Goal: Information Seeking & Learning: Find specific page/section

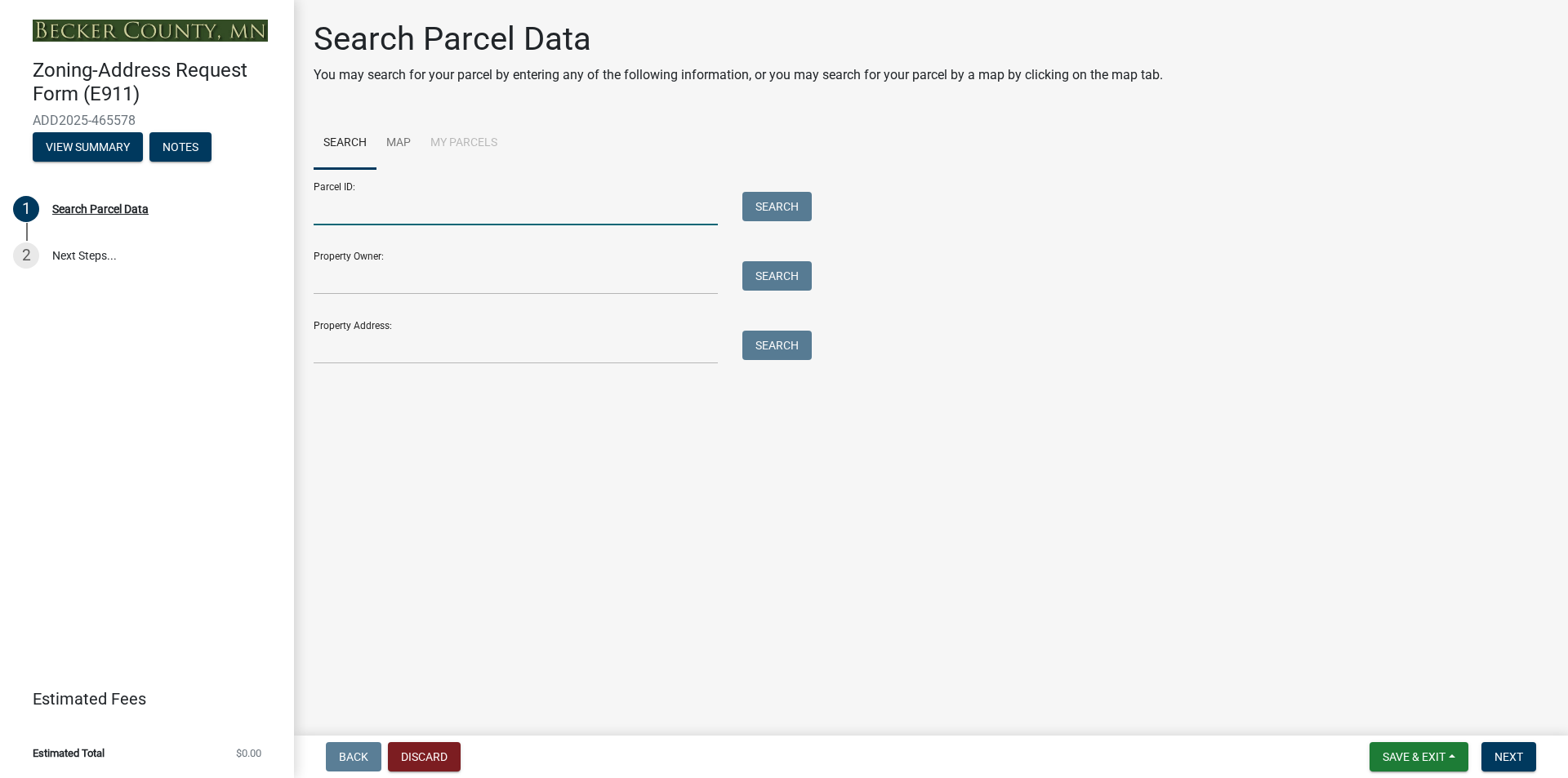
click at [334, 211] on input "Parcel ID:" at bounding box center [515, 208] width 404 height 33
click at [331, 213] on input "Parcel ID:" at bounding box center [515, 208] width 404 height 33
type input "21.26.1332"
click at [778, 209] on button "Search" at bounding box center [777, 207] width 69 height 30
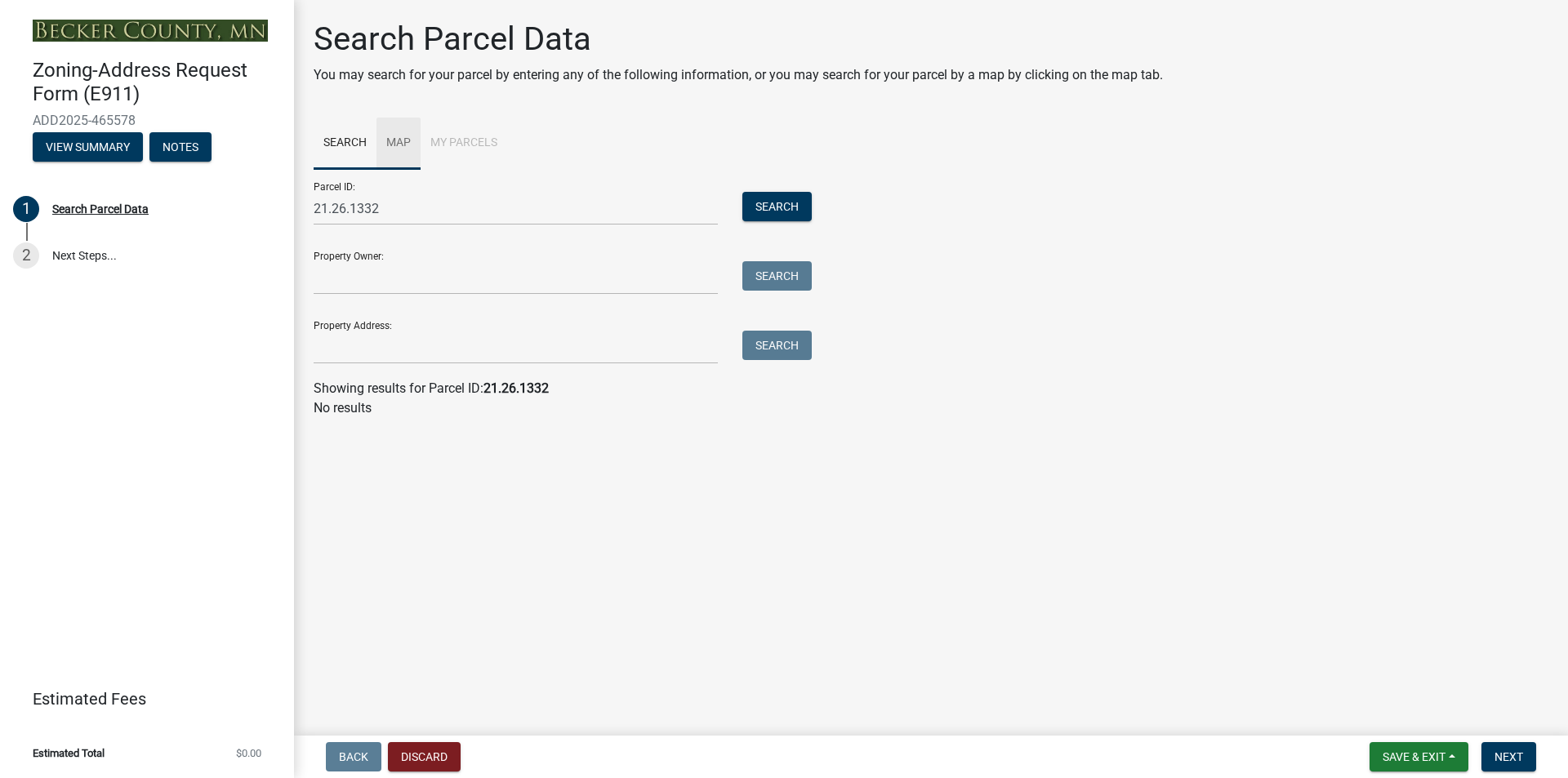
click at [399, 137] on link "Map" at bounding box center [398, 143] width 44 height 52
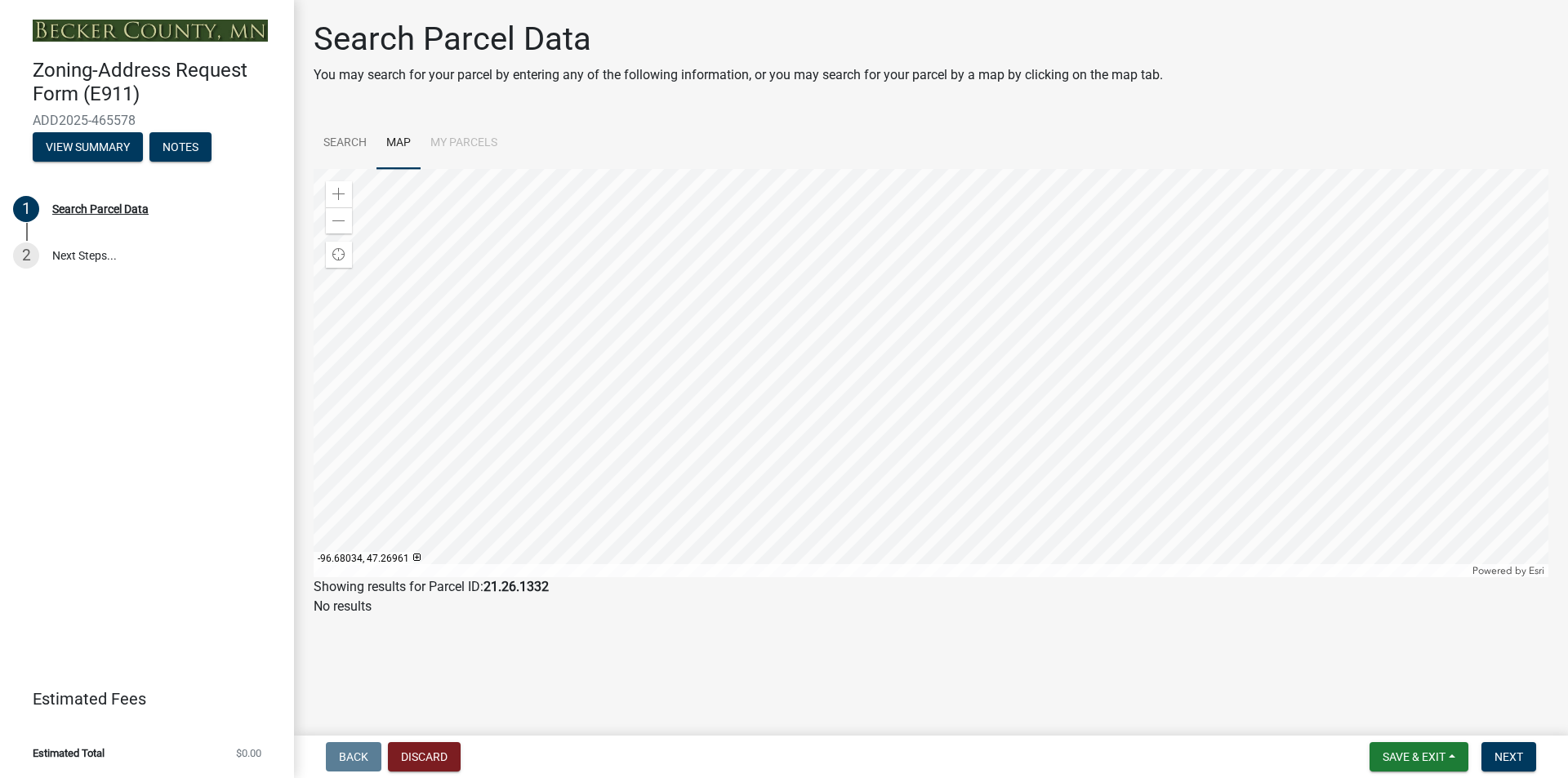
click at [466, 143] on li "My Parcels" at bounding box center [464, 143] width 87 height 52
click at [463, 138] on li "My Parcels" at bounding box center [464, 143] width 87 height 52
drag, startPoint x: 453, startPoint y: 134, endPoint x: 463, endPoint y: 132, distance: 10.2
click at [463, 132] on li "My Parcels" at bounding box center [464, 143] width 87 height 52
click at [338, 141] on link "Search" at bounding box center [345, 143] width 63 height 52
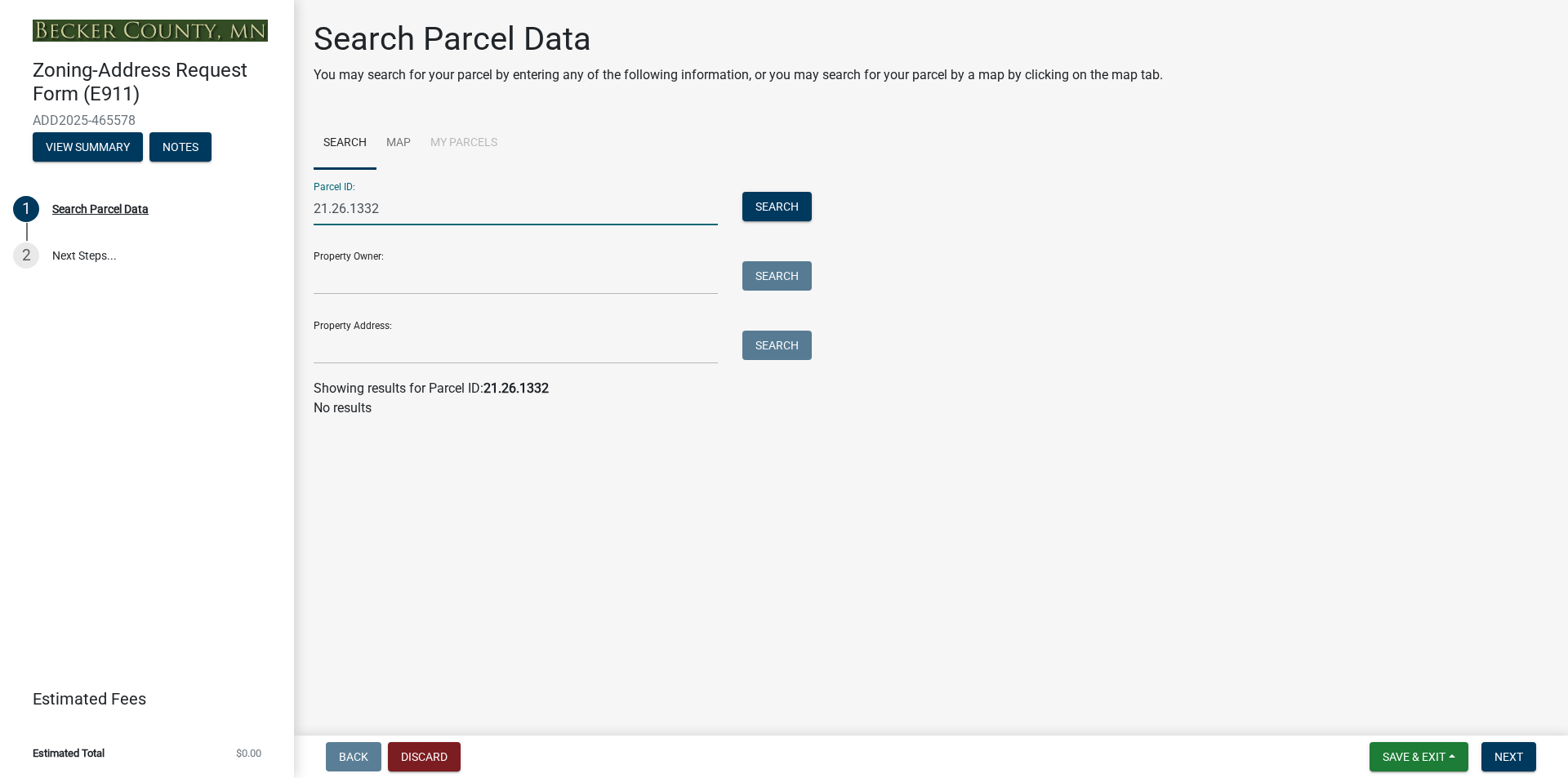
click at [389, 208] on input "21.26.1332" at bounding box center [515, 208] width 404 height 33
type input "2"
click at [474, 141] on li "My Parcels" at bounding box center [464, 143] width 87 height 52
click at [475, 143] on li "My Parcels" at bounding box center [464, 143] width 87 height 52
click at [396, 137] on link "Map" at bounding box center [398, 143] width 44 height 52
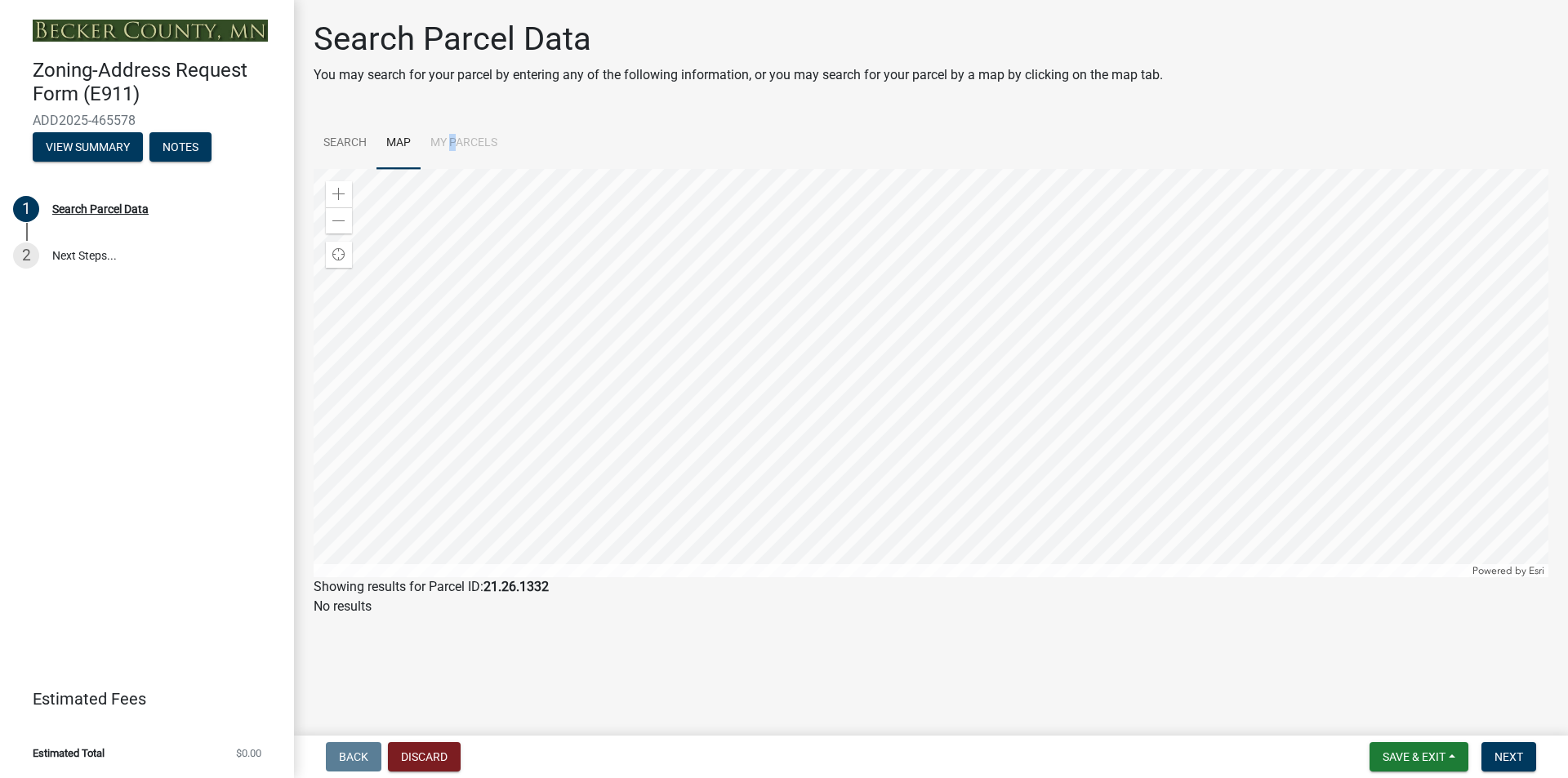
click at [457, 136] on li "My Parcels" at bounding box center [464, 143] width 87 height 52
click at [442, 142] on li "My Parcels" at bounding box center [464, 143] width 87 height 52
click at [466, 140] on li "My Parcels" at bounding box center [464, 143] width 87 height 52
click at [334, 139] on link "Search" at bounding box center [345, 143] width 63 height 52
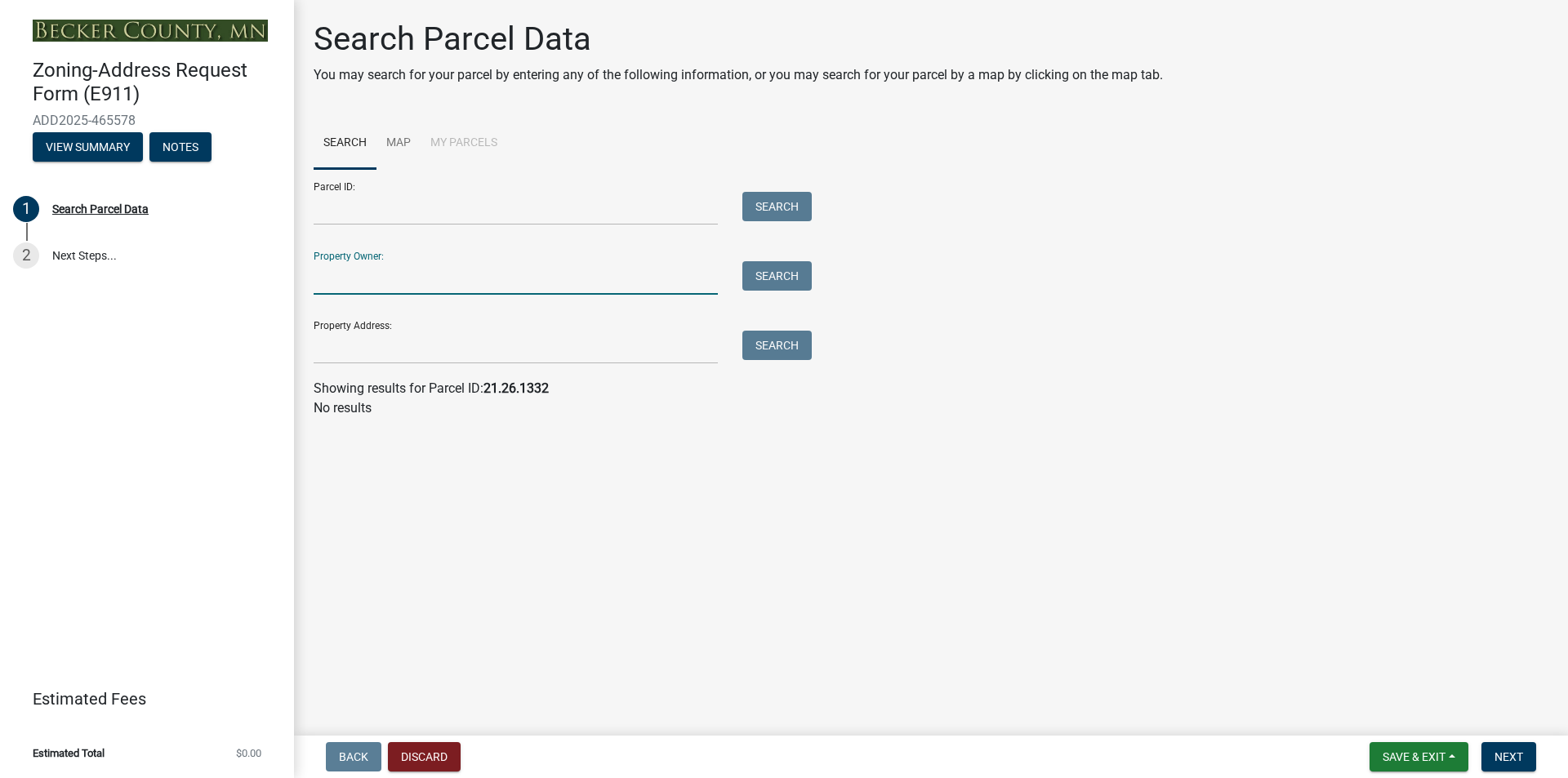
click at [329, 265] on input "Property Owner:" at bounding box center [515, 278] width 404 height 33
type input "WHITE EARTH BAND OF CHIPPEWA INDIANS"
click at [799, 268] on button "Search" at bounding box center [777, 276] width 69 height 30
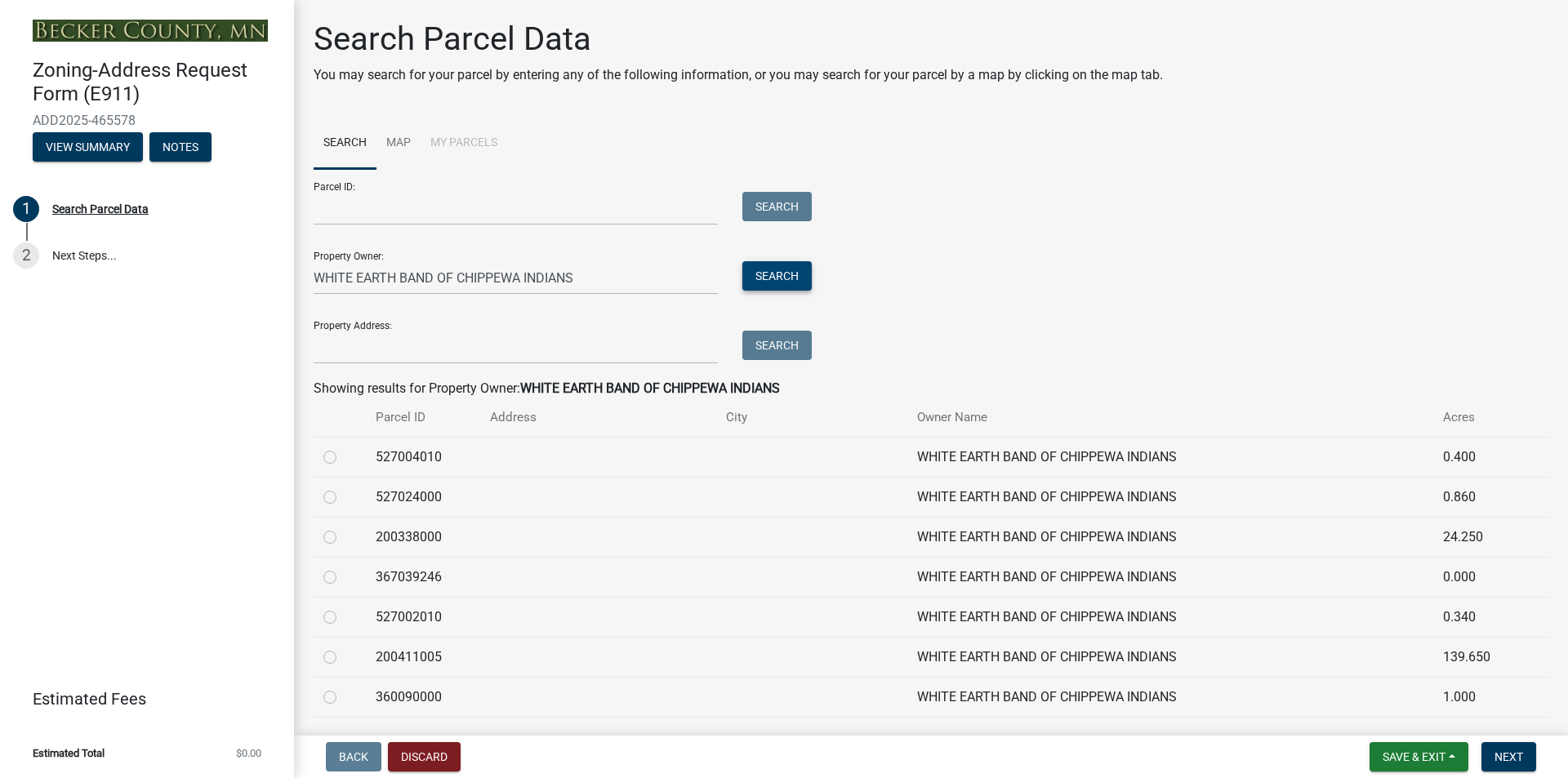
scroll to position [169, 0]
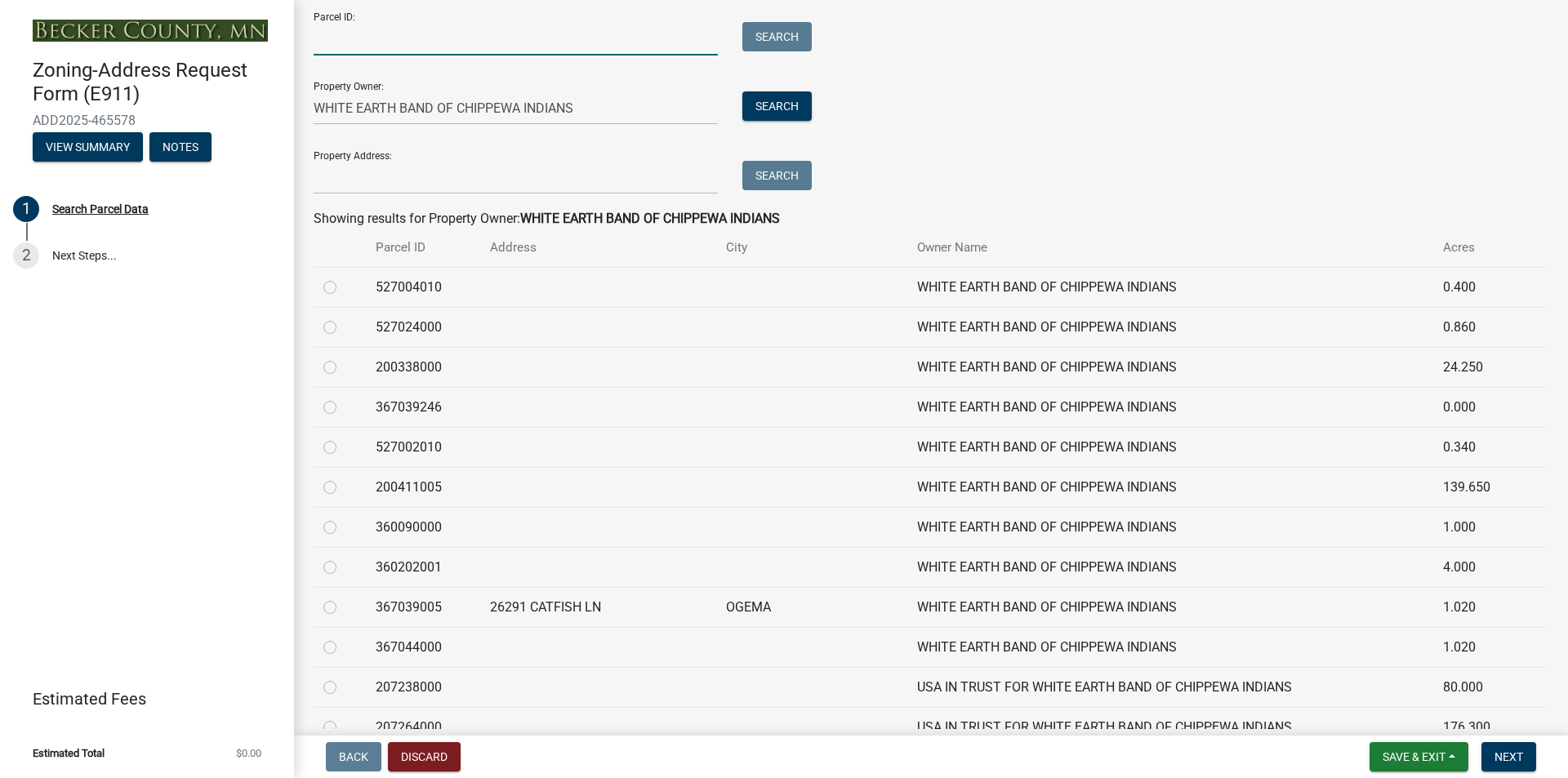
click at [347, 38] on input "Parcel ID:" at bounding box center [515, 39] width 404 height 33
type input "21.26.1332"
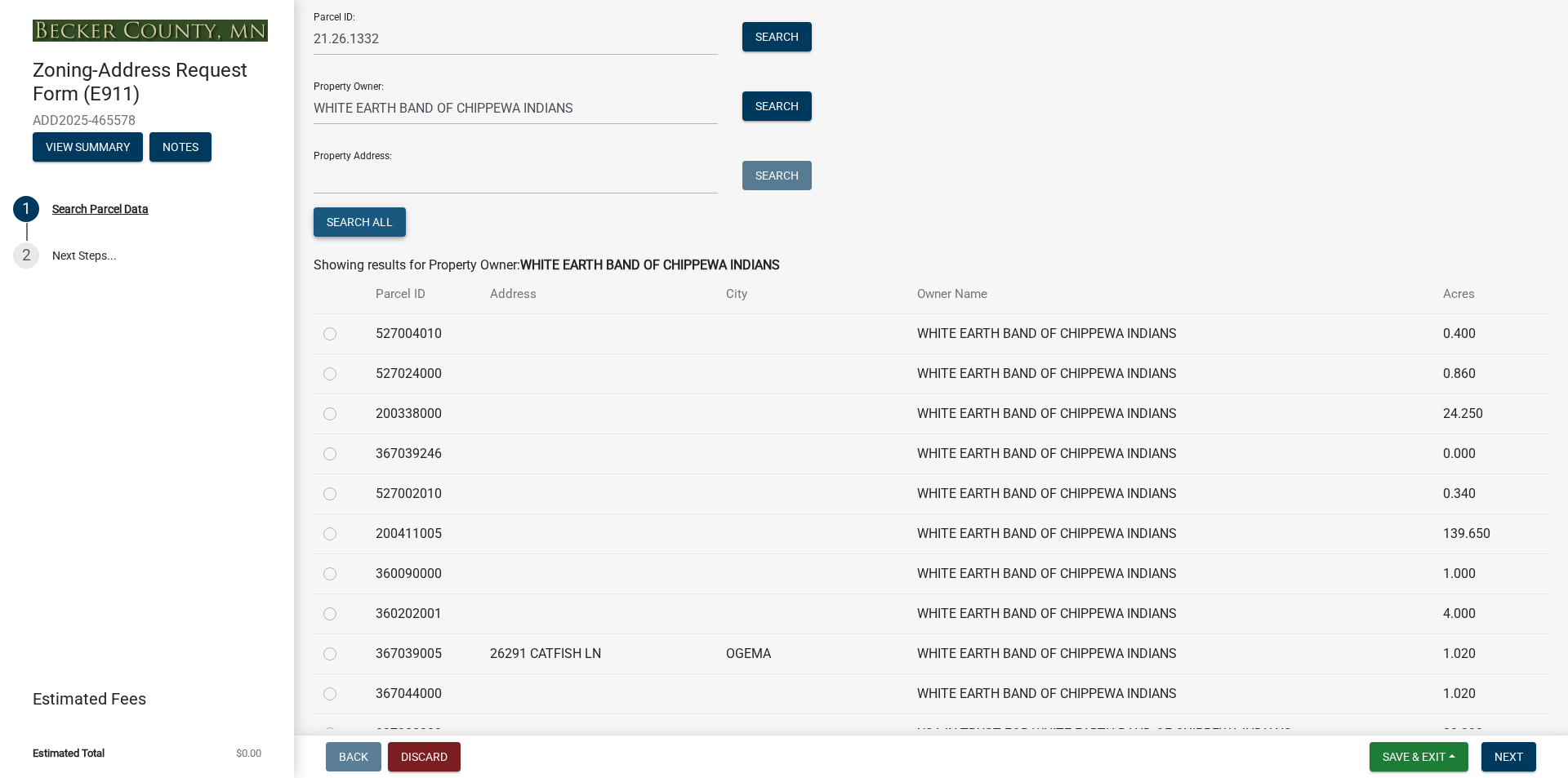
click at [373, 217] on button "Search All" at bounding box center [360, 222] width 93 height 30
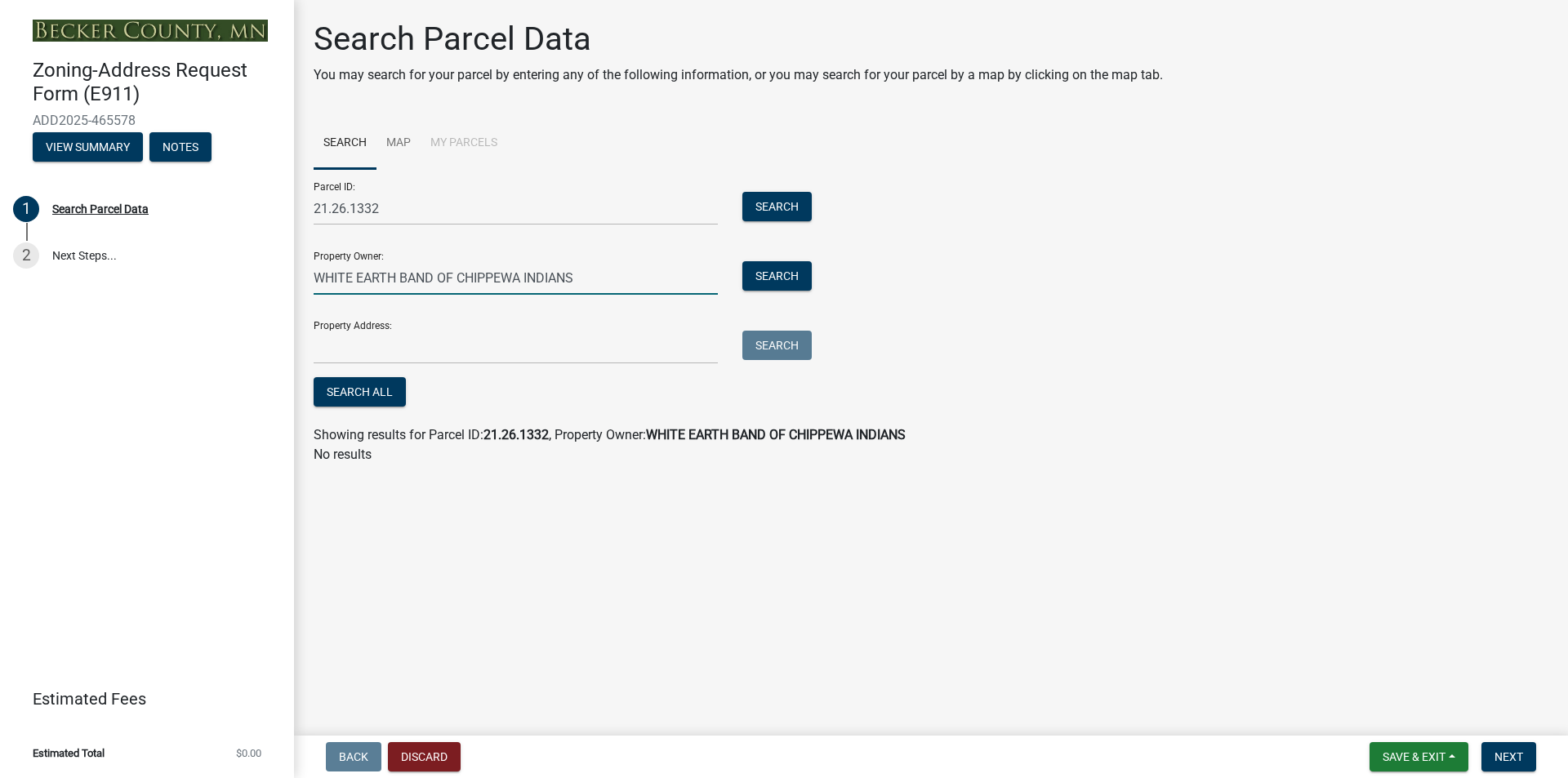
click at [586, 279] on input "WHITE EARTH BAND OF CHIPPEWA INDIANS" at bounding box center [515, 278] width 404 height 33
type input "W"
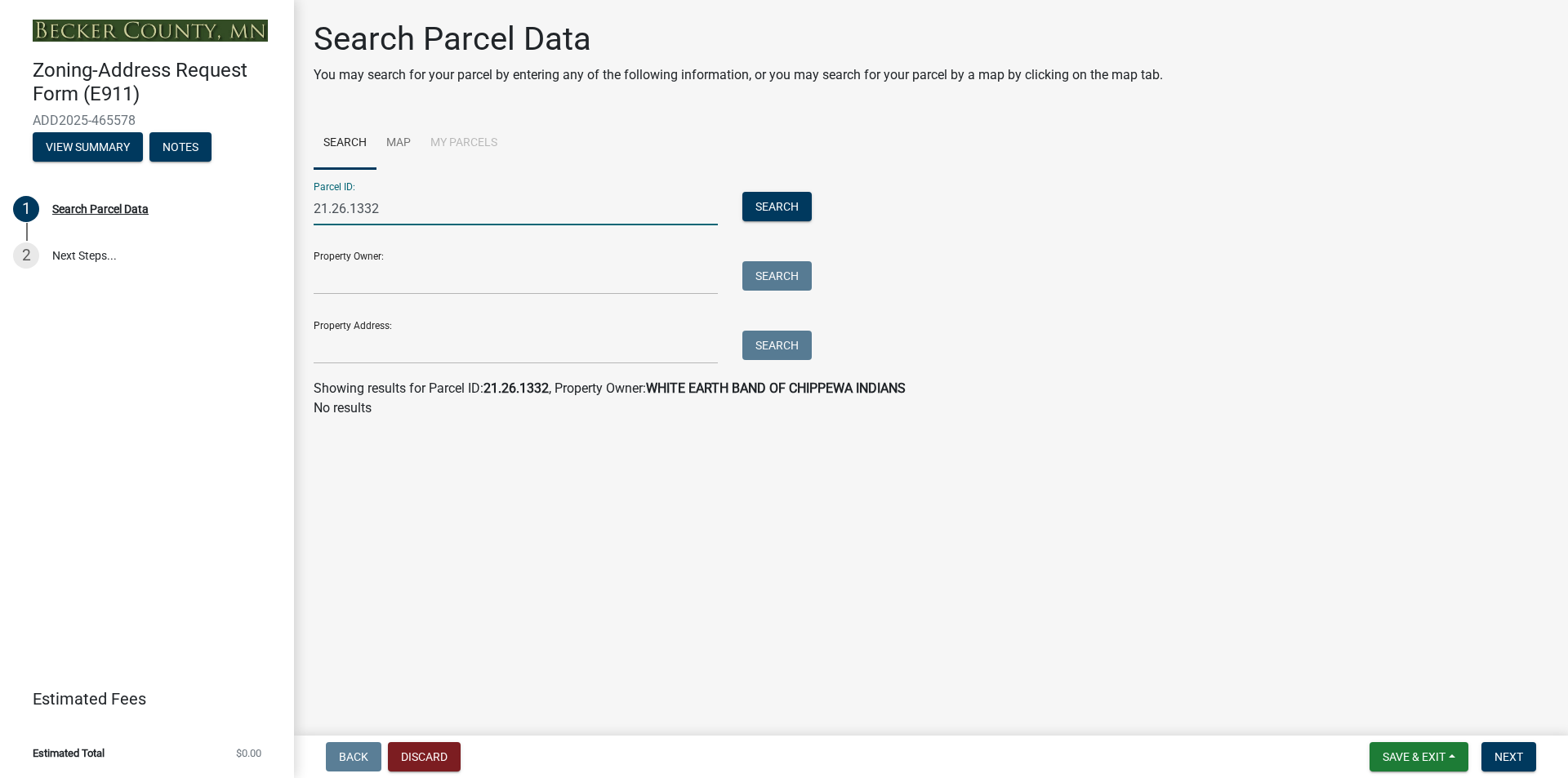
click at [386, 208] on input "21.26.1332" at bounding box center [515, 208] width 404 height 33
type input "2"
click at [464, 138] on li "My Parcels" at bounding box center [464, 143] width 87 height 52
click at [395, 138] on link "Map" at bounding box center [398, 143] width 44 height 52
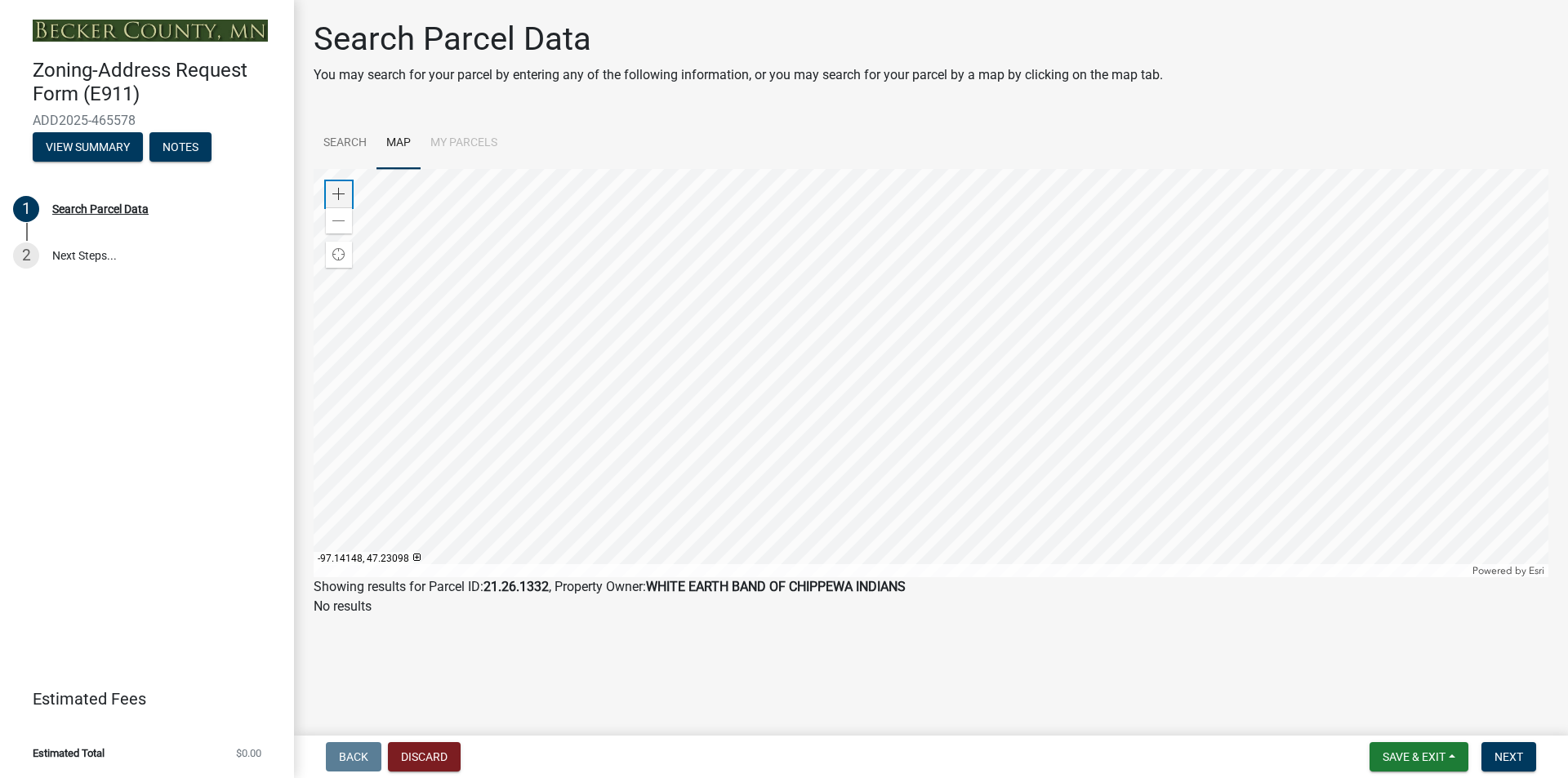
click at [337, 190] on span at bounding box center [339, 194] width 13 height 13
click at [928, 351] on div at bounding box center [930, 373] width 1235 height 408
click at [334, 189] on span at bounding box center [339, 194] width 13 height 13
click at [751, 412] on div at bounding box center [930, 373] width 1235 height 408
click at [338, 190] on span at bounding box center [339, 194] width 13 height 13
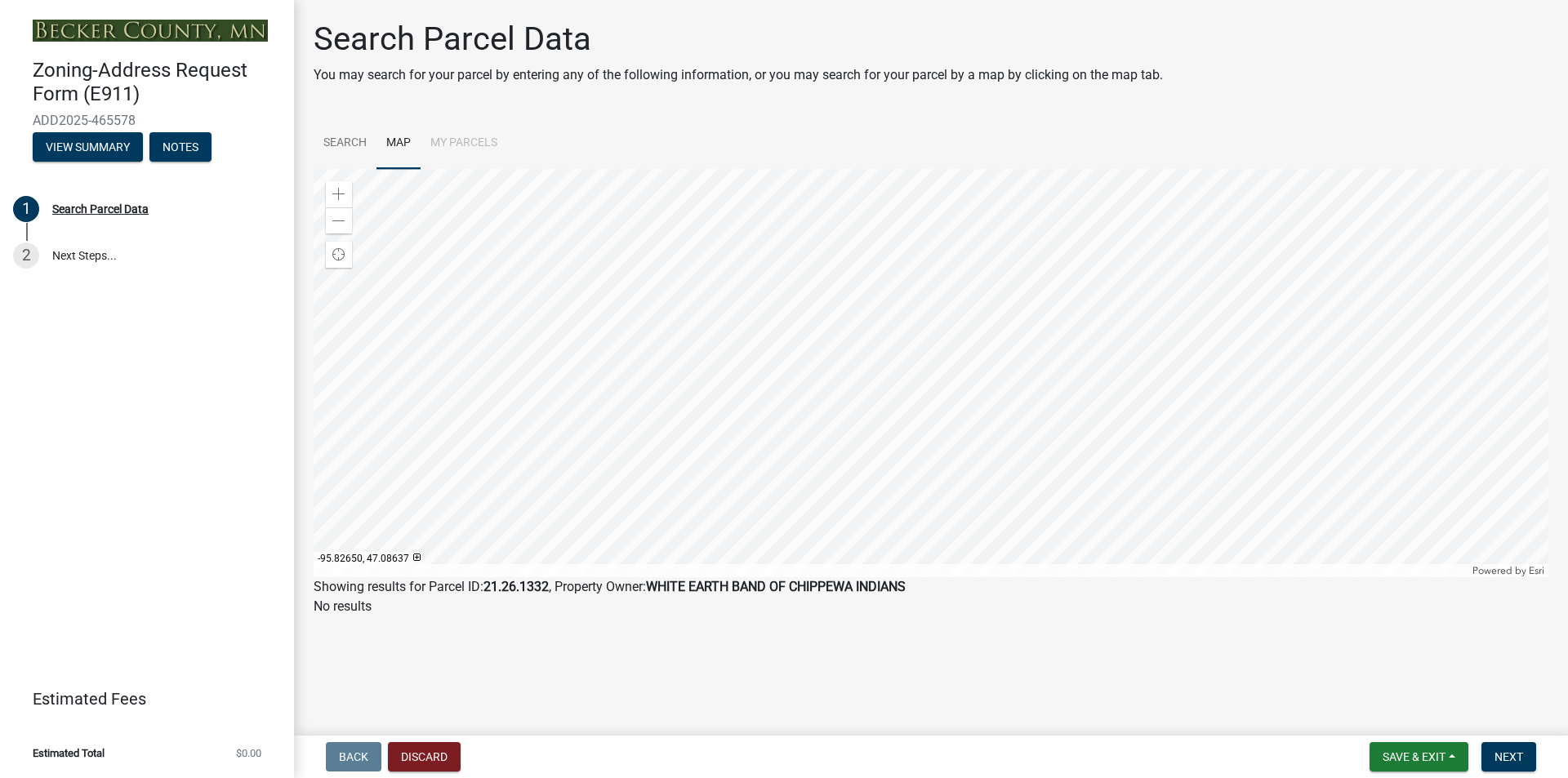
click at [829, 366] on div at bounding box center [930, 373] width 1235 height 408
click at [335, 193] on span at bounding box center [339, 194] width 13 height 13
click at [649, 351] on div at bounding box center [930, 373] width 1235 height 408
click at [337, 189] on span at bounding box center [339, 194] width 13 height 13
click at [798, 389] on div at bounding box center [930, 373] width 1235 height 408
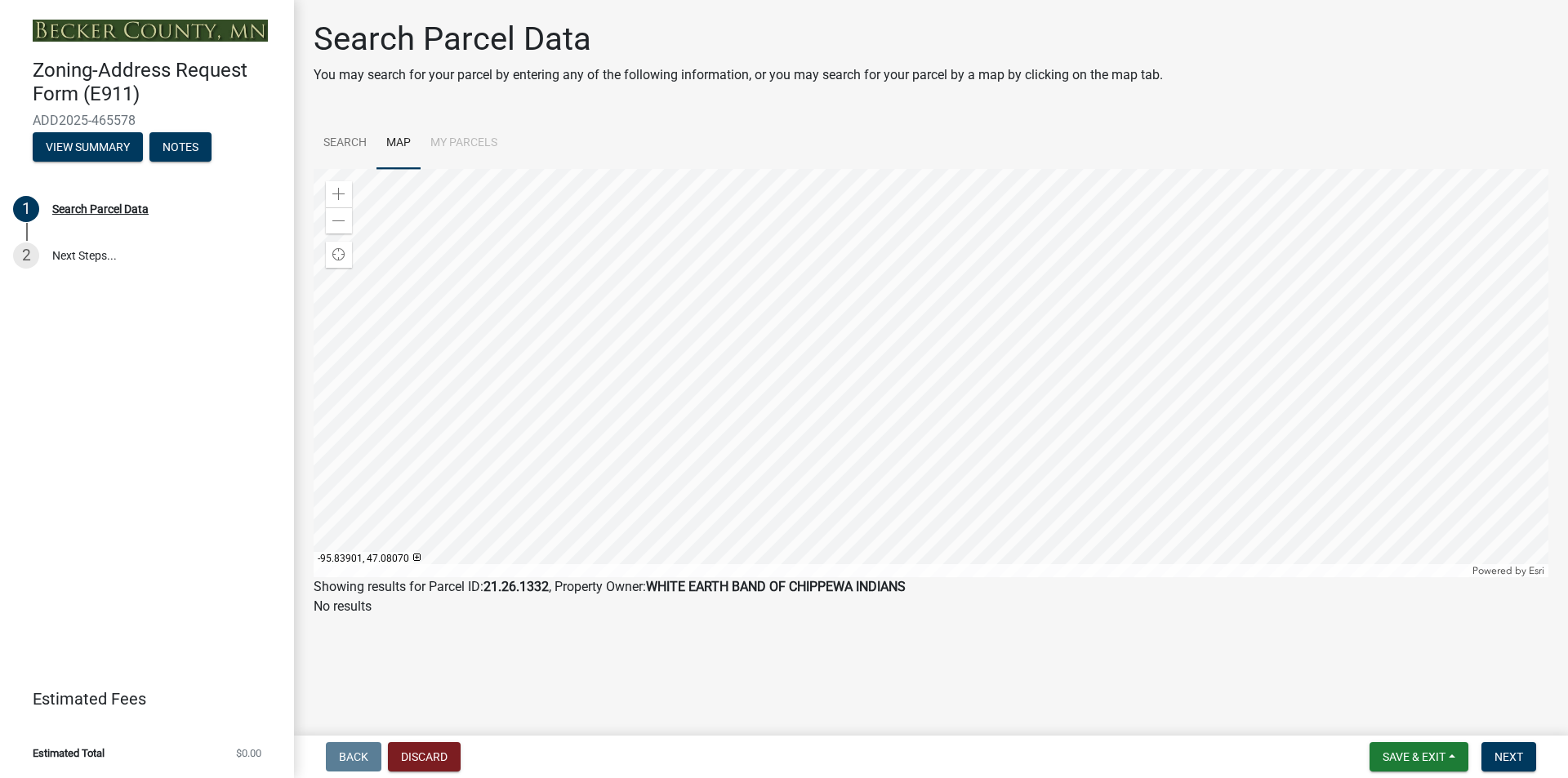
click at [552, 281] on div at bounding box center [930, 373] width 1235 height 408
click at [571, 341] on div at bounding box center [930, 373] width 1235 height 408
click at [483, 408] on div at bounding box center [930, 373] width 1235 height 408
click at [335, 190] on span at bounding box center [339, 194] width 13 height 13
click at [901, 399] on div at bounding box center [930, 373] width 1235 height 408
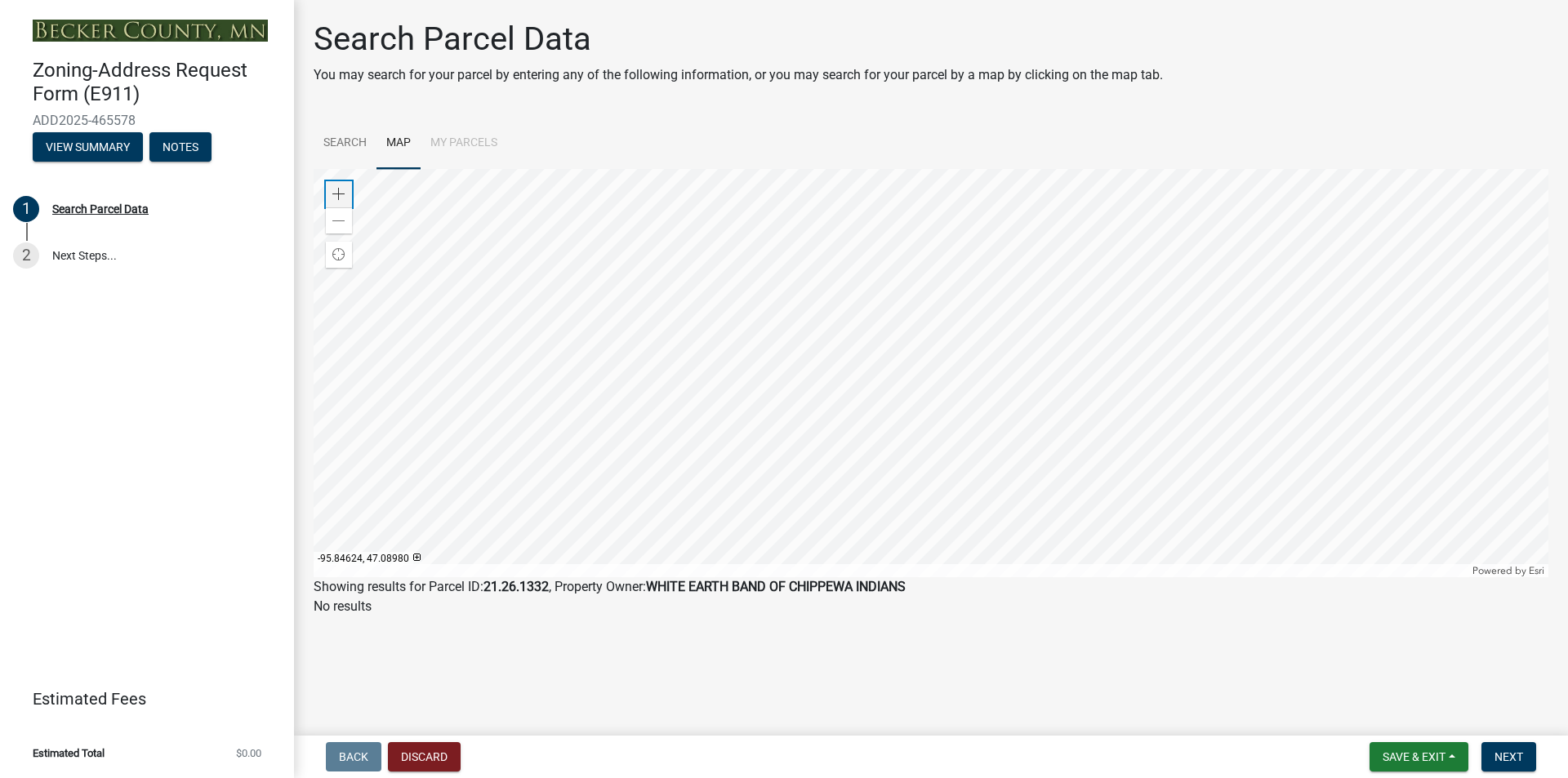
click at [337, 190] on span at bounding box center [339, 194] width 13 height 13
click at [691, 341] on div at bounding box center [930, 373] width 1235 height 408
click at [626, 457] on div at bounding box center [930, 373] width 1235 height 408
click at [457, 255] on div at bounding box center [930, 373] width 1235 height 408
click at [397, 225] on div at bounding box center [930, 373] width 1235 height 408
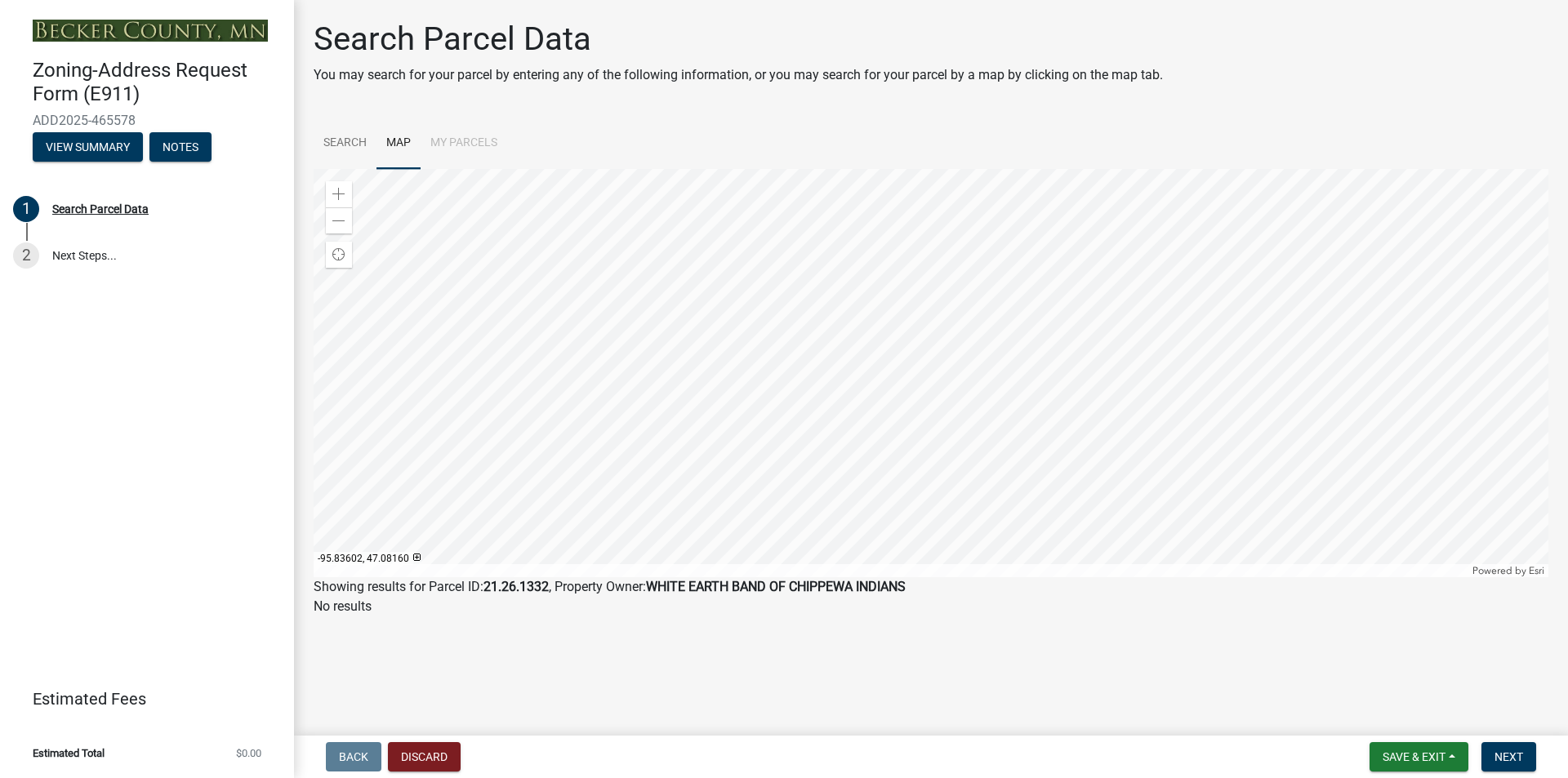
click at [483, 193] on div at bounding box center [930, 373] width 1235 height 408
click at [347, 516] on div at bounding box center [930, 373] width 1235 height 408
click at [529, 439] on div at bounding box center [930, 373] width 1235 height 408
click at [474, 408] on div at bounding box center [930, 373] width 1235 height 408
click at [475, 324] on div at bounding box center [930, 373] width 1235 height 408
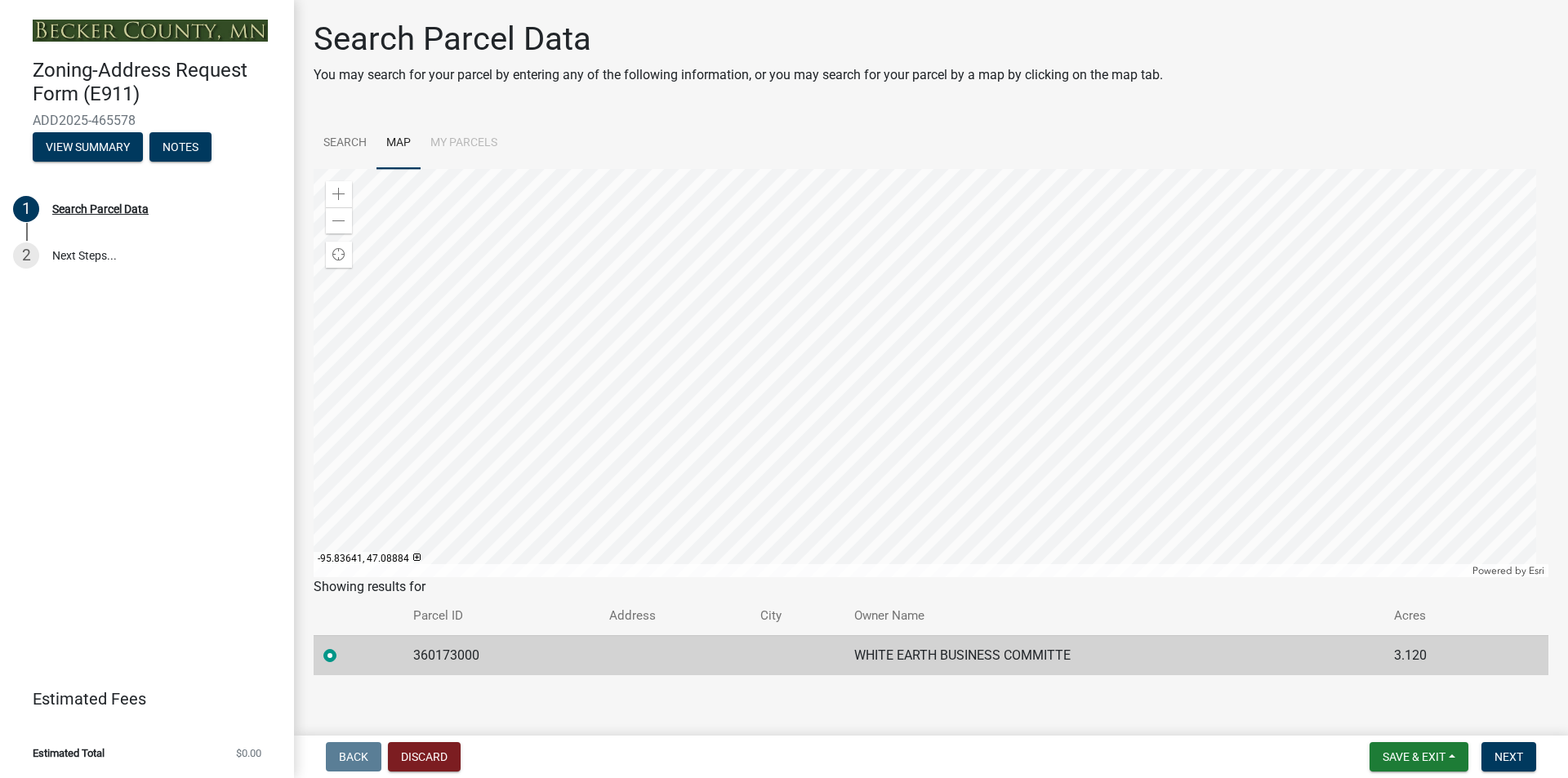
click at [491, 242] on div at bounding box center [930, 373] width 1235 height 408
click at [553, 326] on div at bounding box center [930, 373] width 1235 height 408
click at [510, 394] on div at bounding box center [930, 373] width 1235 height 408
click at [511, 420] on div at bounding box center [930, 373] width 1235 height 408
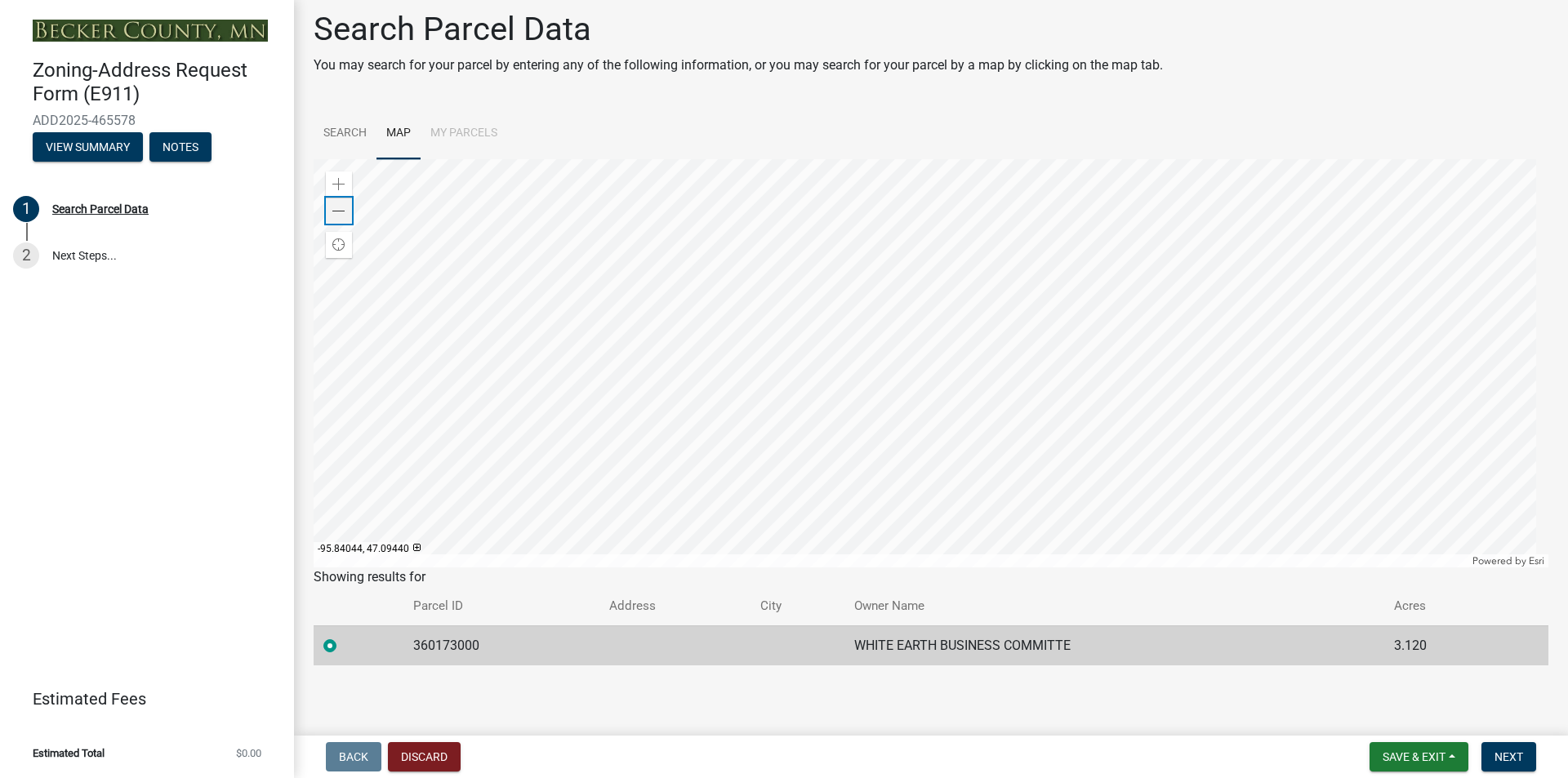
click at [333, 209] on span at bounding box center [339, 212] width 13 height 13
click at [544, 311] on div at bounding box center [930, 364] width 1235 height 408
click at [533, 309] on div at bounding box center [930, 364] width 1235 height 408
click at [634, 403] on div at bounding box center [930, 364] width 1235 height 408
click at [663, 384] on div at bounding box center [930, 364] width 1235 height 408
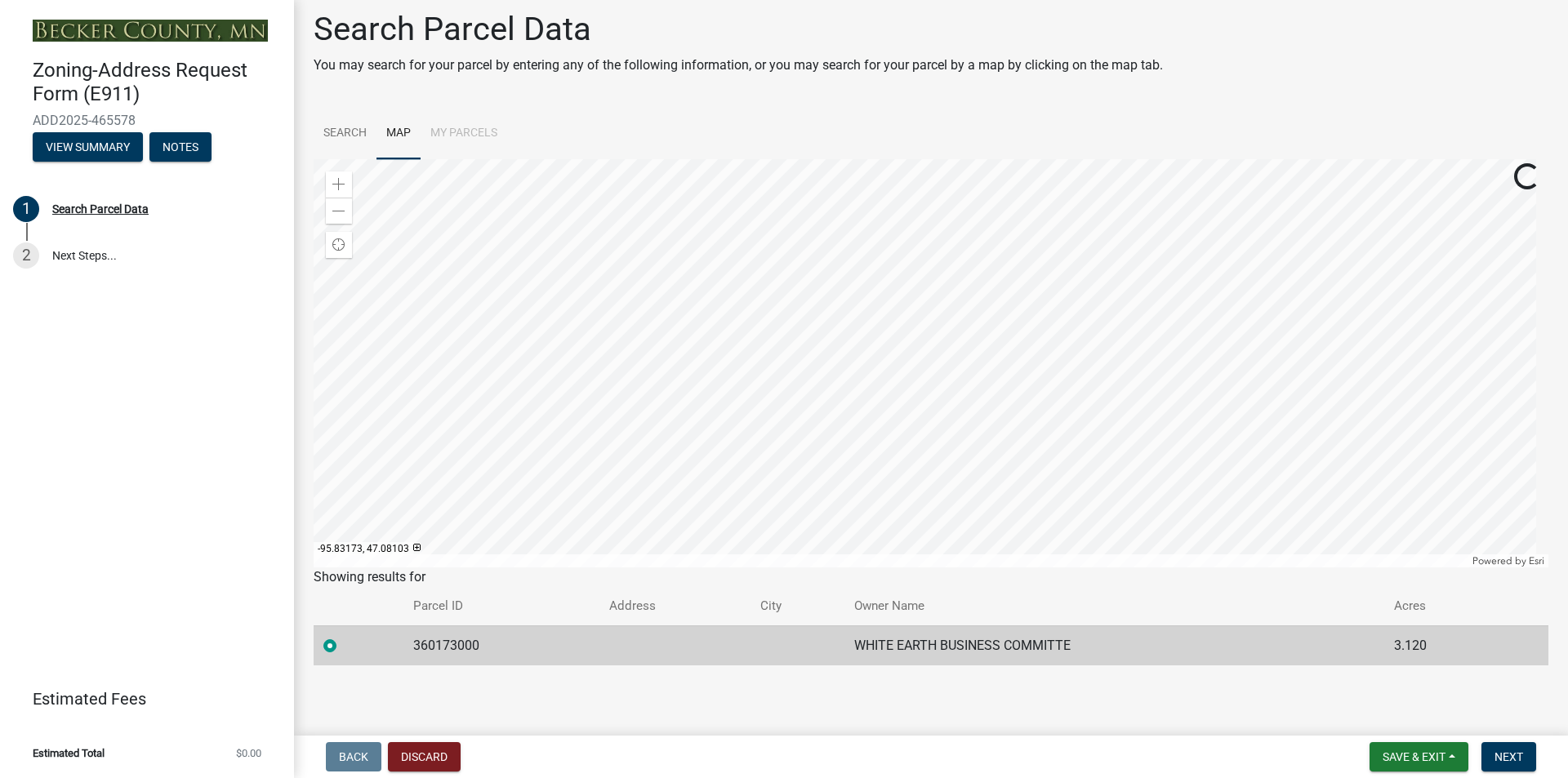
click at [751, 371] on div at bounding box center [930, 364] width 1235 height 408
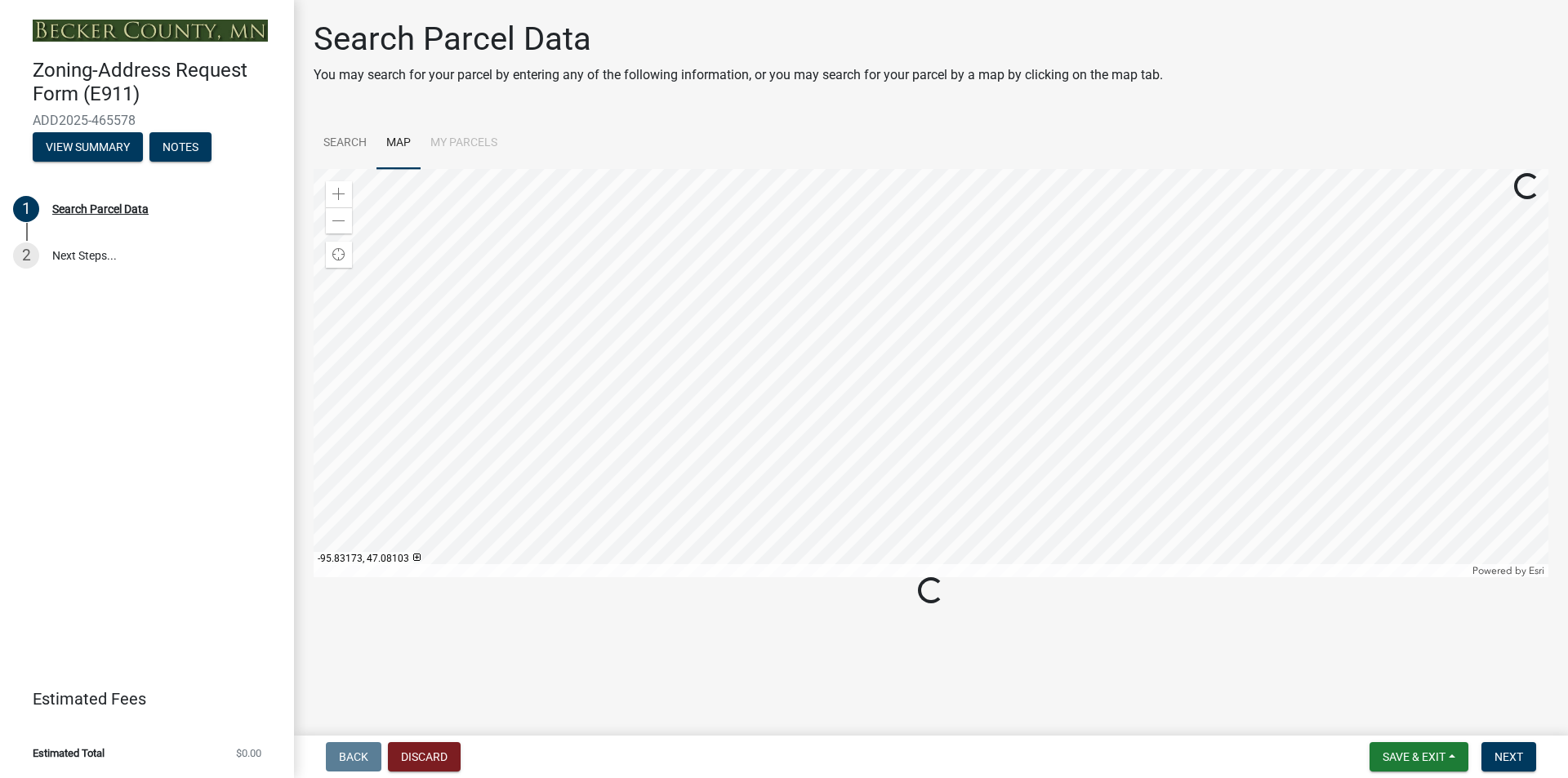
scroll to position [0, 0]
click at [757, 358] on div at bounding box center [930, 373] width 1235 height 408
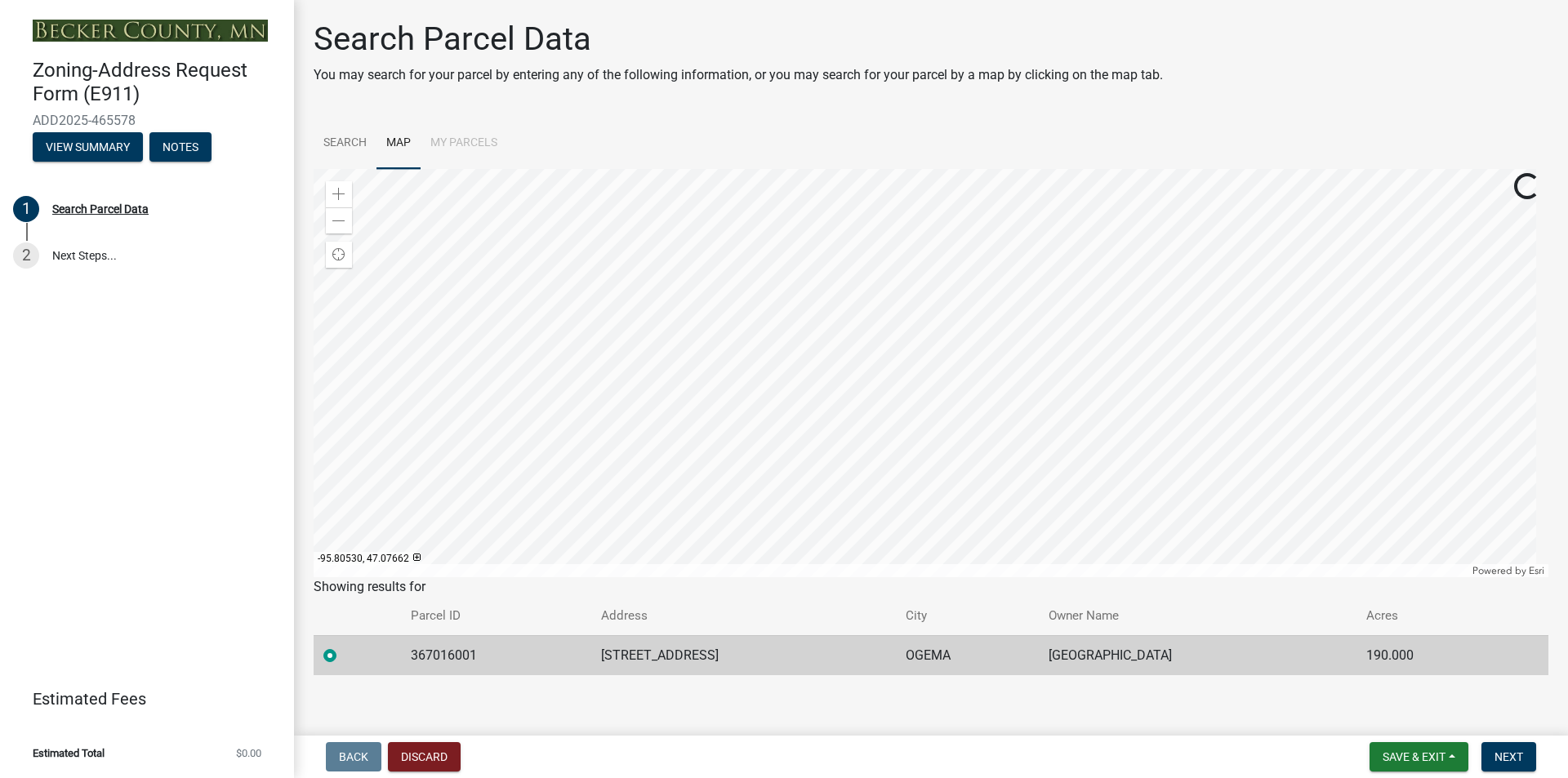
scroll to position [10, 0]
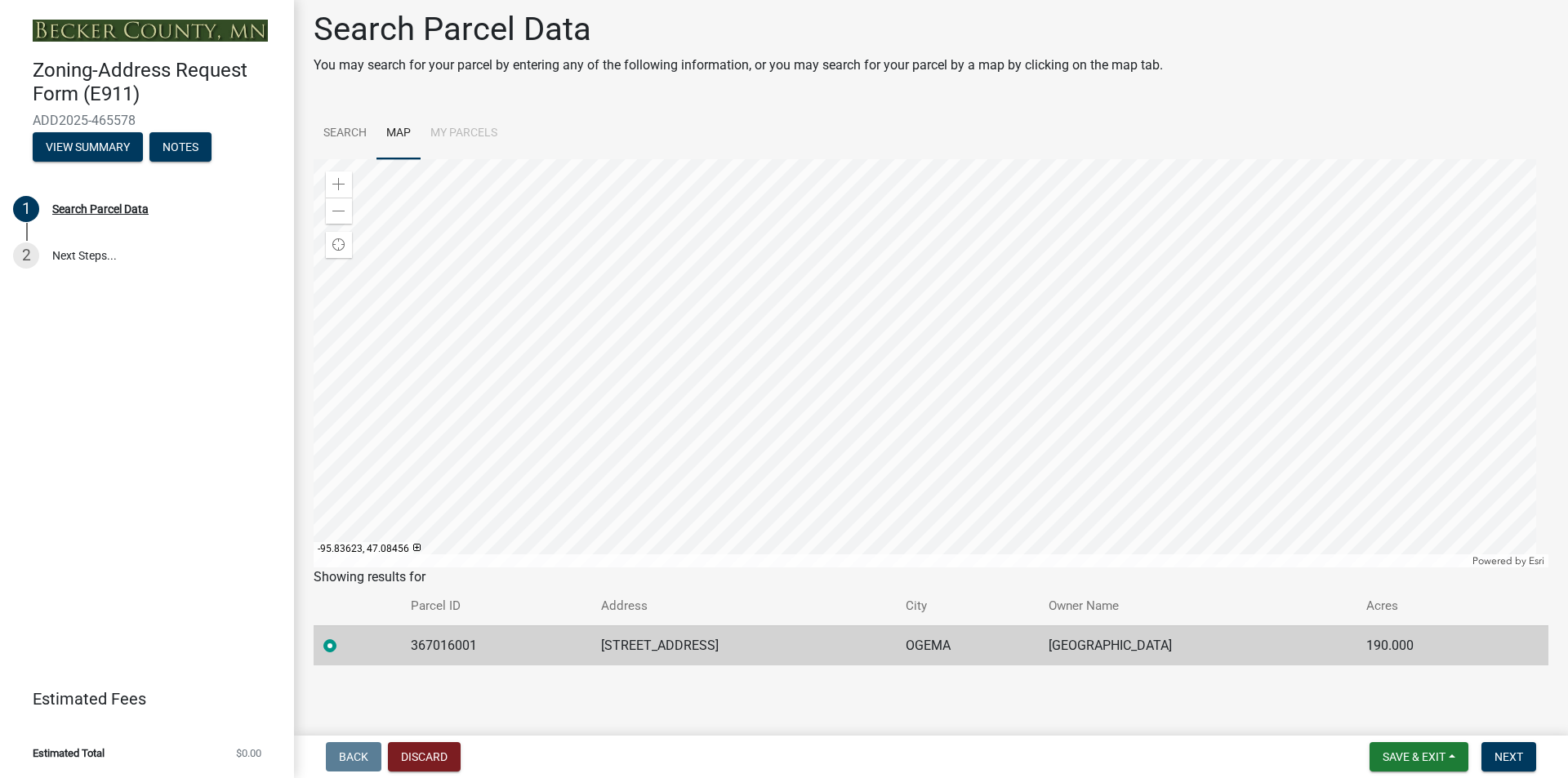
click at [633, 460] on div at bounding box center [930, 364] width 1235 height 408
click at [564, 349] on div at bounding box center [930, 364] width 1235 height 408
click at [576, 198] on div at bounding box center [930, 364] width 1235 height 408
click at [659, 324] on div at bounding box center [930, 364] width 1235 height 408
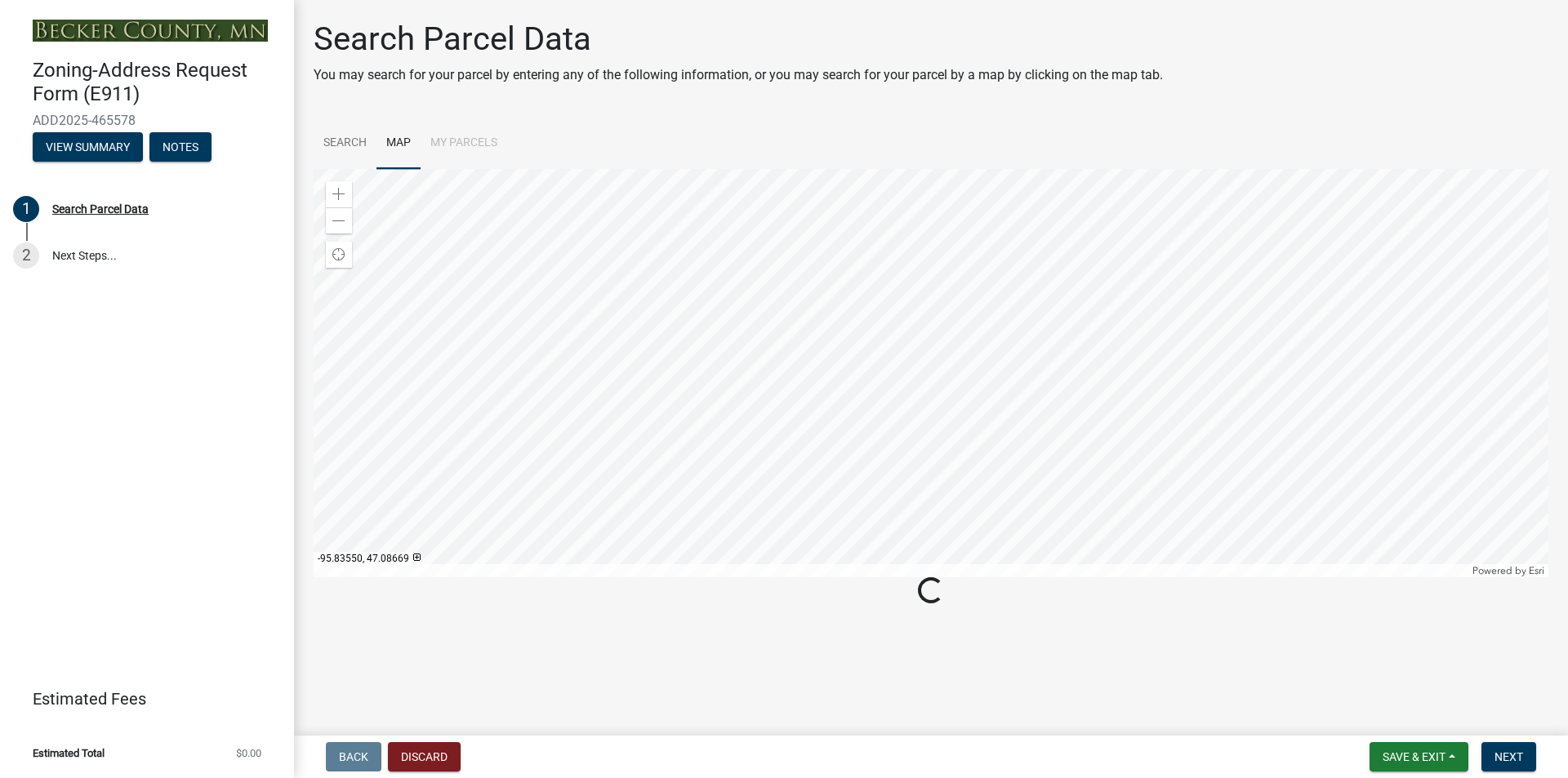
scroll to position [0, 0]
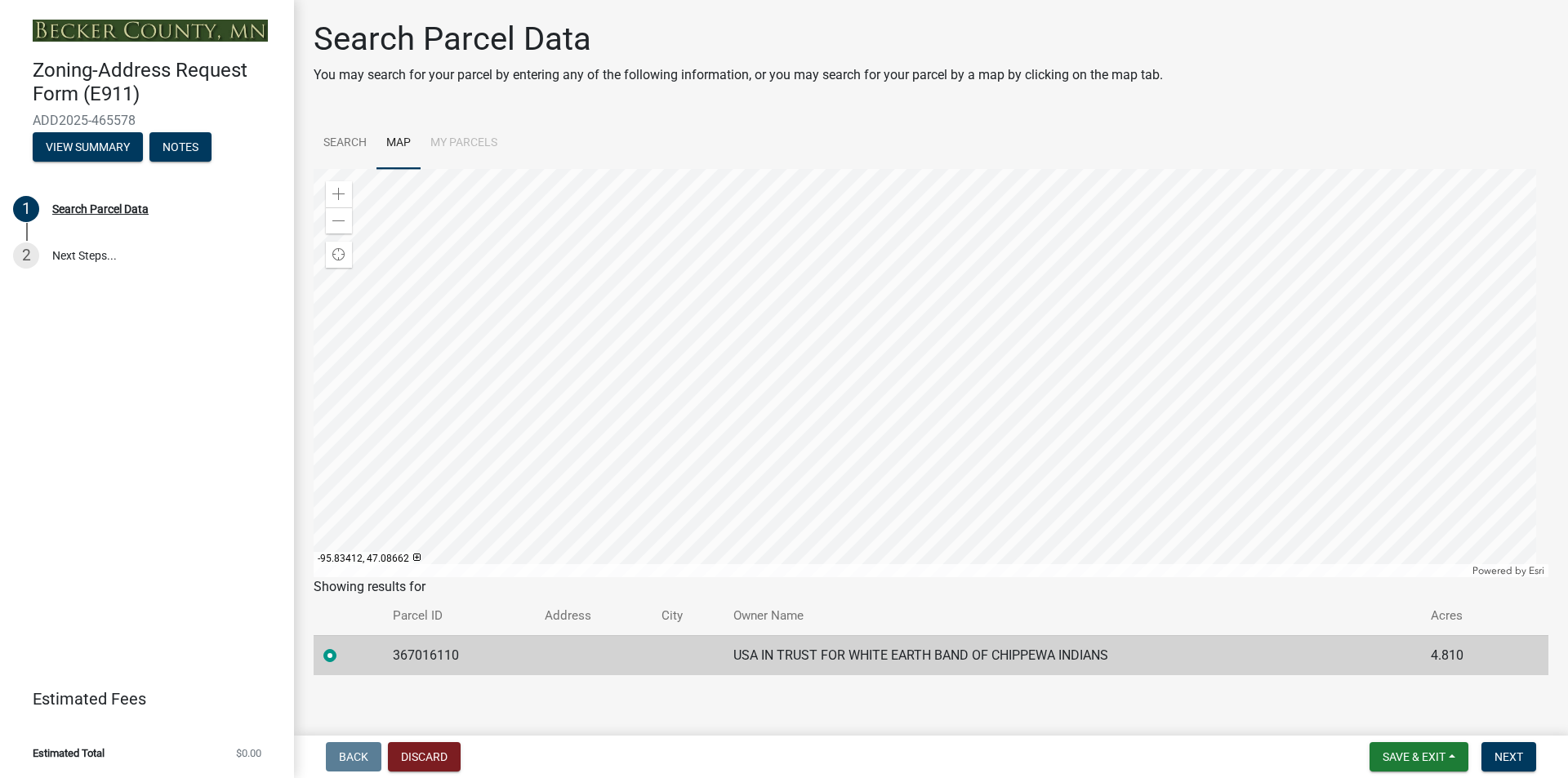
click at [696, 336] on div at bounding box center [930, 373] width 1235 height 408
click at [657, 265] on div at bounding box center [930, 373] width 1235 height 408
click at [640, 256] on div at bounding box center [930, 373] width 1235 height 408
click at [647, 288] on div at bounding box center [930, 373] width 1235 height 408
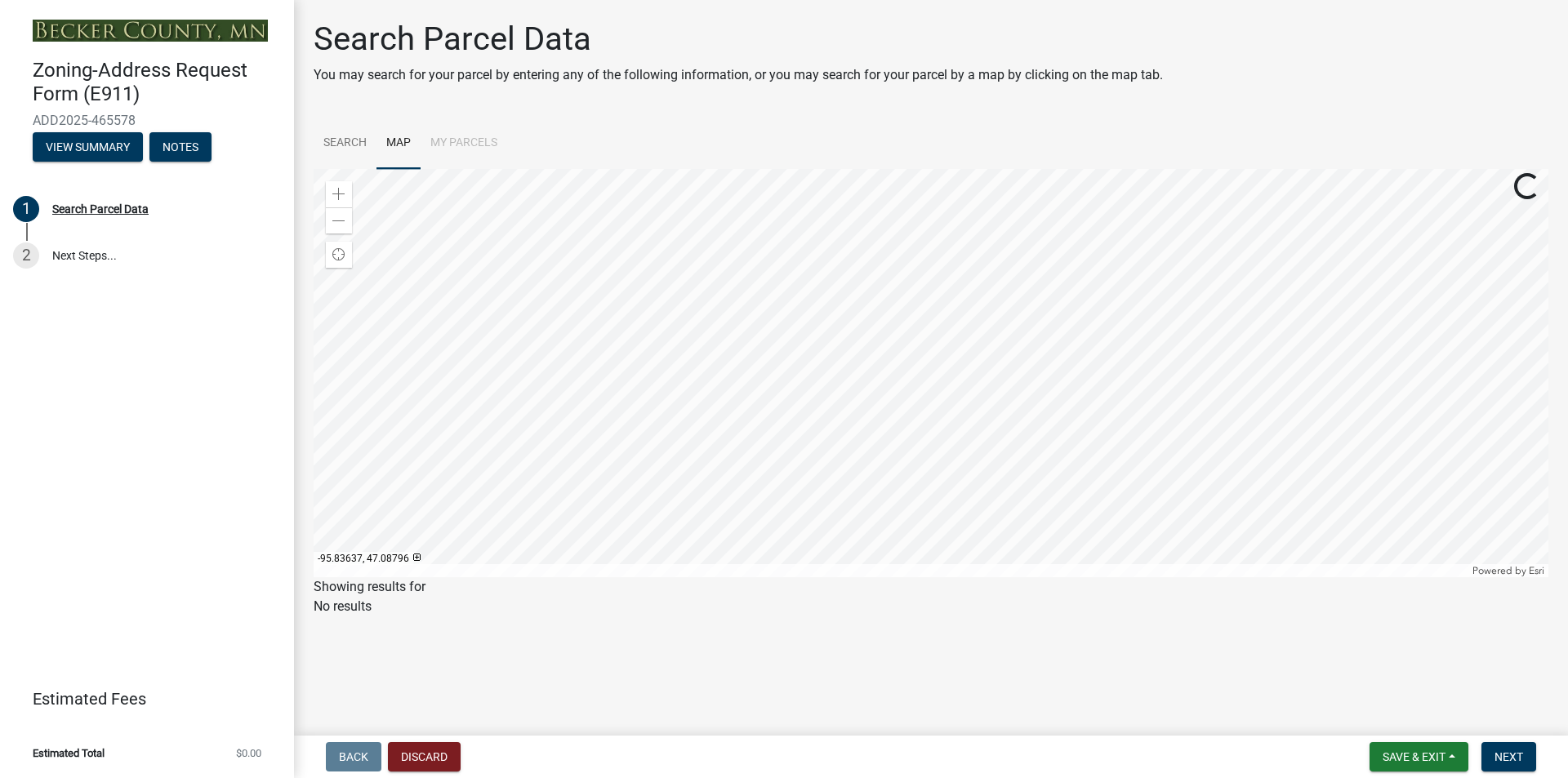
click at [642, 284] on div at bounding box center [930, 373] width 1235 height 408
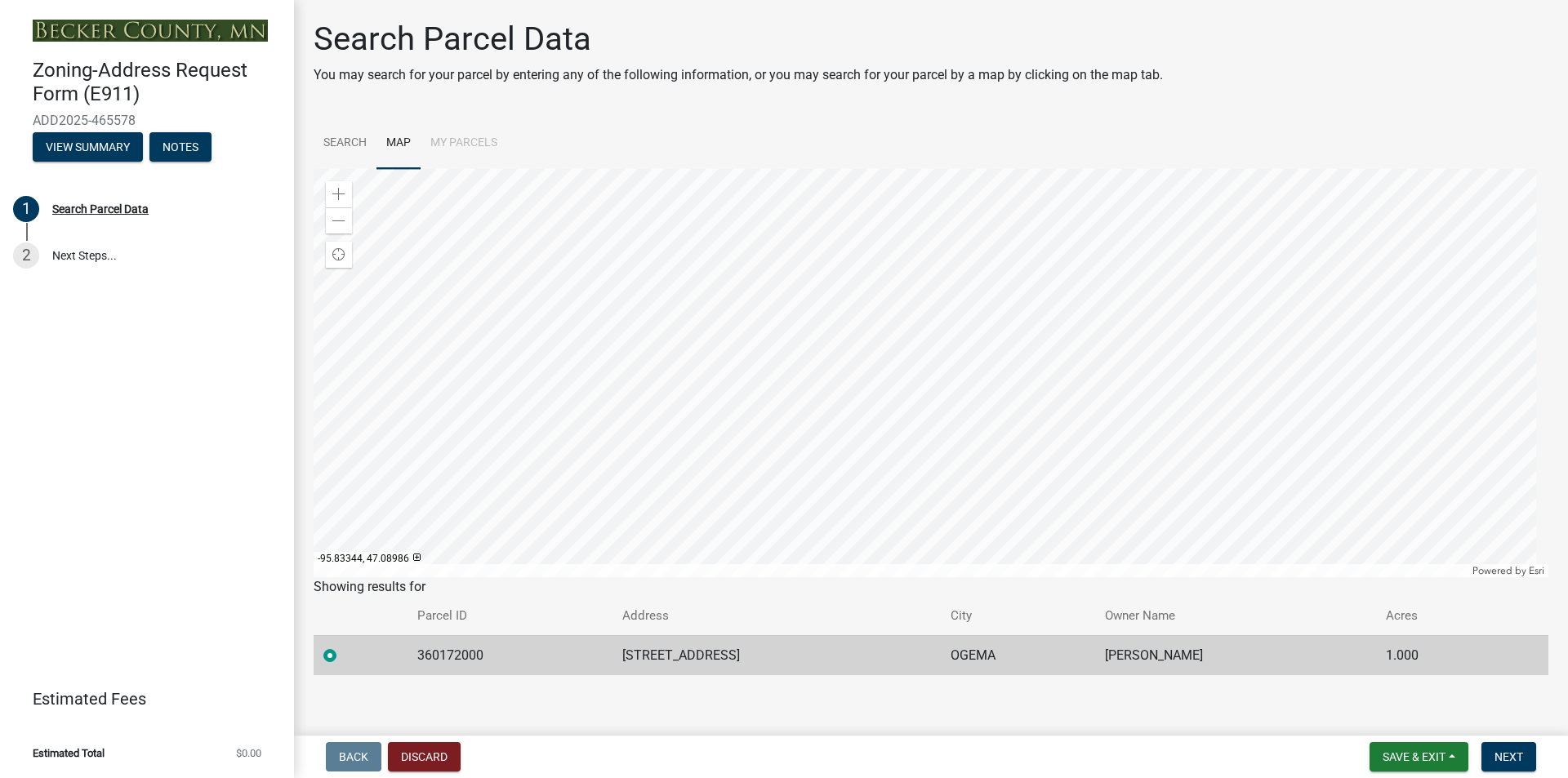
click at [710, 291] on div at bounding box center [930, 373] width 1235 height 408
click at [576, 336] on div at bounding box center [930, 373] width 1235 height 408
click at [337, 189] on span at bounding box center [339, 194] width 13 height 13
click at [796, 433] on div at bounding box center [930, 373] width 1235 height 408
click at [663, 341] on div at bounding box center [930, 373] width 1235 height 408
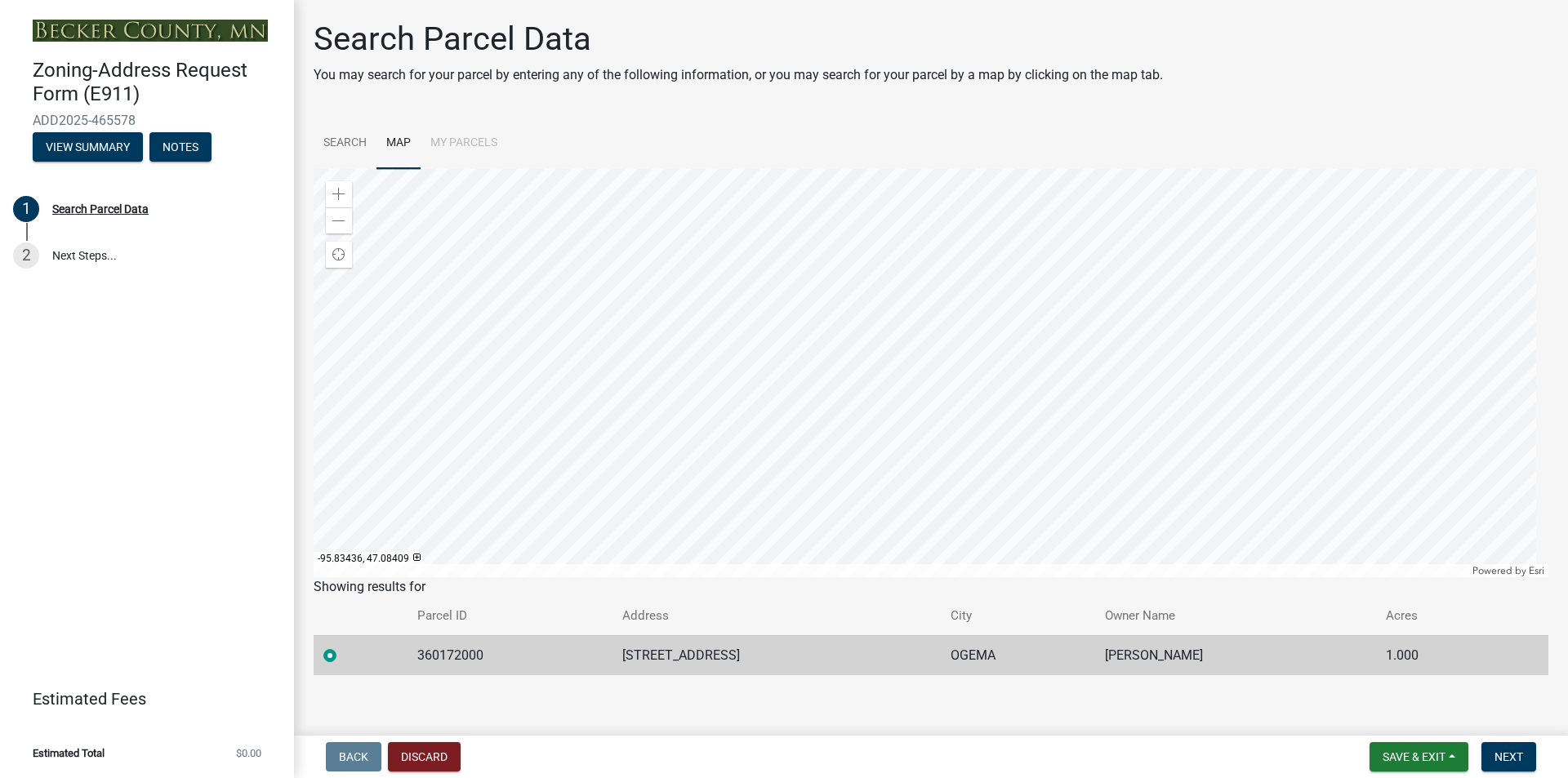
click at [693, 363] on div at bounding box center [930, 373] width 1235 height 408
click at [590, 345] on div at bounding box center [930, 373] width 1235 height 408
click at [656, 392] on div at bounding box center [930, 373] width 1235 height 408
click at [606, 370] on div at bounding box center [930, 373] width 1235 height 408
click at [638, 266] on div at bounding box center [930, 373] width 1235 height 408
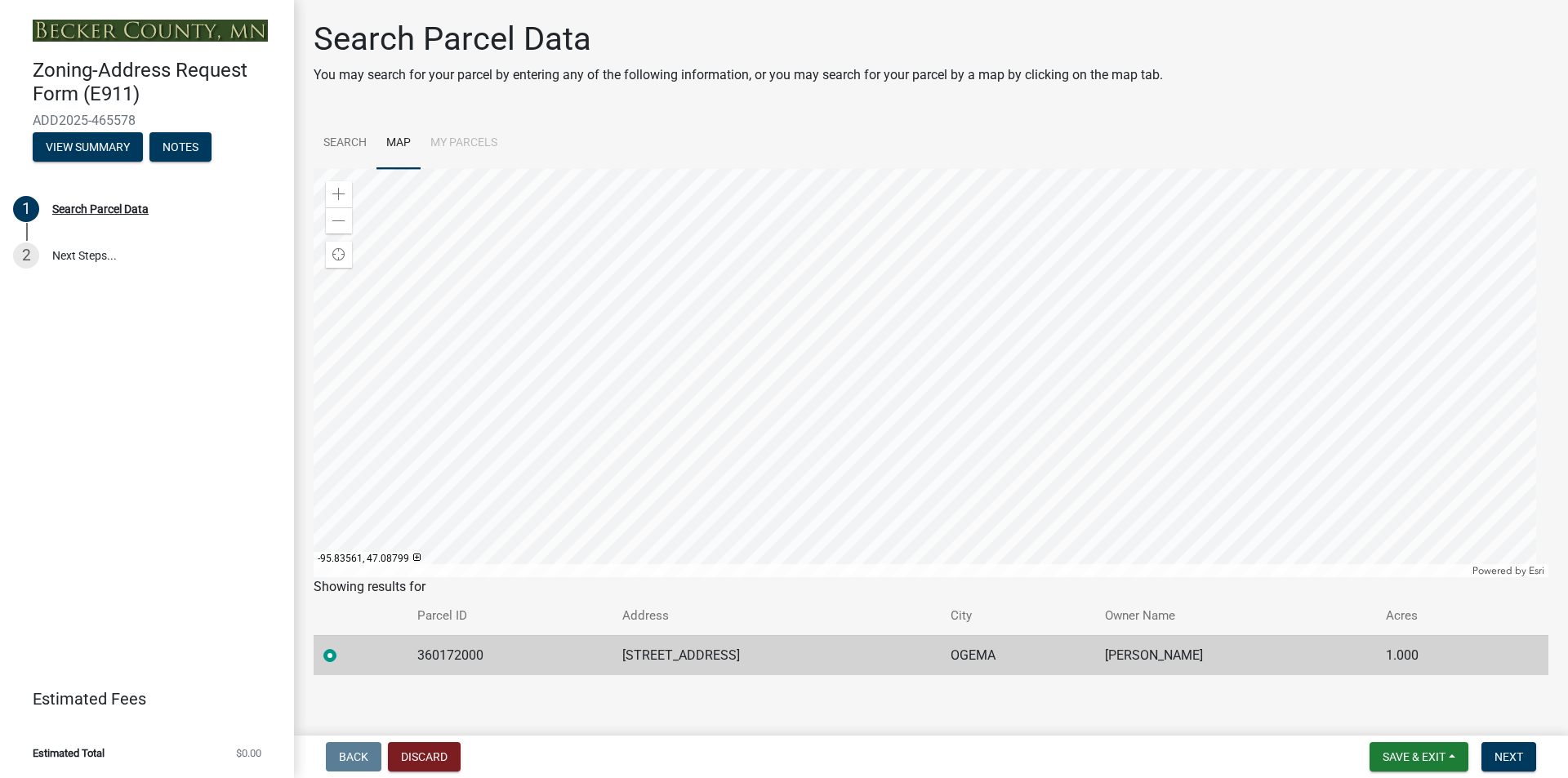
click at [598, 337] on div at bounding box center [930, 373] width 1235 height 408
click at [548, 266] on div at bounding box center [930, 373] width 1235 height 408
click at [562, 346] on div at bounding box center [930, 373] width 1235 height 408
click at [614, 296] on div at bounding box center [930, 373] width 1235 height 408
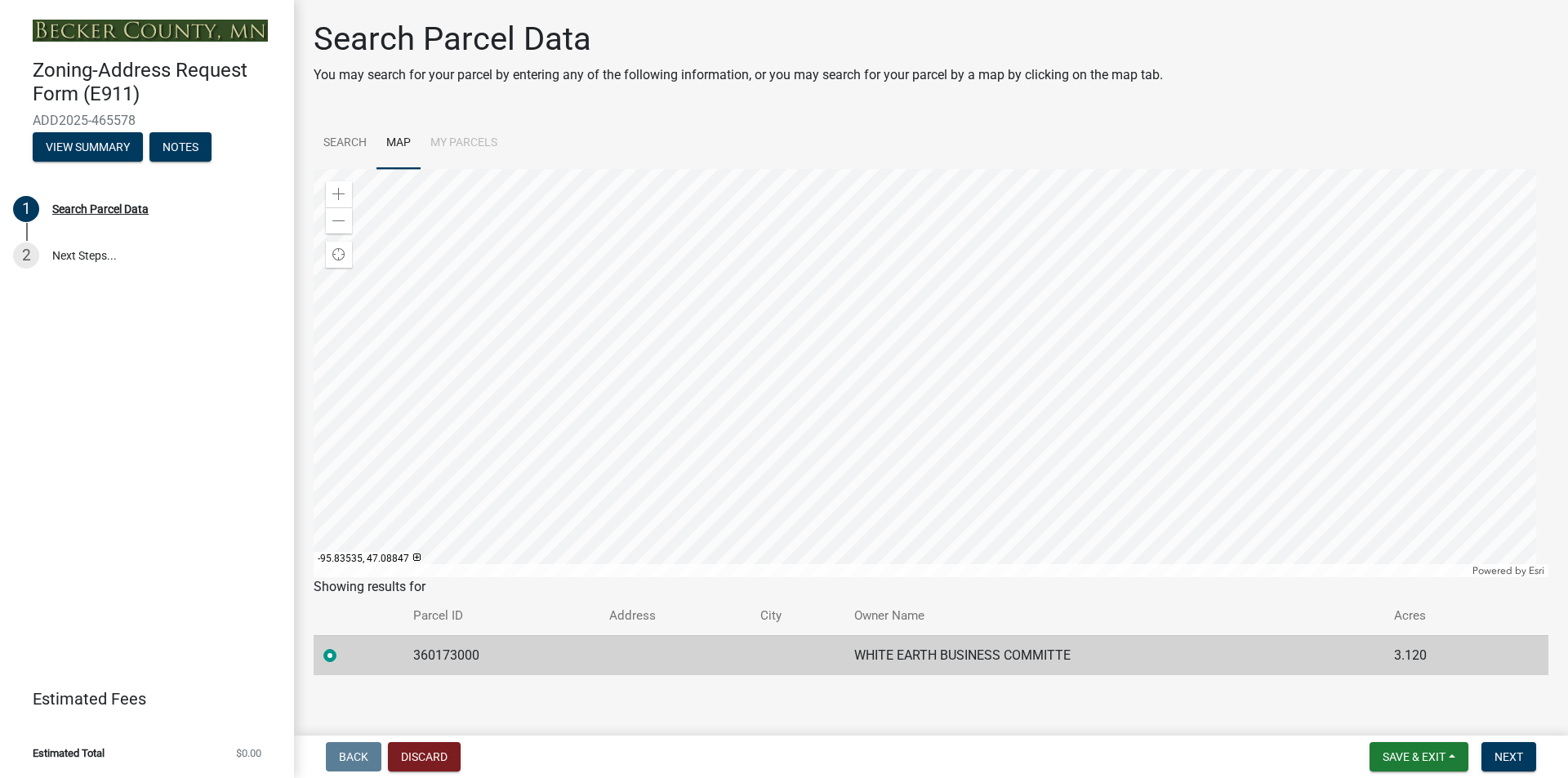
click at [612, 301] on div at bounding box center [930, 373] width 1235 height 408
click at [595, 439] on div at bounding box center [930, 373] width 1235 height 408
click at [657, 430] on div at bounding box center [930, 373] width 1235 height 408
click at [539, 201] on div at bounding box center [930, 373] width 1235 height 408
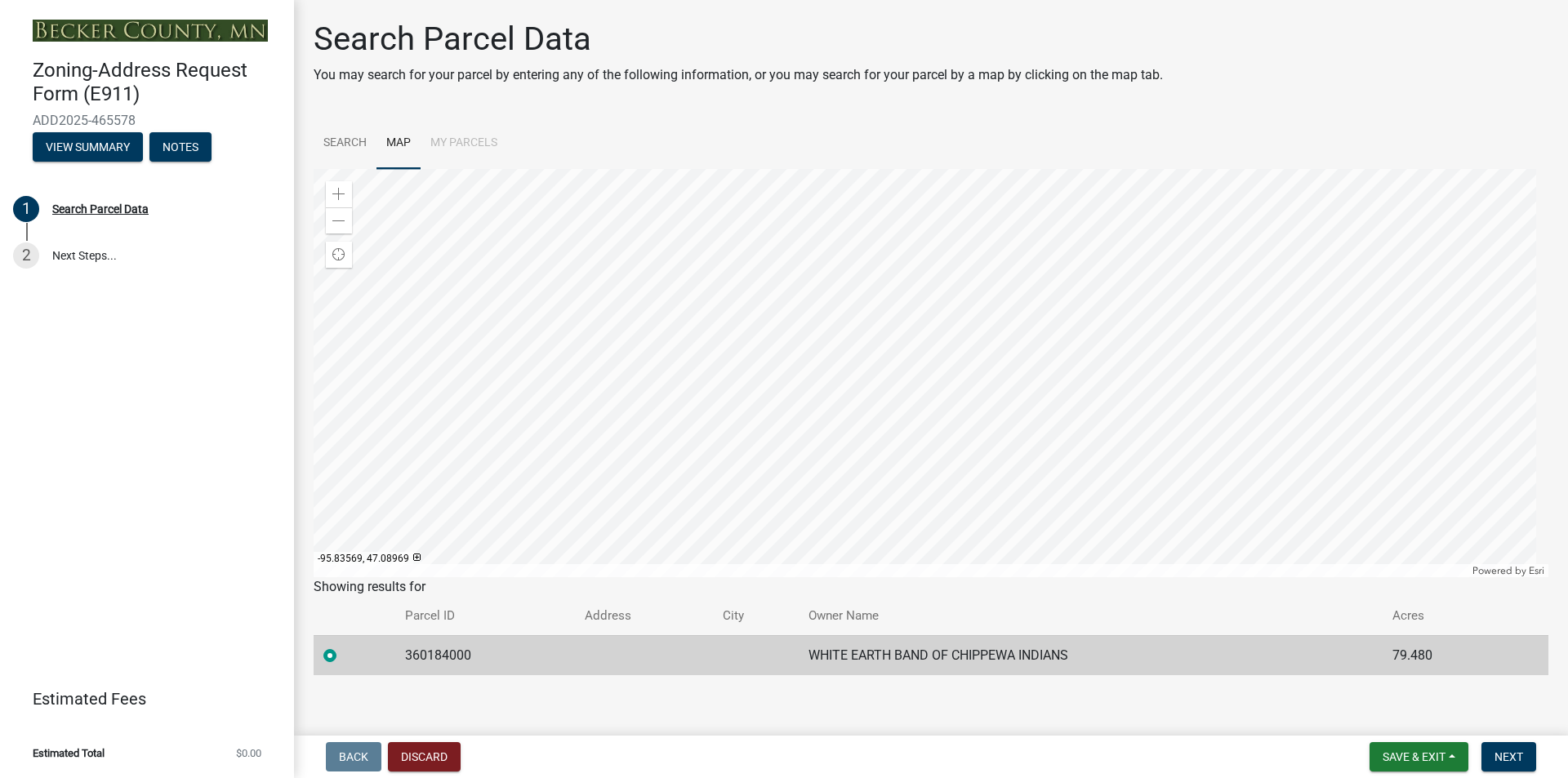
click at [600, 420] on div at bounding box center [930, 373] width 1235 height 408
click at [571, 169] on div at bounding box center [930, 373] width 1235 height 408
click at [611, 323] on div at bounding box center [930, 373] width 1235 height 408
click at [638, 378] on div at bounding box center [930, 373] width 1235 height 408
click at [589, 228] on div at bounding box center [930, 373] width 1235 height 408
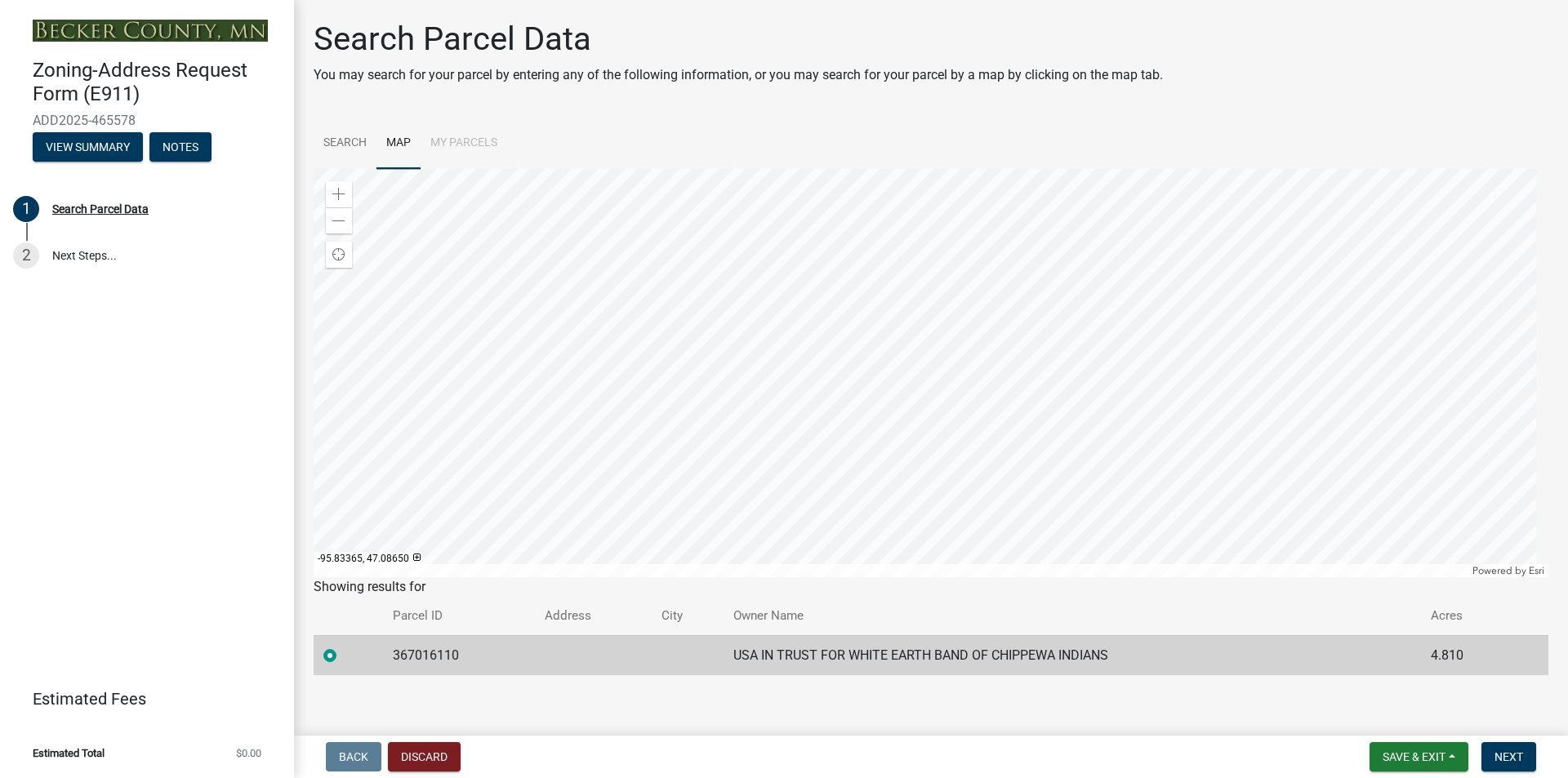
click at [706, 298] on div at bounding box center [930, 373] width 1235 height 408
click at [105, 144] on button "View Summary" at bounding box center [88, 147] width 110 height 30
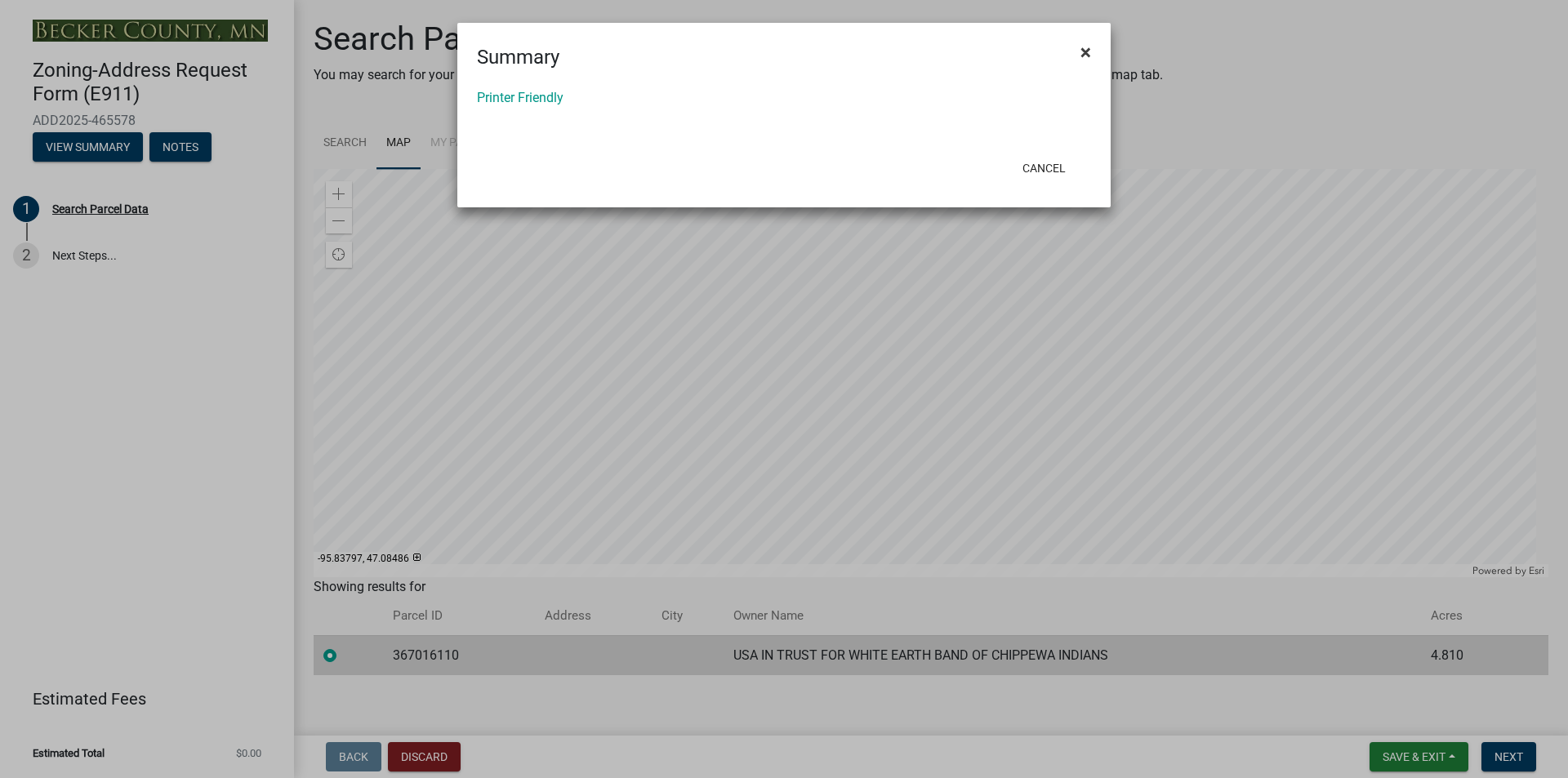
drag, startPoint x: 1083, startPoint y: 49, endPoint x: 1040, endPoint y: 50, distance: 43.0
click at [1082, 49] on span "×" at bounding box center [1086, 52] width 11 height 23
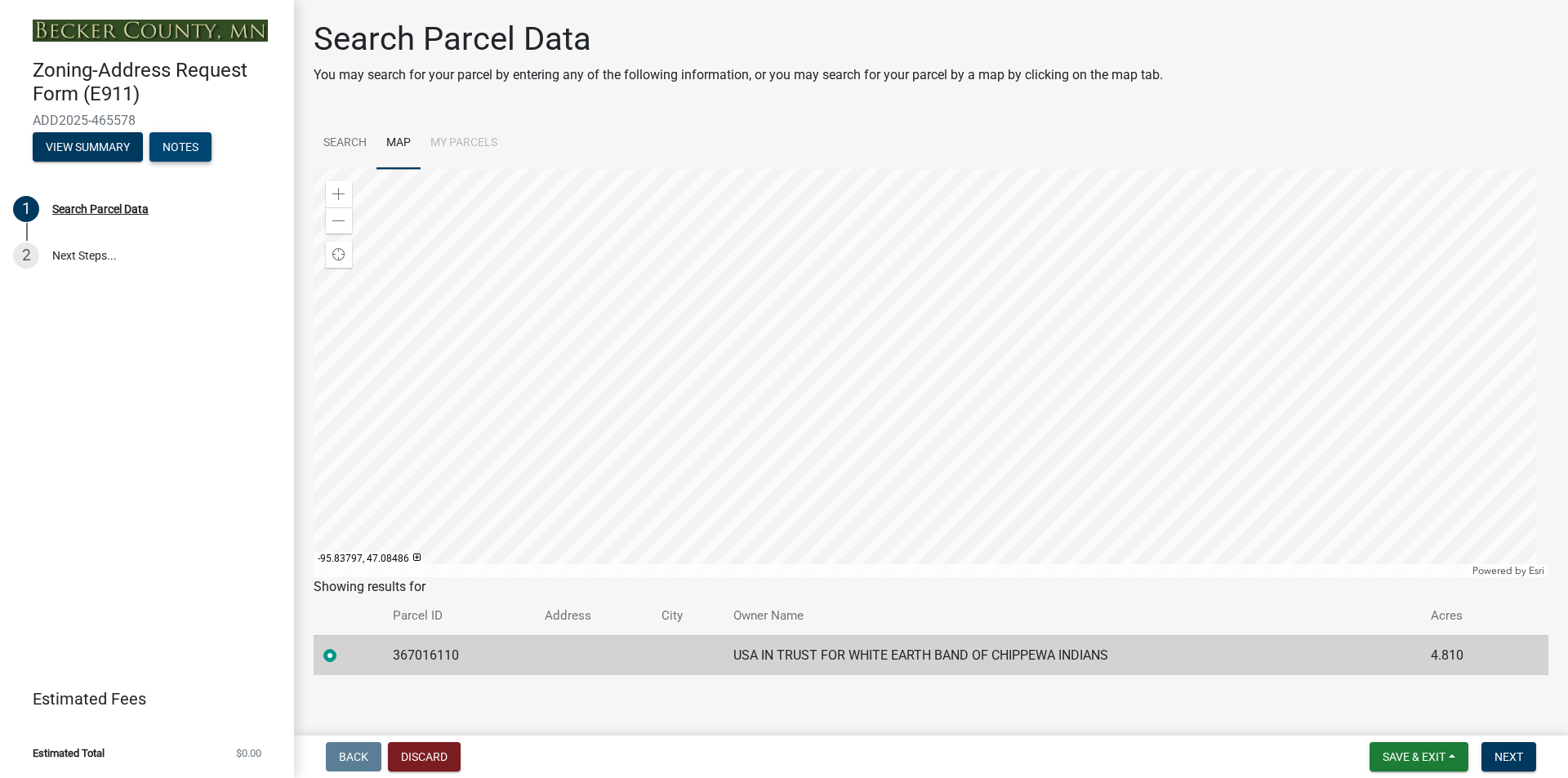
click at [184, 141] on button "Notes" at bounding box center [180, 147] width 62 height 30
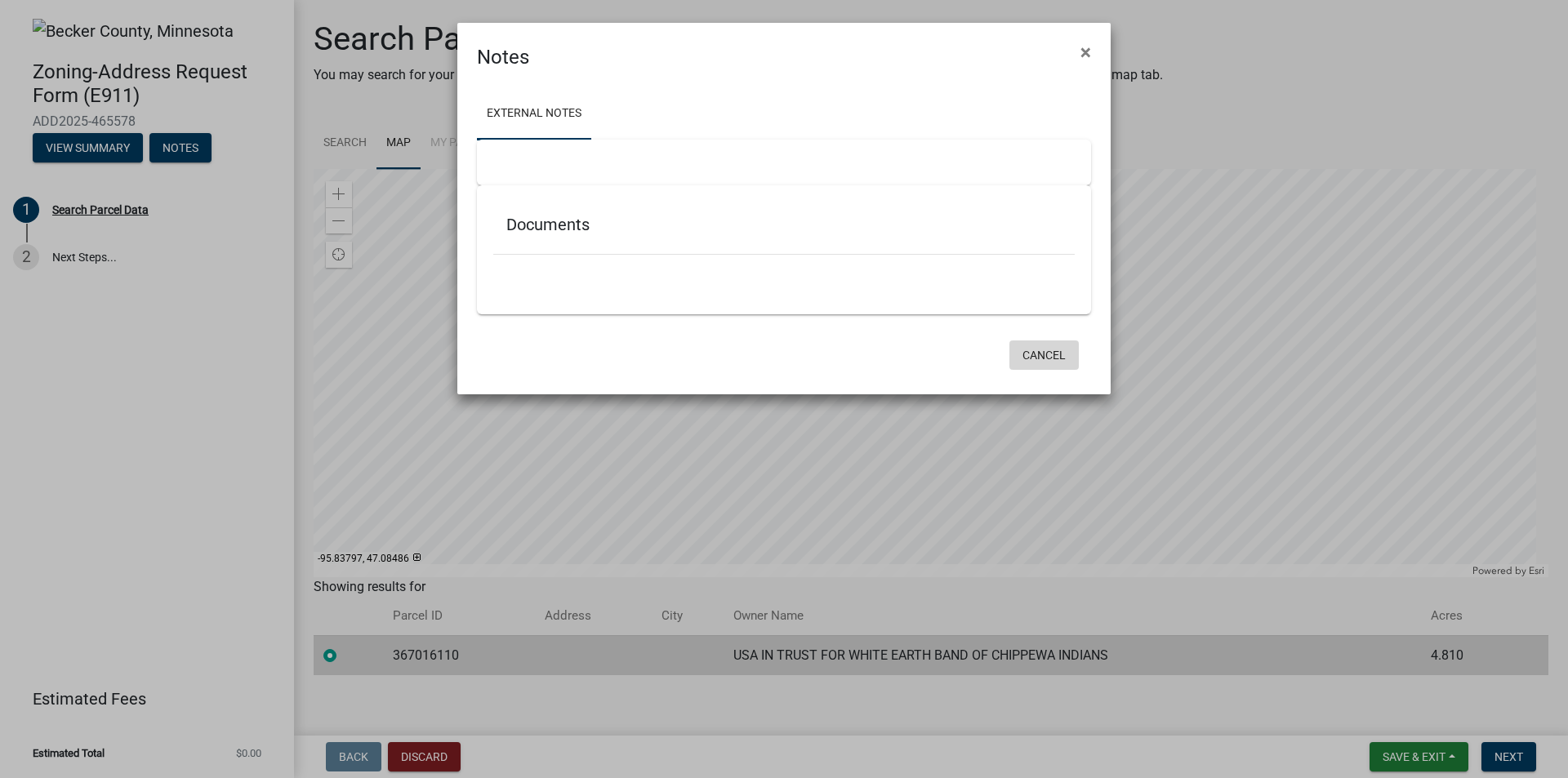
click at [1035, 343] on button "Cancel" at bounding box center [1045, 356] width 69 height 30
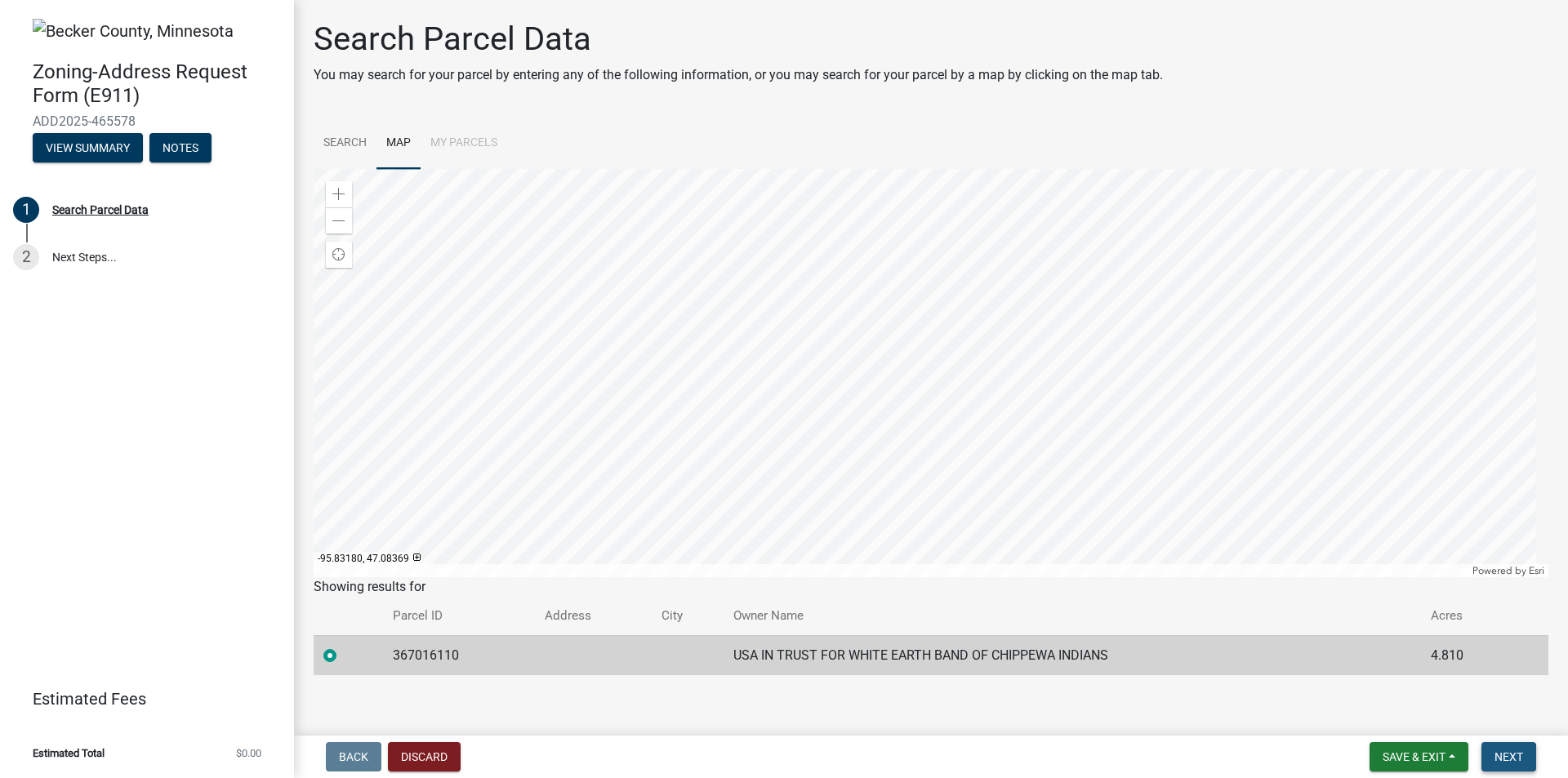
click at [1506, 753] on span "Next" at bounding box center [1508, 757] width 29 height 13
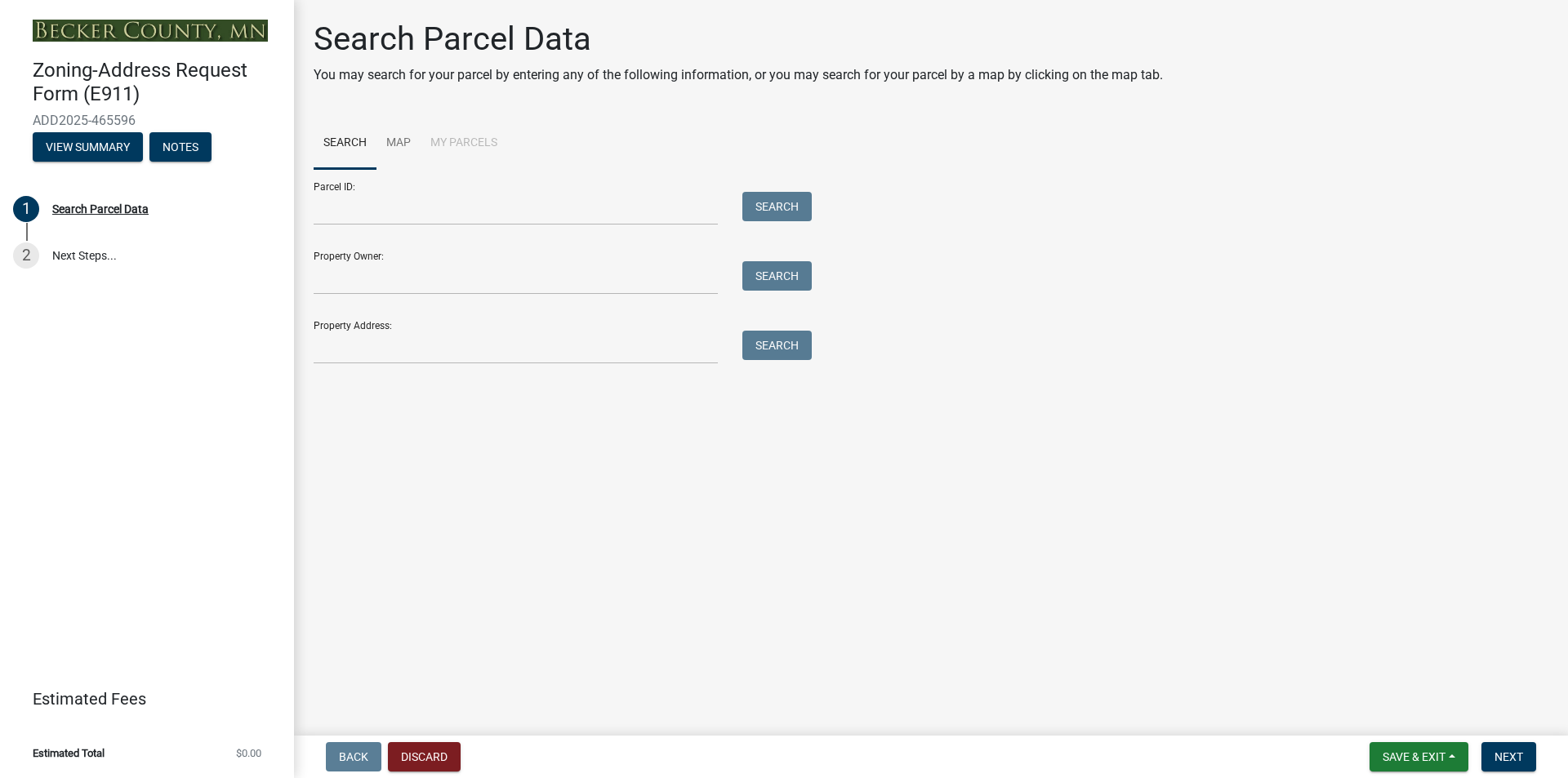
click at [330, 184] on div "Parcel ID: Search" at bounding box center [558, 197] width 490 height 56
click at [347, 210] on input "Parcel ID:" at bounding box center [515, 208] width 404 height 33
type input "36.701.6110"
click at [786, 204] on button "Search" at bounding box center [777, 207] width 69 height 30
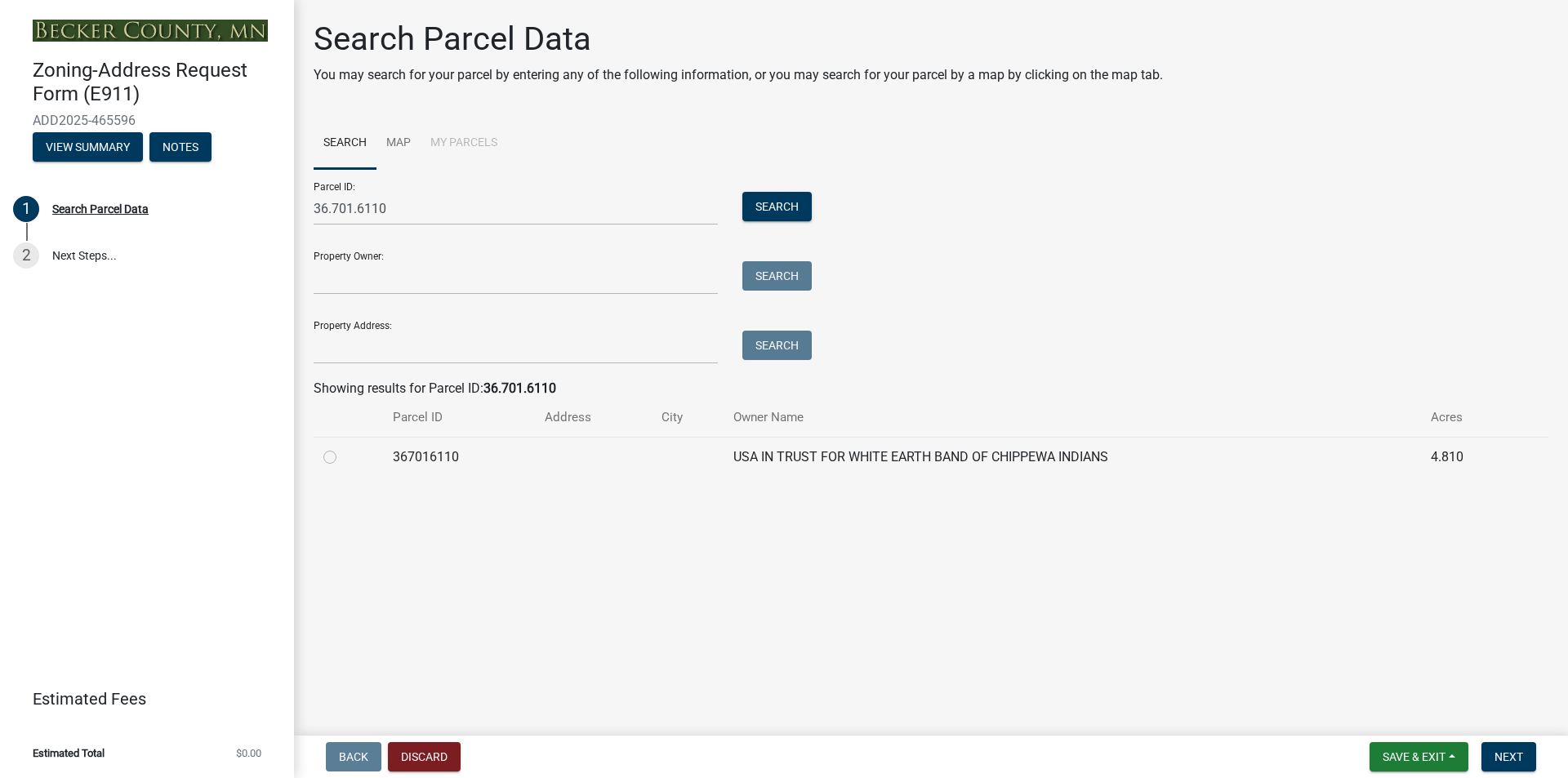
click at [343, 447] on label at bounding box center [343, 447] width 0 height 0
click at [343, 454] on input "radio" at bounding box center [348, 452] width 11 height 11
radio input "true"
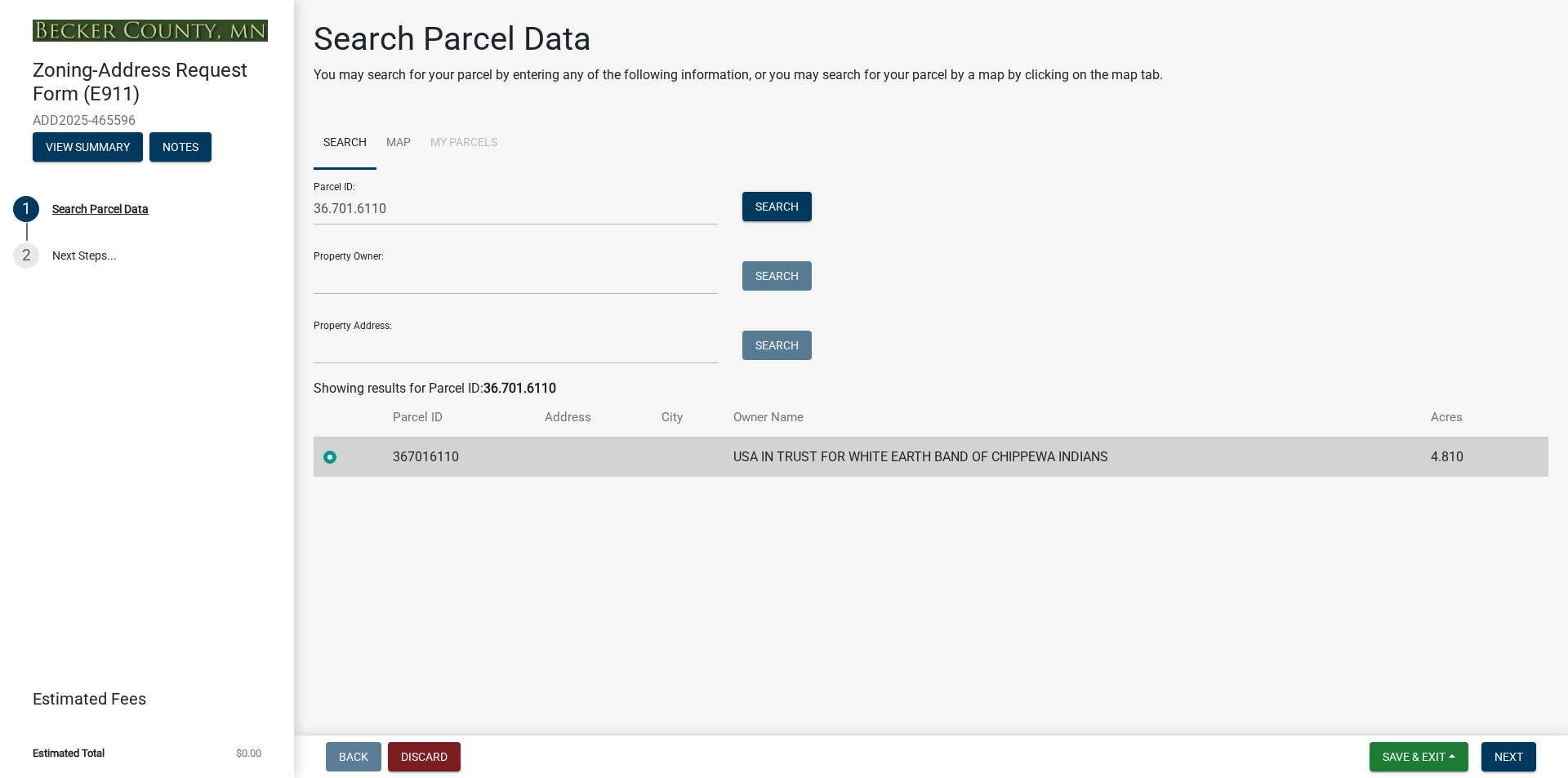
click at [343, 447] on label at bounding box center [343, 447] width 0 height 0
click at [343, 458] on input "radio" at bounding box center [348, 452] width 11 height 11
click at [343, 447] on label at bounding box center [343, 447] width 0 height 0
click at [343, 458] on input "radio" at bounding box center [348, 452] width 11 height 11
click at [932, 461] on td "USA IN TRUST FOR WHITE EARTH BAND OF CHIPPEWA INDIANS" at bounding box center [1072, 456] width 697 height 40
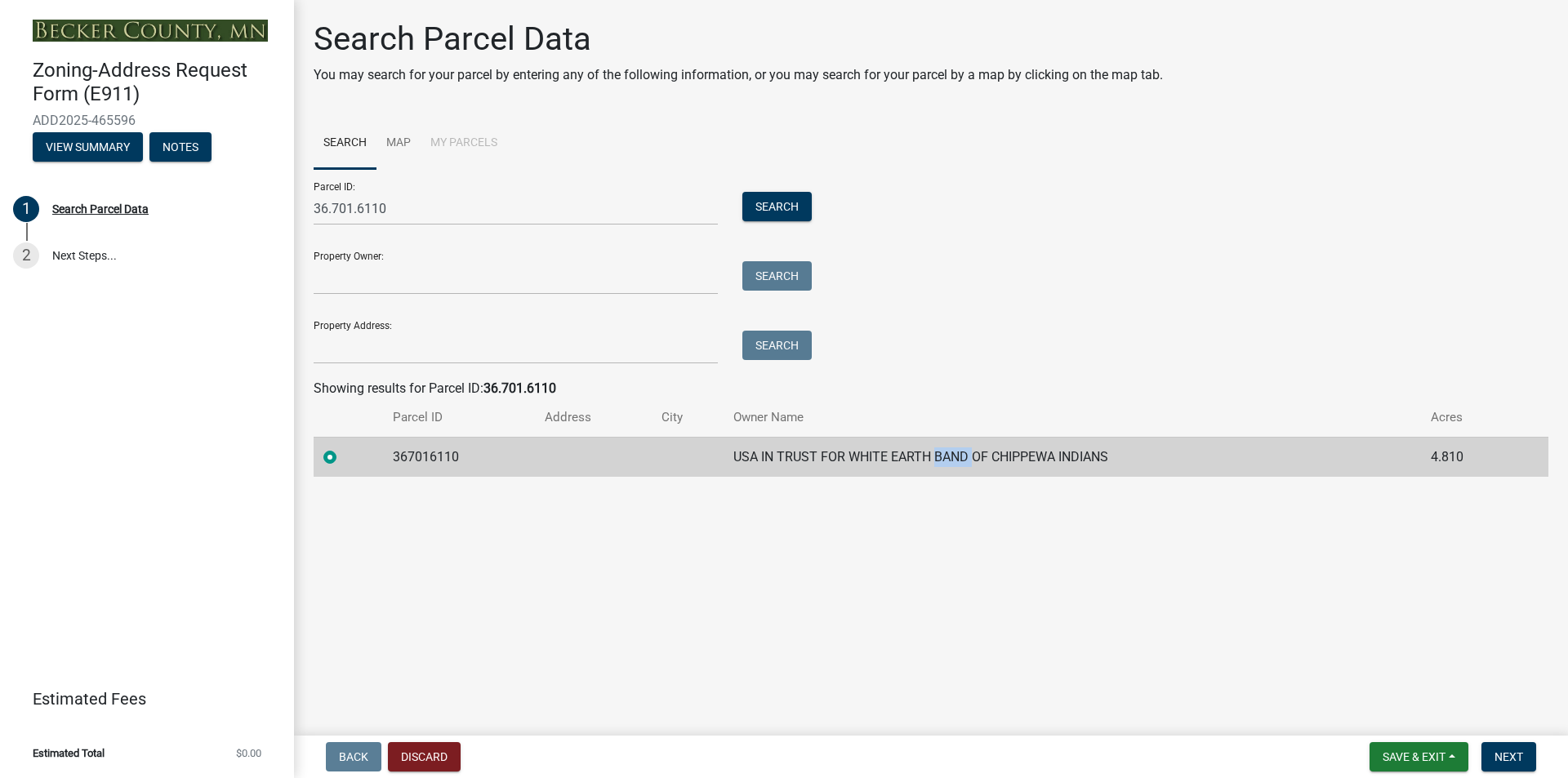
click at [931, 459] on td "USA IN TRUST FOR WHITE EARTH BAND OF CHIPPEWA INDIANS" at bounding box center [1072, 456] width 697 height 40
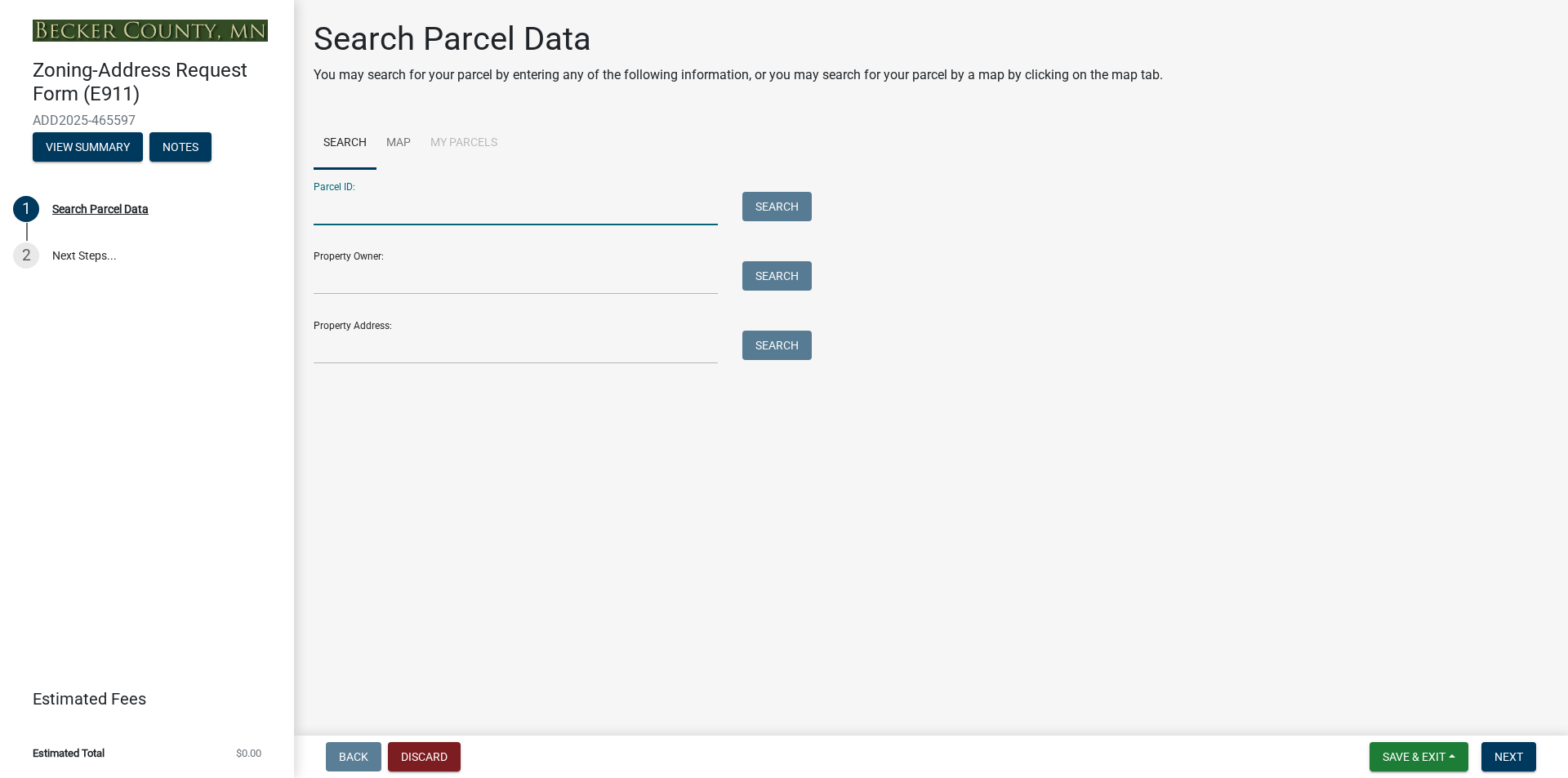
click at [337, 204] on input "Parcel ID:" at bounding box center [515, 208] width 404 height 33
click at [786, 203] on button "Search" at bounding box center [777, 207] width 69 height 30
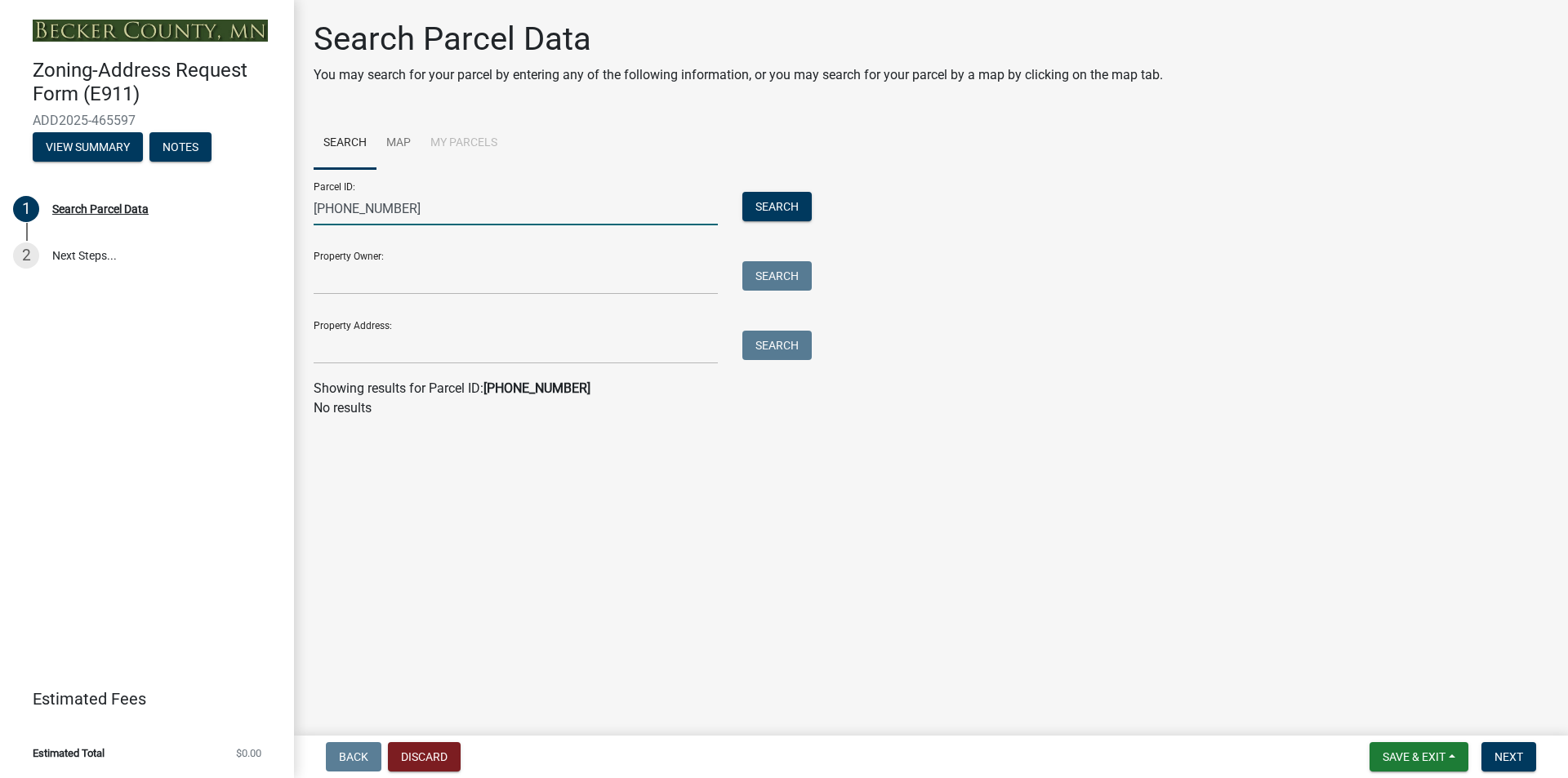
click at [377, 208] on input "26-142-41" at bounding box center [515, 208] width 404 height 33
type input "2"
click at [399, 138] on link "Map" at bounding box center [398, 143] width 44 height 52
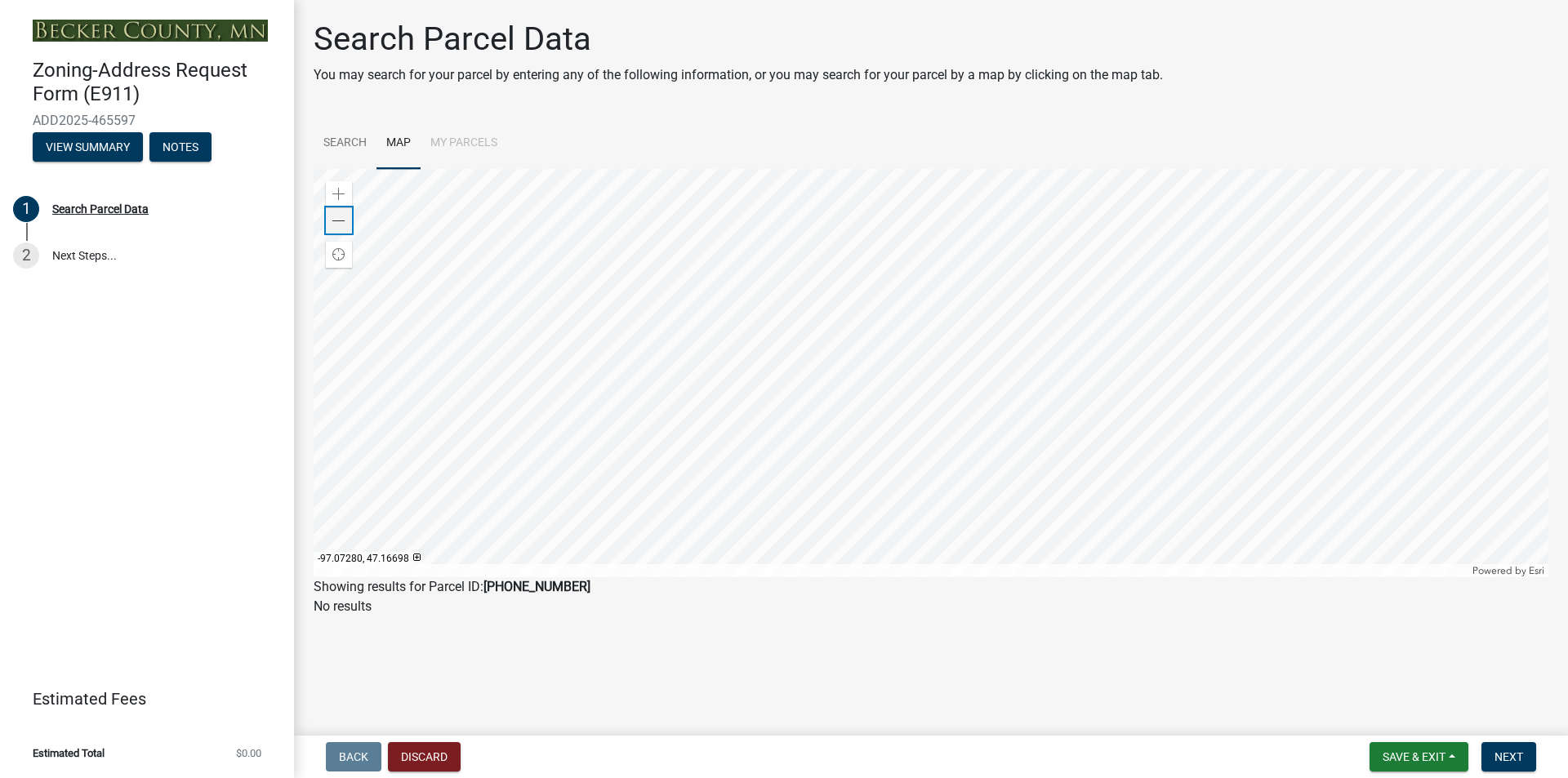
click at [338, 220] on span at bounding box center [339, 222] width 13 height 13
click at [341, 193] on span at bounding box center [339, 194] width 13 height 13
click at [342, 192] on span at bounding box center [339, 194] width 13 height 13
click at [341, 189] on span at bounding box center [339, 194] width 13 height 13
click at [810, 514] on div at bounding box center [930, 373] width 1235 height 408
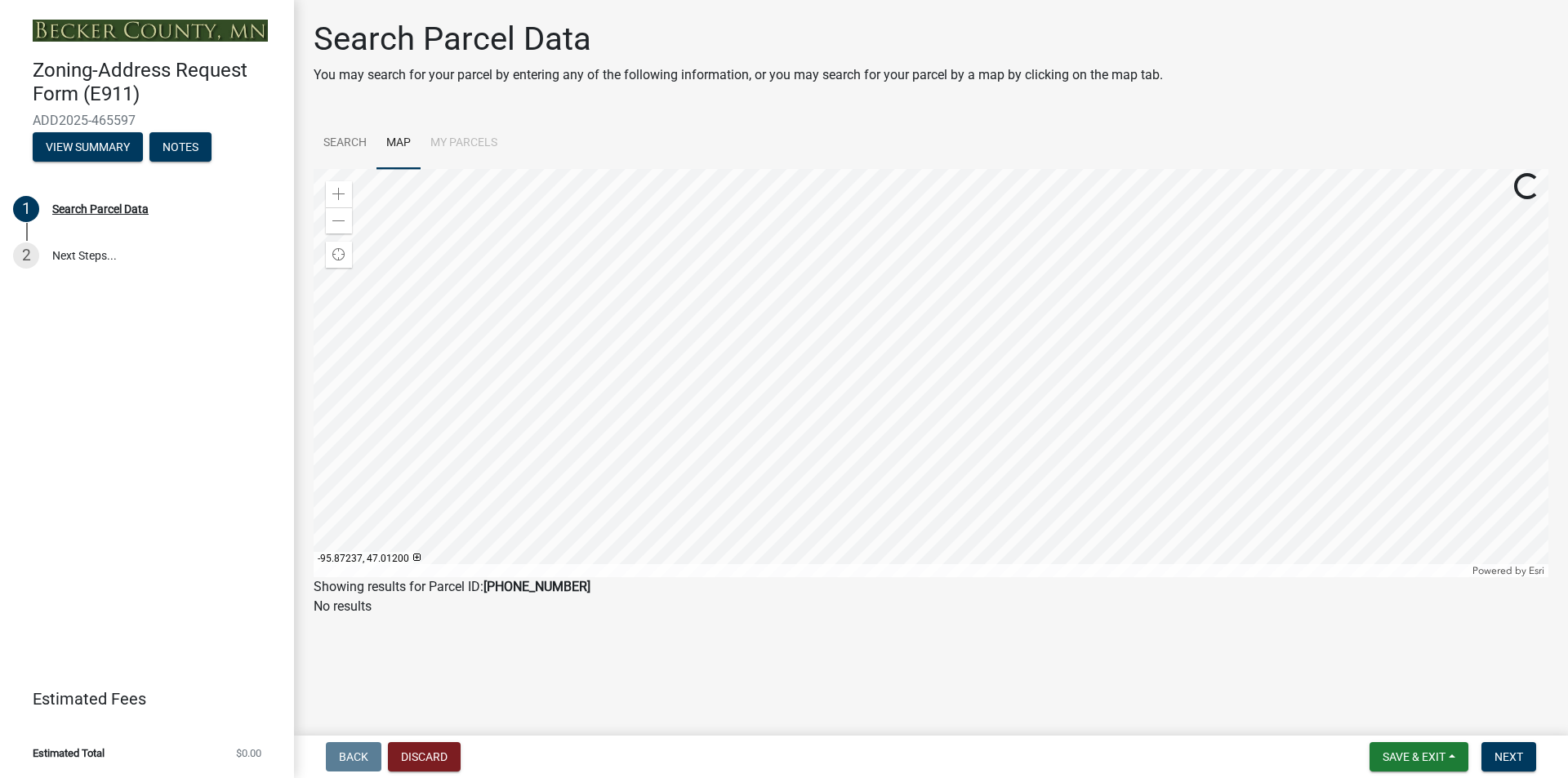
click at [674, 577] on div at bounding box center [930, 373] width 1235 height 408
click at [724, 290] on div at bounding box center [930, 373] width 1235 height 408
click at [765, 269] on div at bounding box center [930, 373] width 1235 height 408
click at [743, 318] on div at bounding box center [930, 373] width 1235 height 408
click at [336, 193] on span at bounding box center [339, 194] width 13 height 13
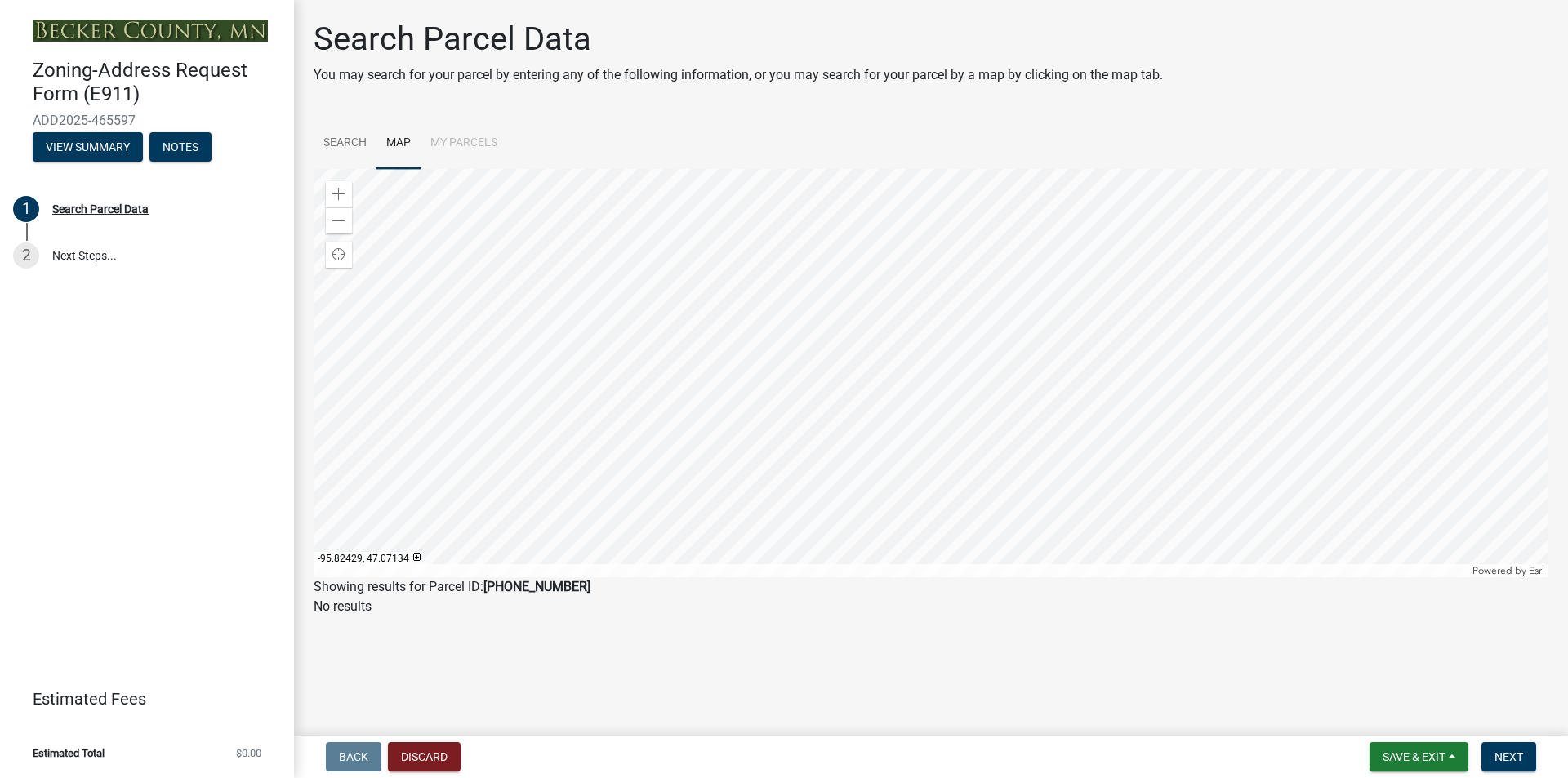
click at [786, 276] on div at bounding box center [930, 373] width 1235 height 408
click at [627, 300] on div at bounding box center [930, 373] width 1235 height 408
click at [335, 191] on span at bounding box center [339, 194] width 13 height 13
click at [793, 418] on div at bounding box center [930, 373] width 1235 height 408
click at [338, 193] on span at bounding box center [339, 194] width 13 height 13
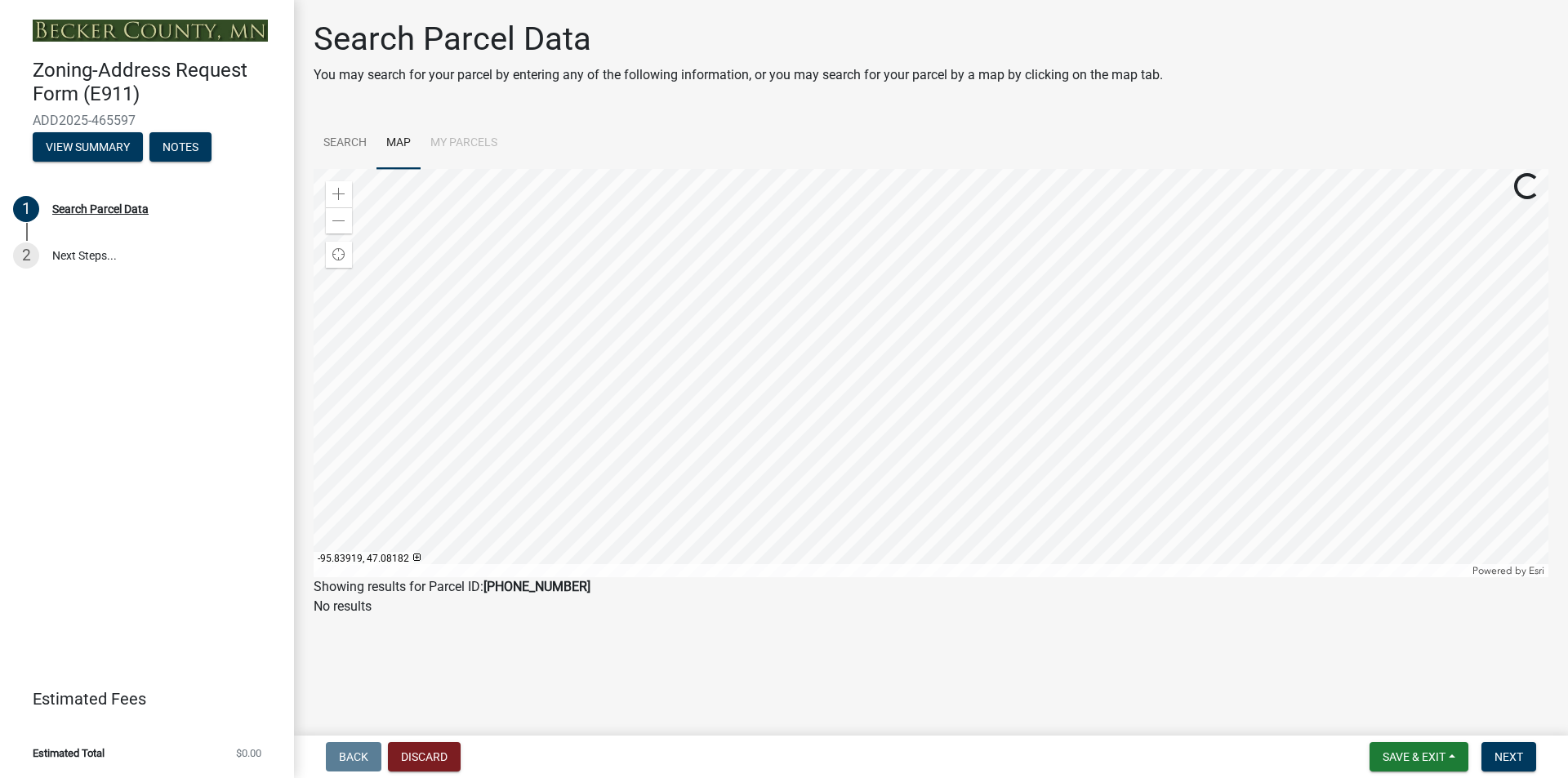
click at [599, 343] on div at bounding box center [930, 373] width 1235 height 408
click at [333, 189] on div "Zoom in" at bounding box center [339, 194] width 26 height 26
click at [651, 443] on div at bounding box center [930, 373] width 1235 height 408
click at [767, 276] on div at bounding box center [930, 373] width 1235 height 408
click at [739, 329] on div at bounding box center [930, 373] width 1235 height 408
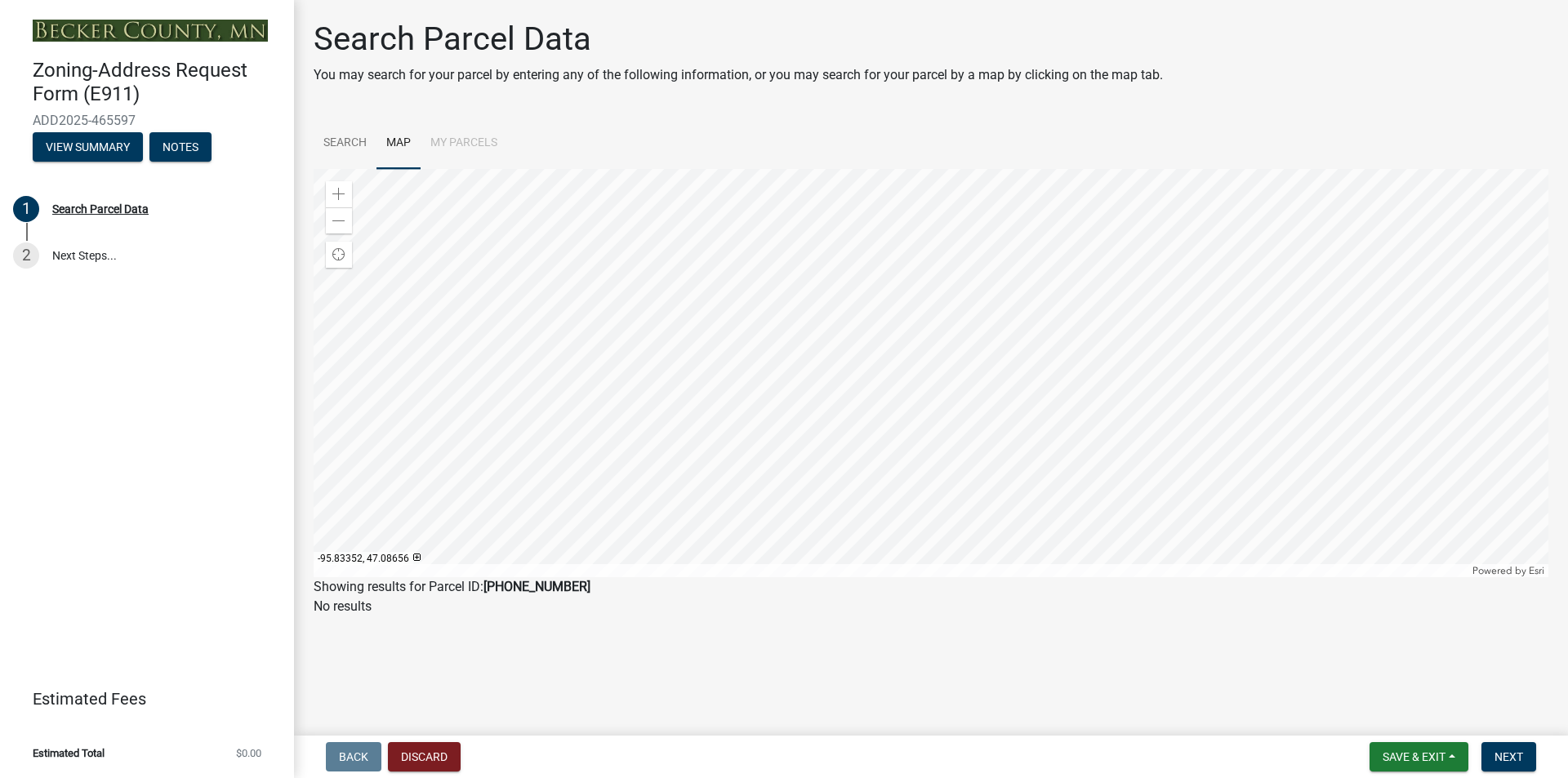
click at [738, 282] on div at bounding box center [930, 373] width 1235 height 408
click at [574, 330] on div at bounding box center [930, 373] width 1235 height 408
click at [696, 281] on div at bounding box center [930, 373] width 1235 height 408
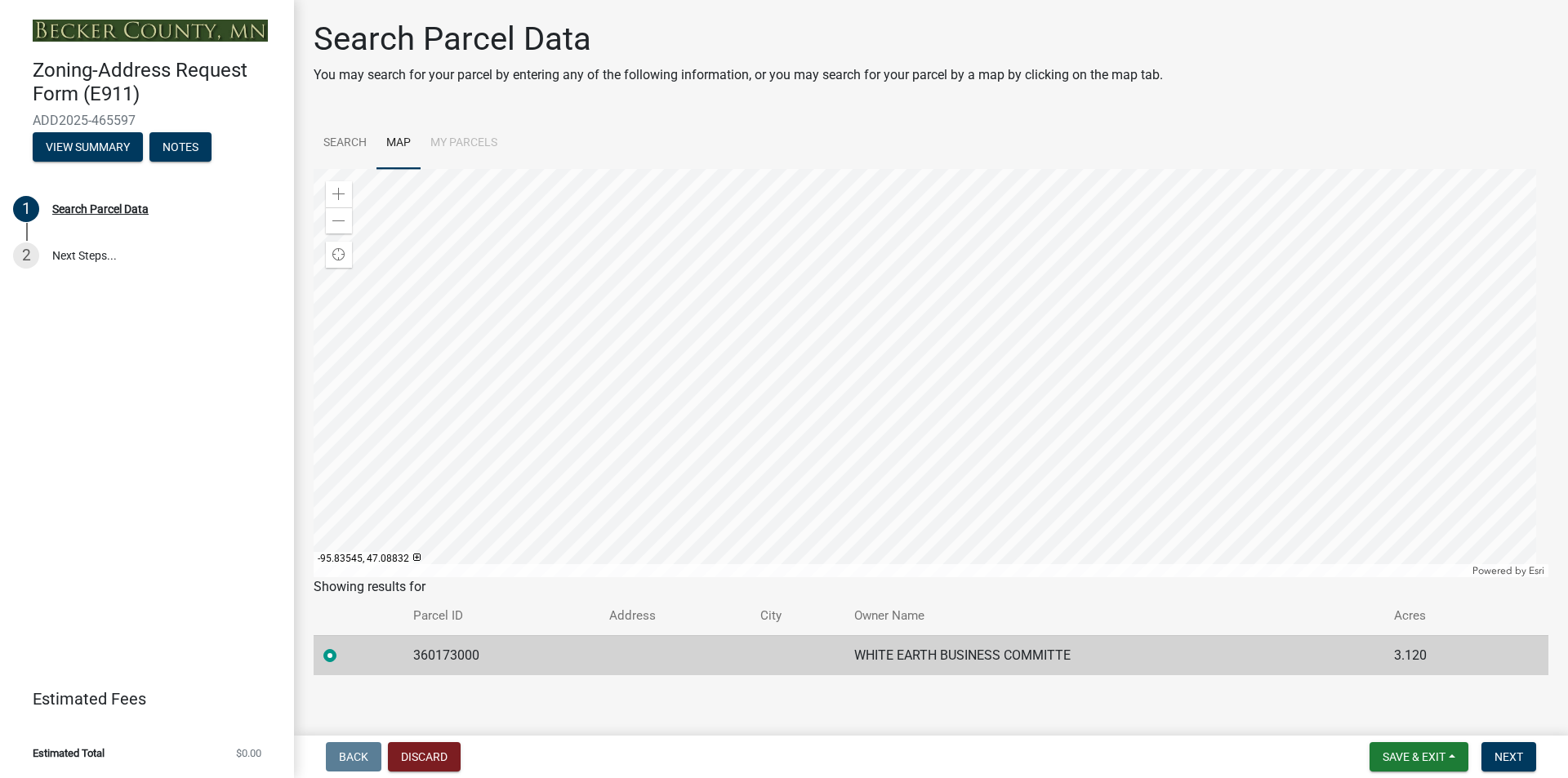
click at [692, 283] on div at bounding box center [930, 373] width 1235 height 408
click at [656, 262] on div at bounding box center [930, 373] width 1235 height 408
click at [666, 298] on div at bounding box center [930, 373] width 1235 height 408
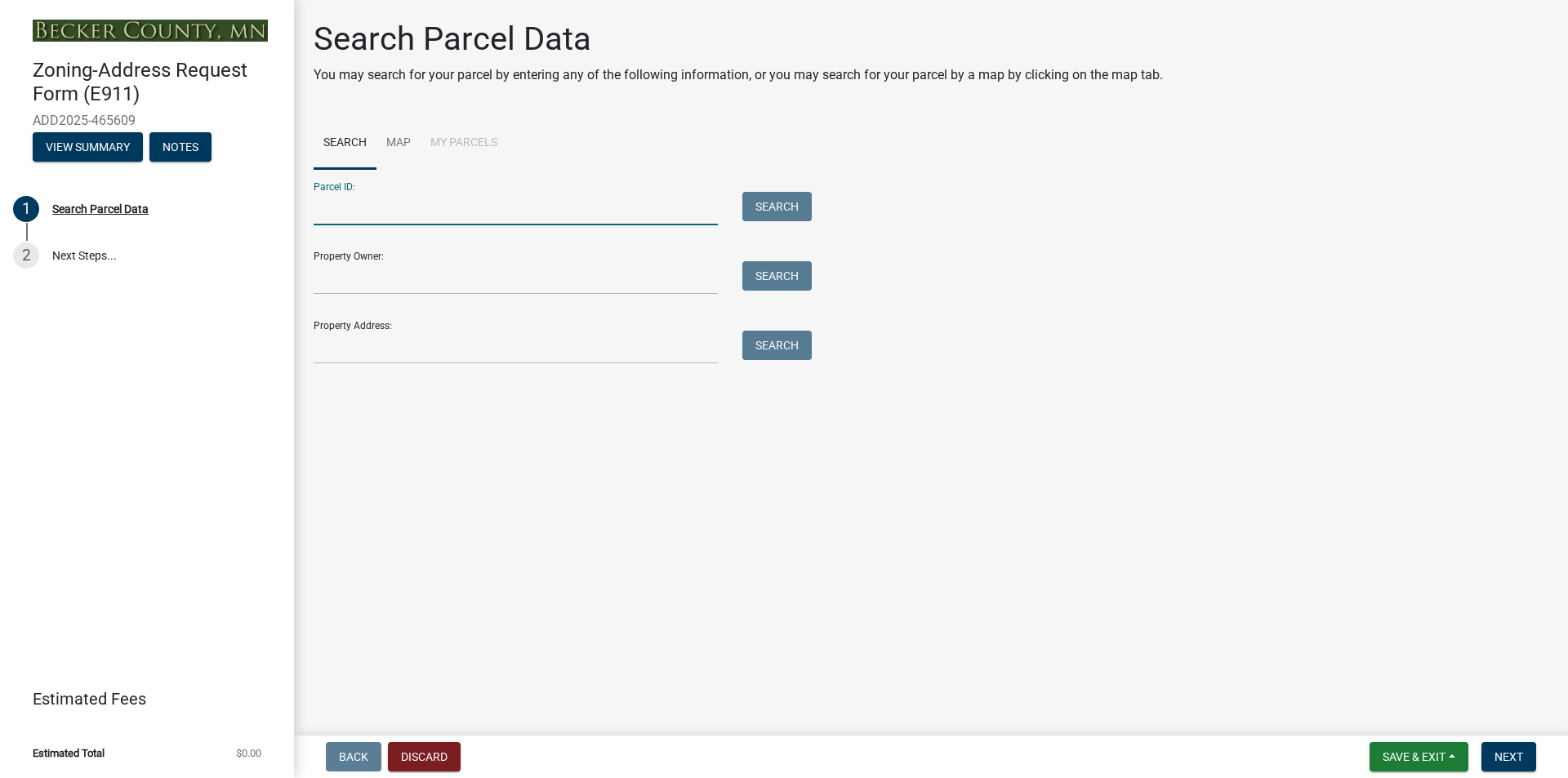
click at [331, 211] on input "Parcel ID:" at bounding box center [515, 208] width 404 height 33
click at [332, 281] on input "Property Owner:" at bounding box center [515, 278] width 404 height 33
type input "r"
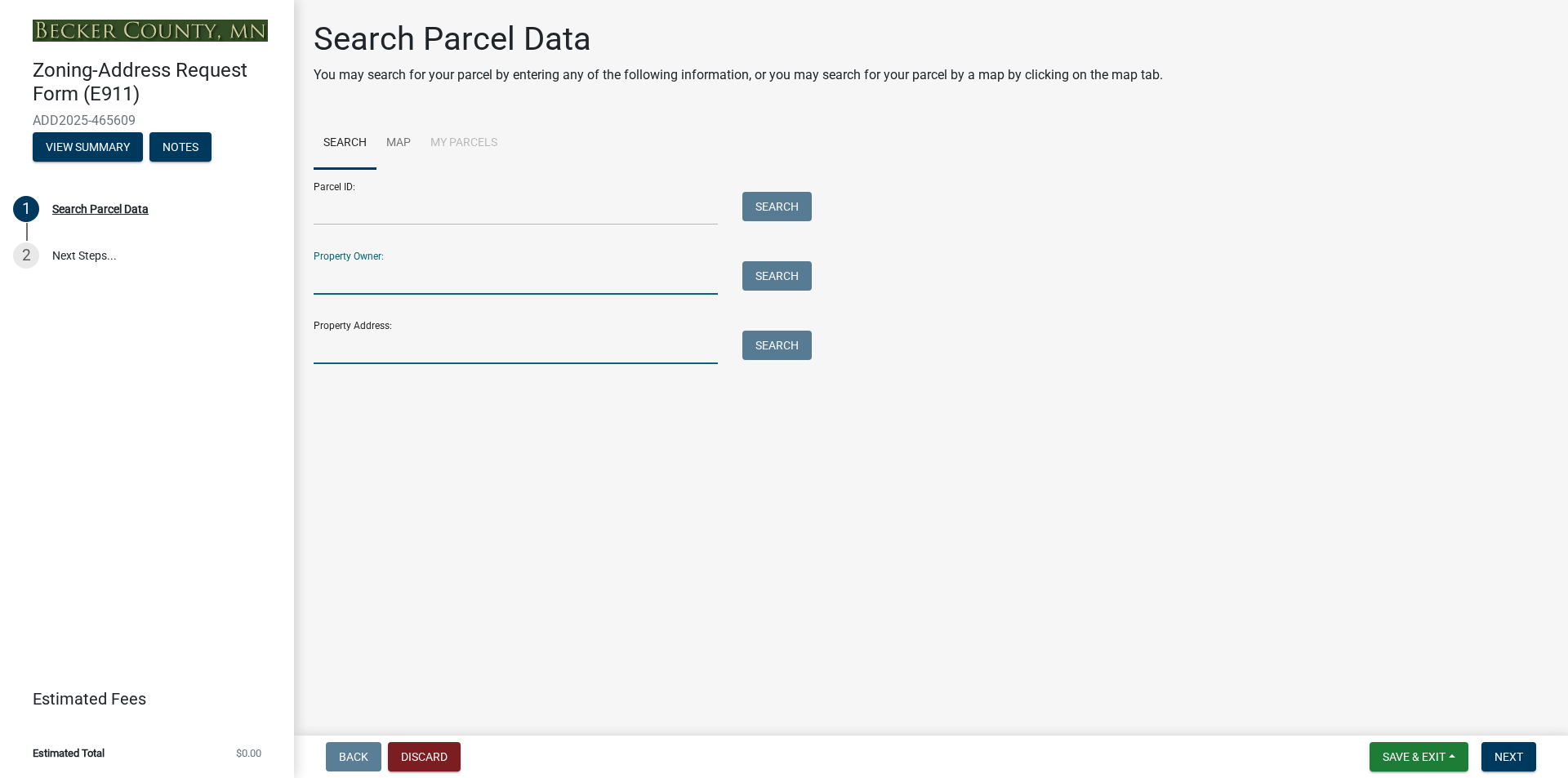
click at [324, 346] on input "Property Address:" at bounding box center [515, 347] width 404 height 33
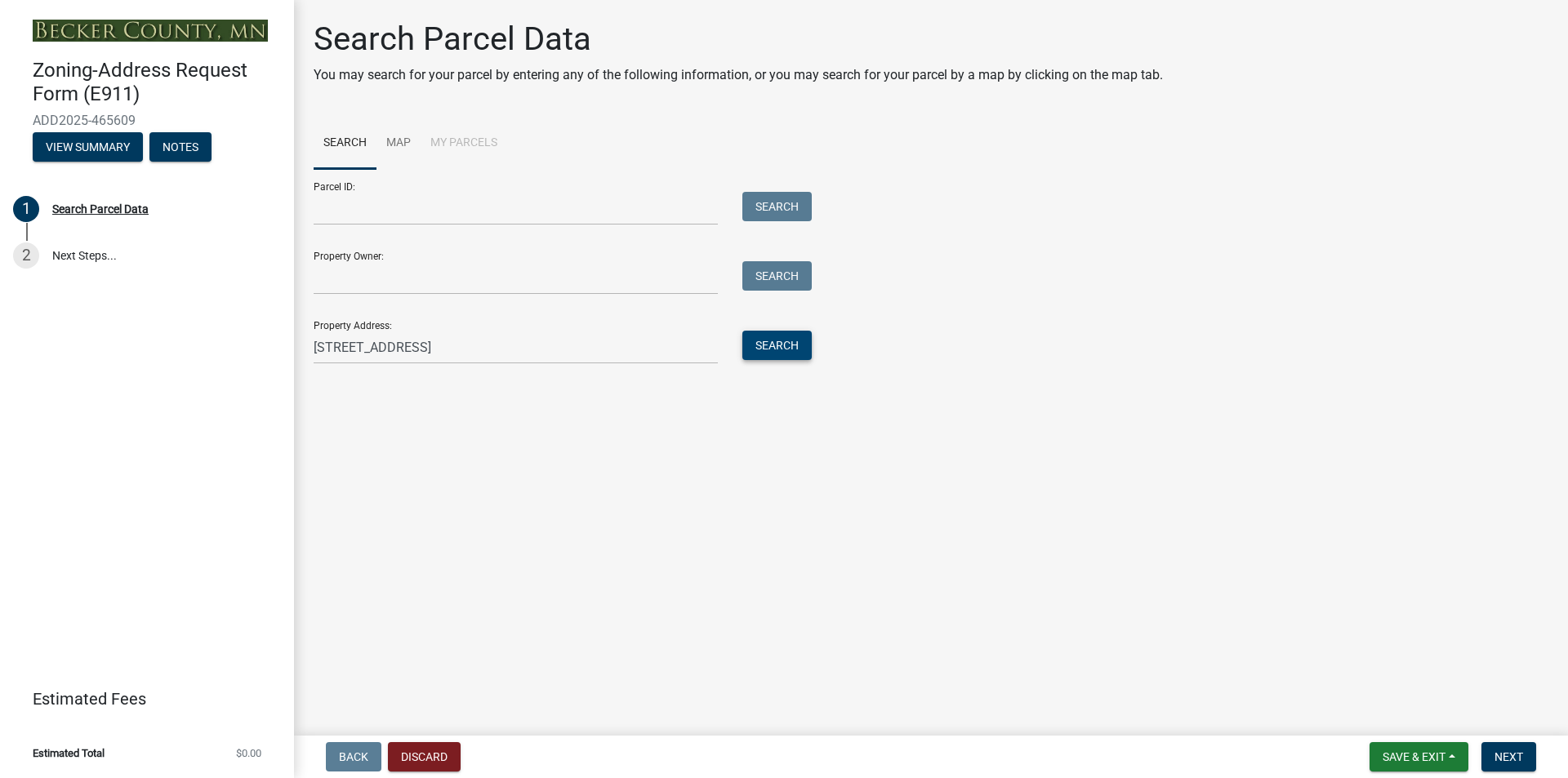
click at [774, 340] on button "Search" at bounding box center [777, 346] width 69 height 30
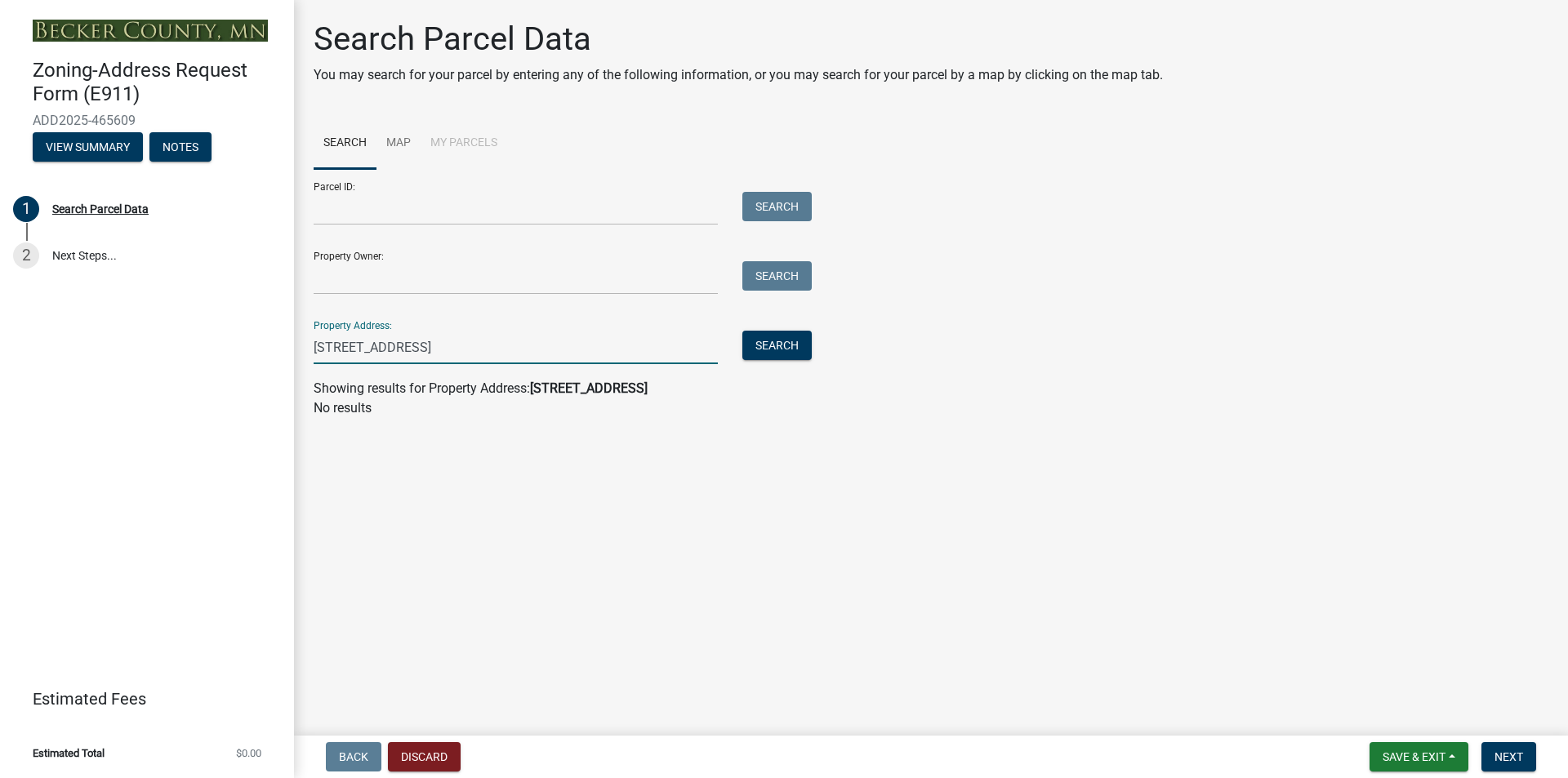
click at [389, 349] on input "28375 471 st avenue" at bounding box center [515, 347] width 404 height 33
click at [781, 340] on button "Search" at bounding box center [777, 346] width 69 height 30
click at [426, 347] on input "28375 471 avenue" at bounding box center [515, 347] width 404 height 33
click at [786, 340] on button "Search" at bounding box center [777, 346] width 69 height 30
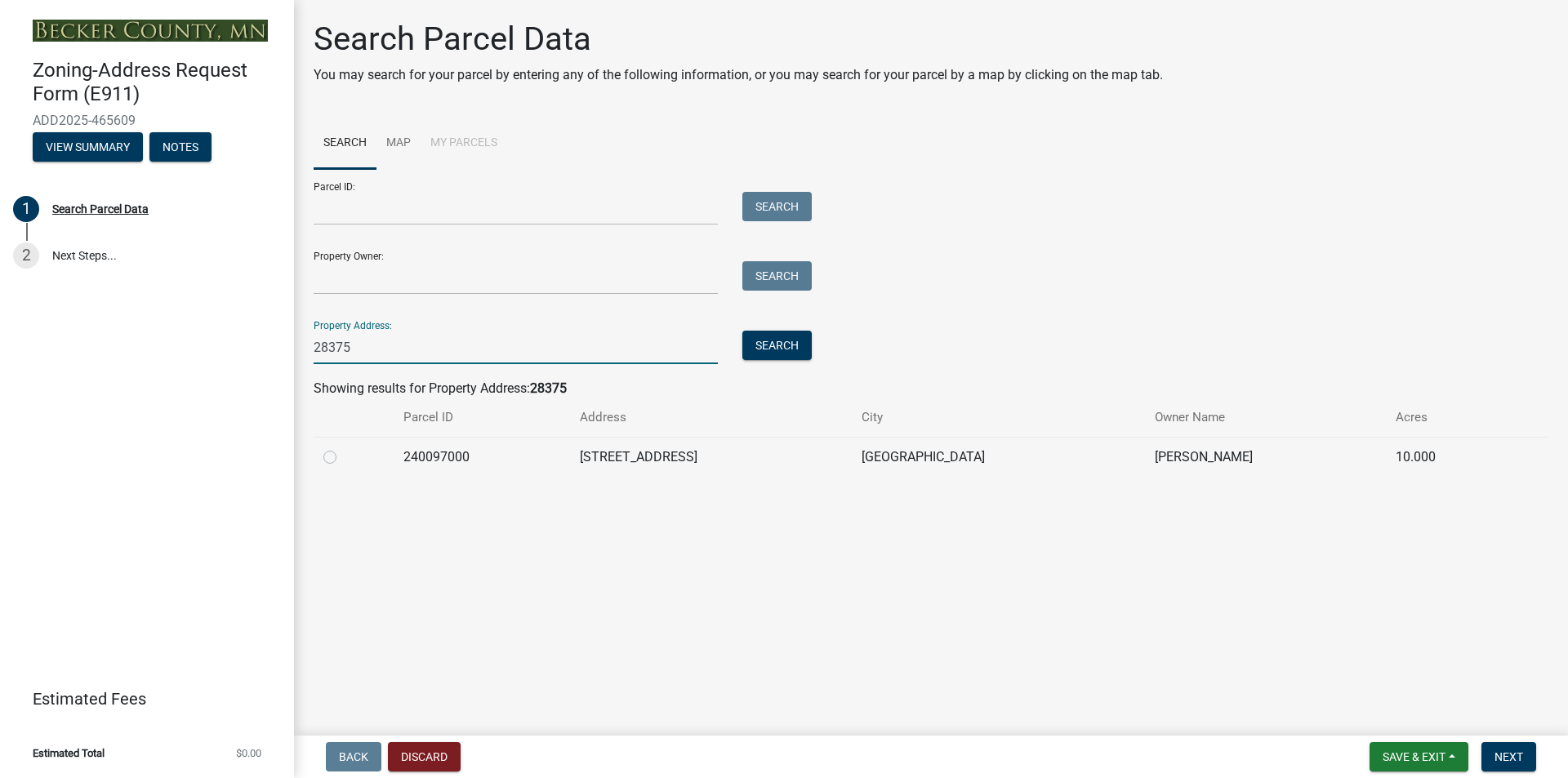
click at [357, 347] on input "28375" at bounding box center [515, 347] width 404 height 33
click at [375, 351] on input "28375" at bounding box center [515, 347] width 404 height 33
click at [777, 341] on button "Search" at bounding box center [777, 346] width 69 height 30
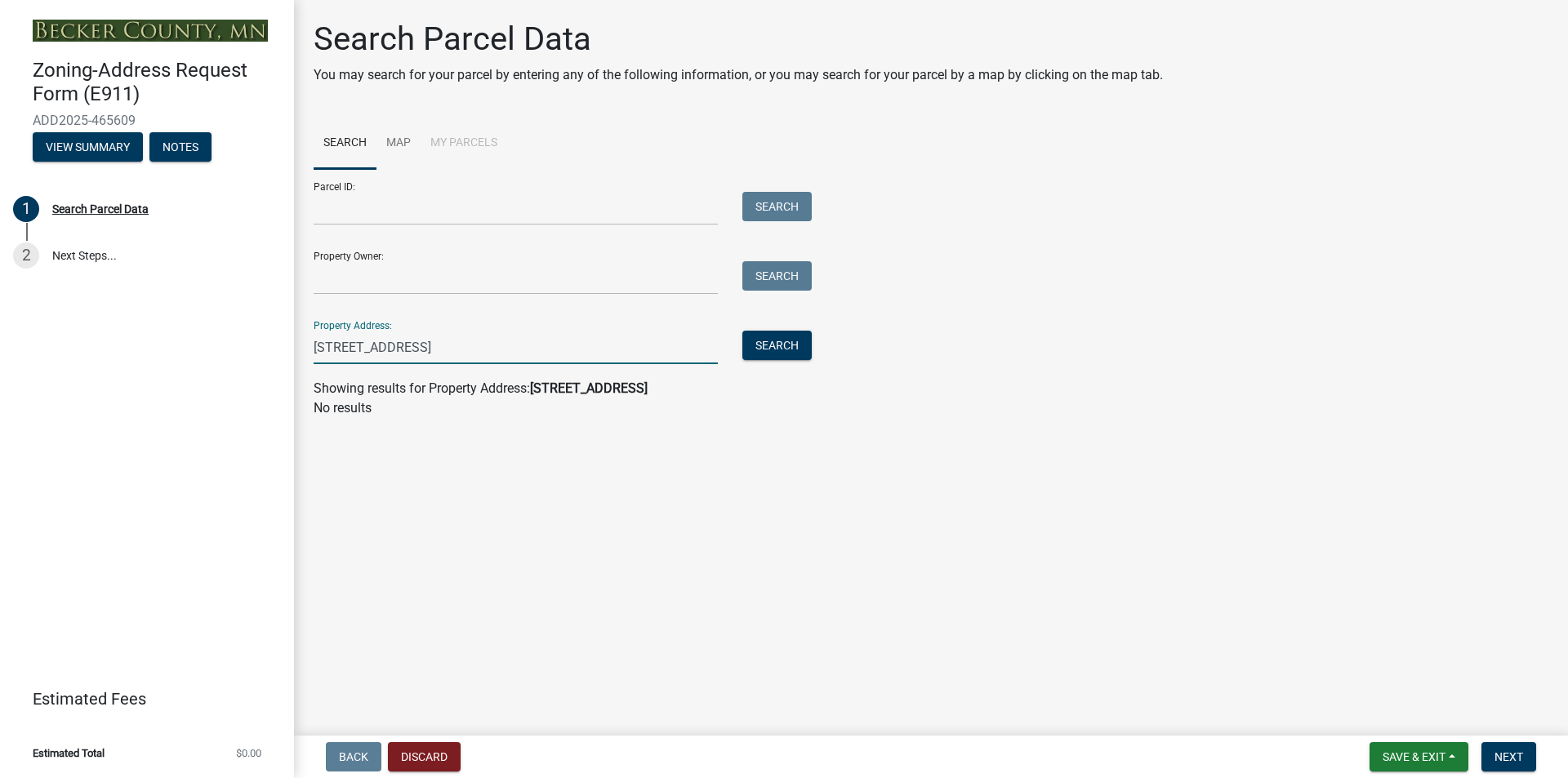
click at [418, 349] on input "28375 471st ave" at bounding box center [515, 347] width 404 height 33
click at [762, 335] on button "Search" at bounding box center [777, 346] width 69 height 30
click at [453, 348] on input "28375 red adams road" at bounding box center [515, 347] width 404 height 33
type input "2"
click at [337, 271] on input "Property Owner:" at bounding box center [515, 278] width 404 height 33
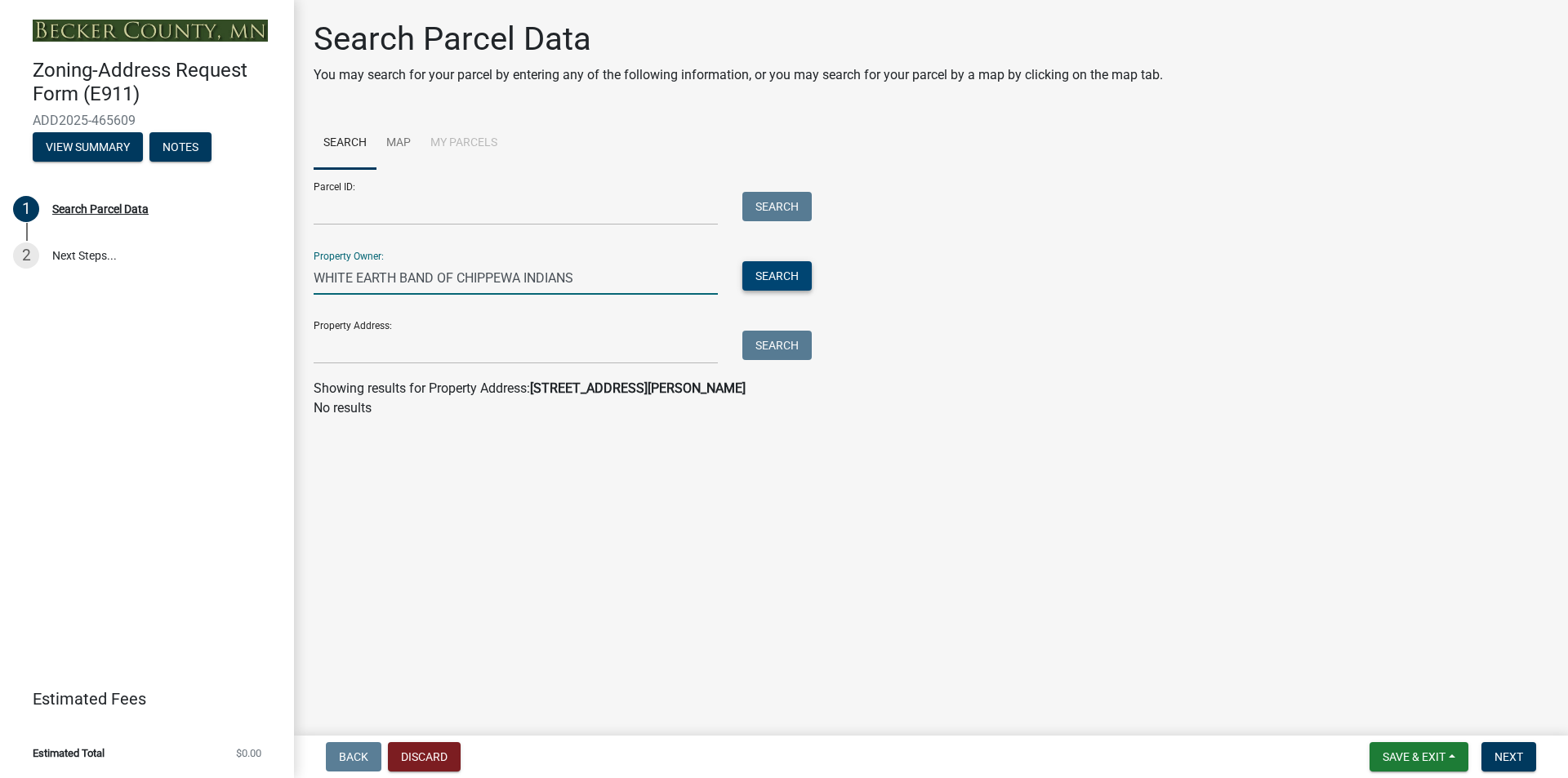
click at [764, 269] on button "Search" at bounding box center [777, 276] width 69 height 30
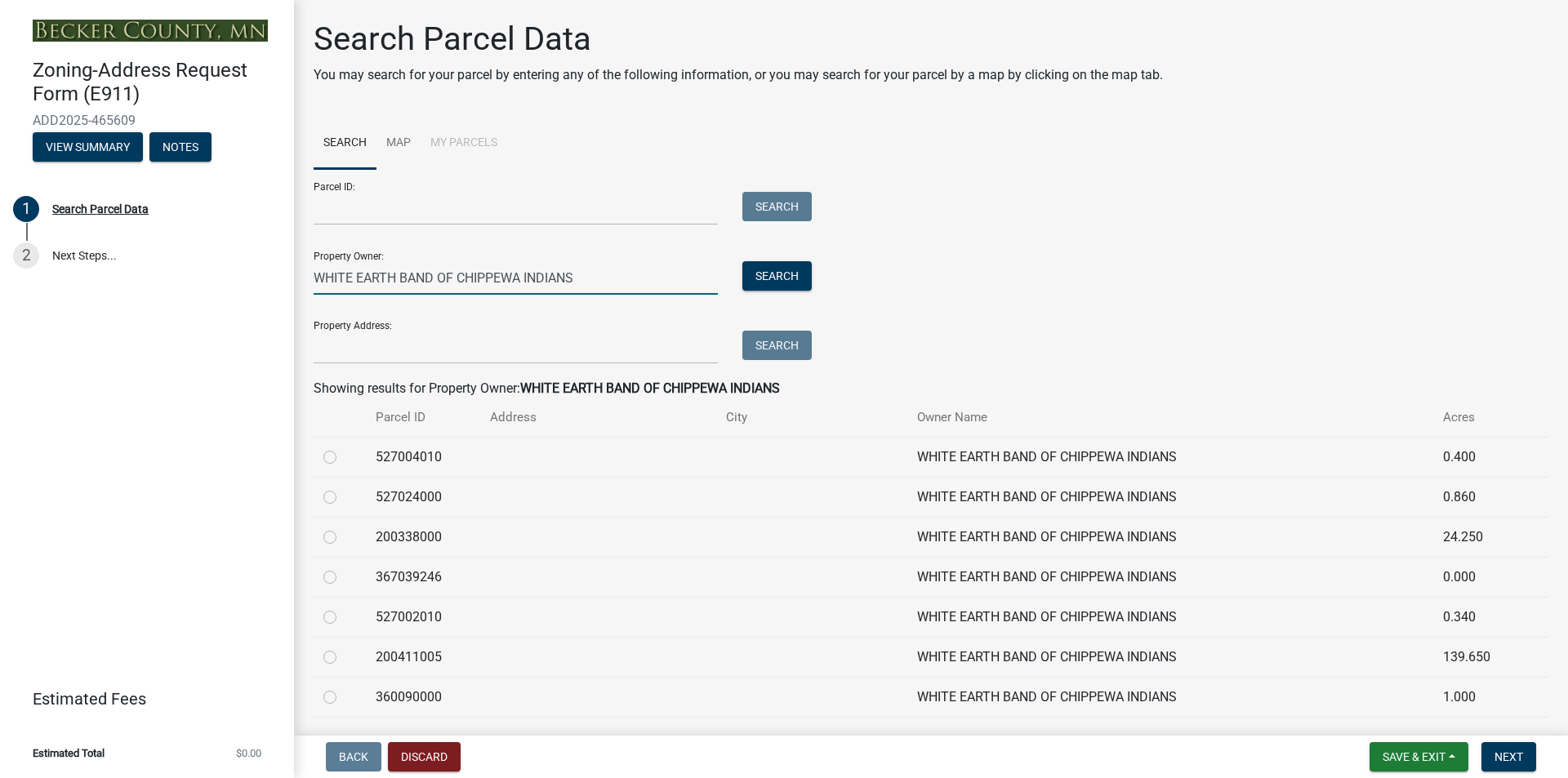
click at [610, 283] on input "WHITE EARTH BAND OF CHIPPEWA INDIANS" at bounding box center [515, 278] width 404 height 33
type input "W"
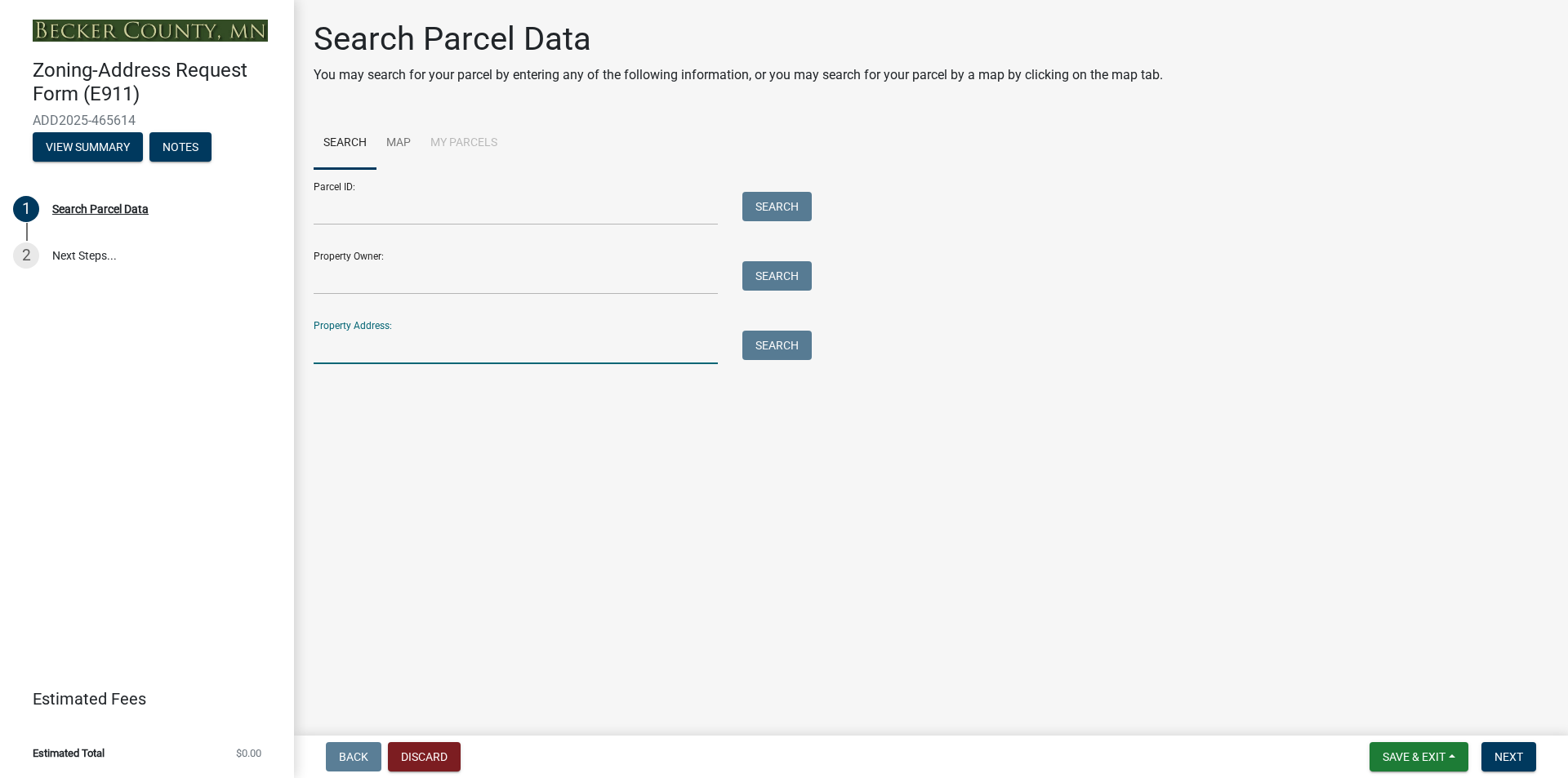
click at [338, 340] on input "Property Address:" at bounding box center [515, 347] width 404 height 33
click at [769, 343] on button "Search" at bounding box center [777, 346] width 69 height 30
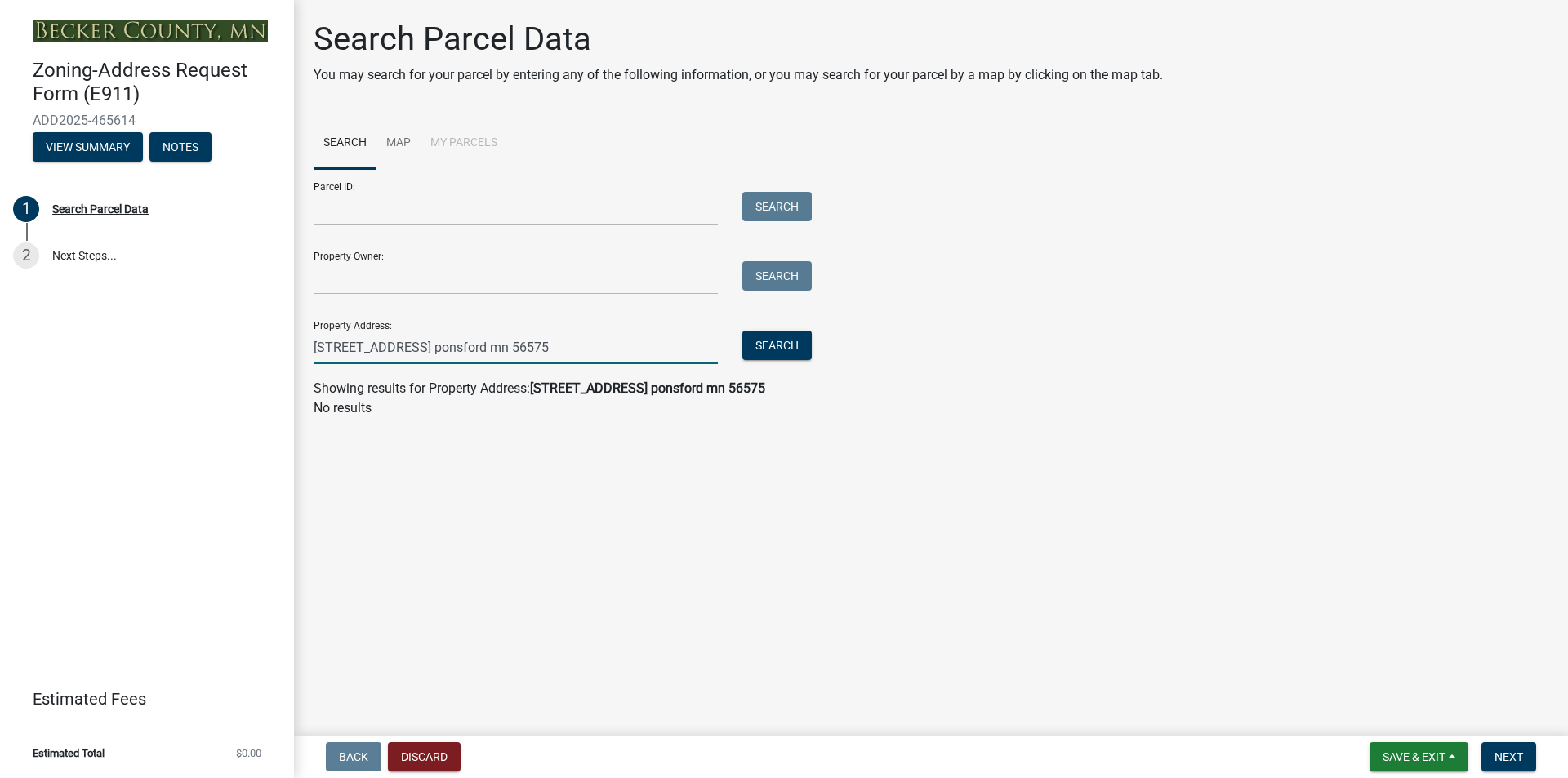
click at [529, 350] on input "28375 471st ave. ponsford mn 56575" at bounding box center [515, 347] width 404 height 33
type input "2"
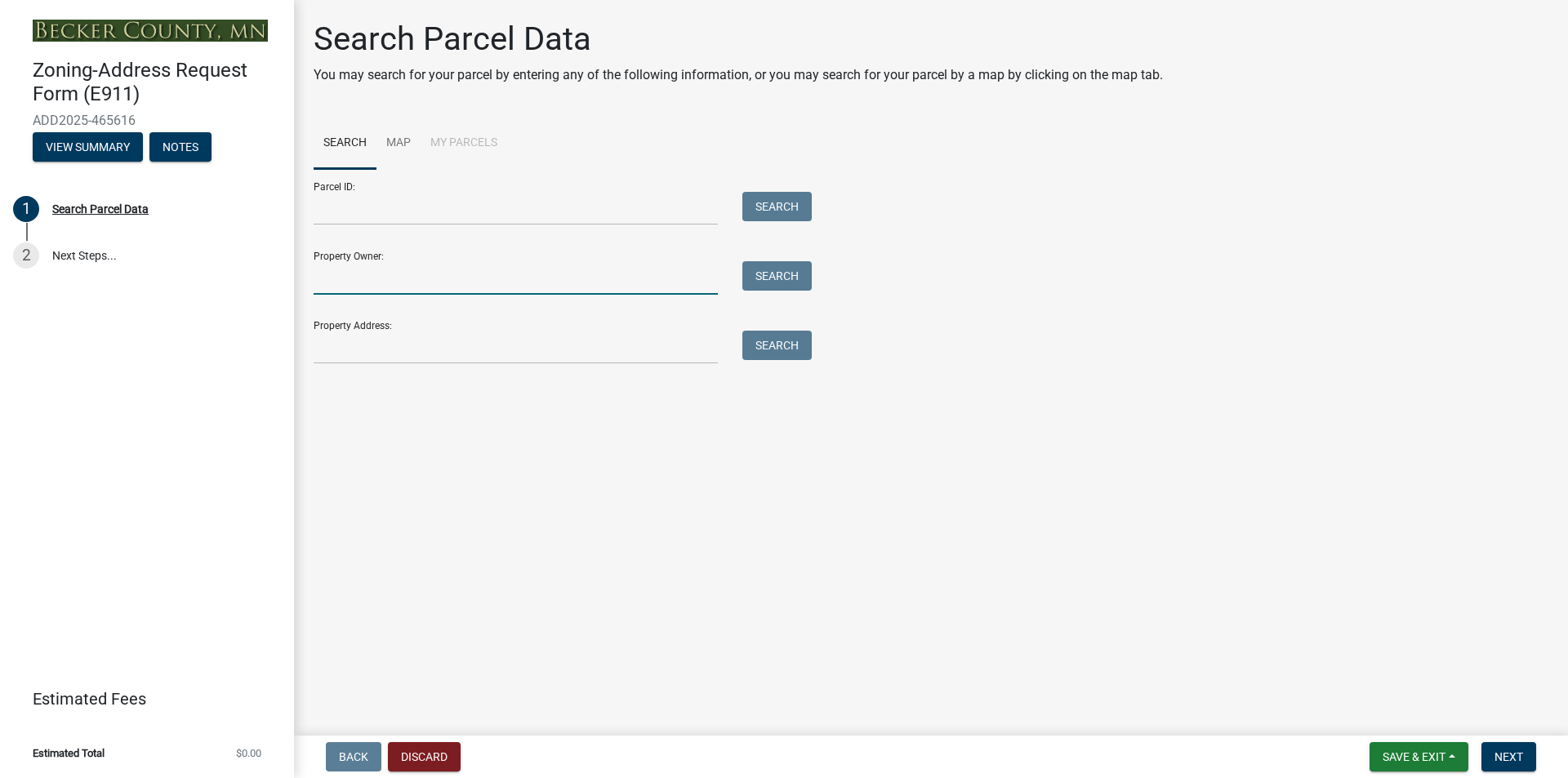
click at [322, 287] on input "Property Owner:" at bounding box center [515, 278] width 404 height 33
type input "WHITE EARTH BAND OF CHIPPEWA INDIANS"
click at [793, 270] on button "Search" at bounding box center [777, 276] width 69 height 30
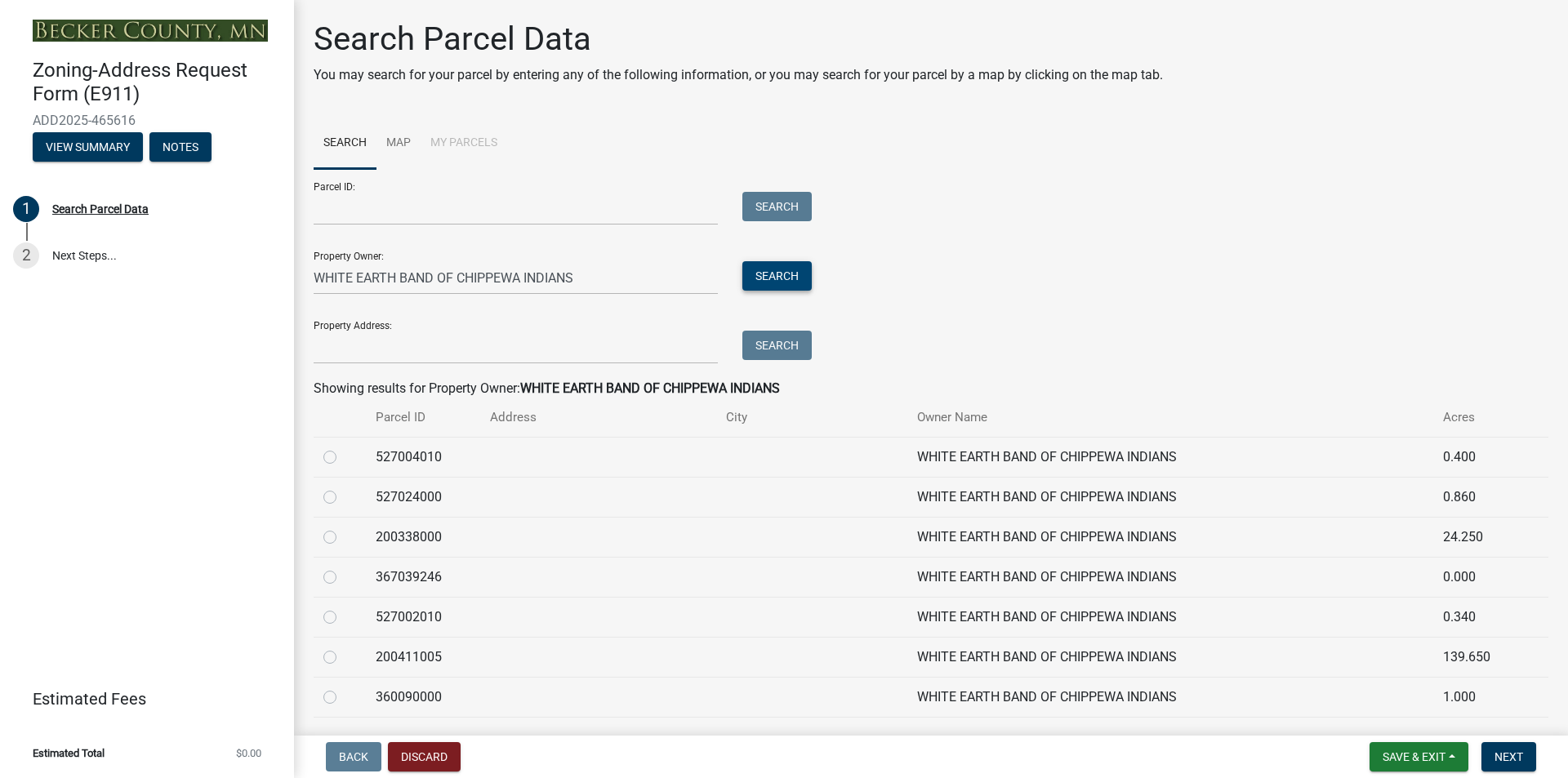
scroll to position [427, 0]
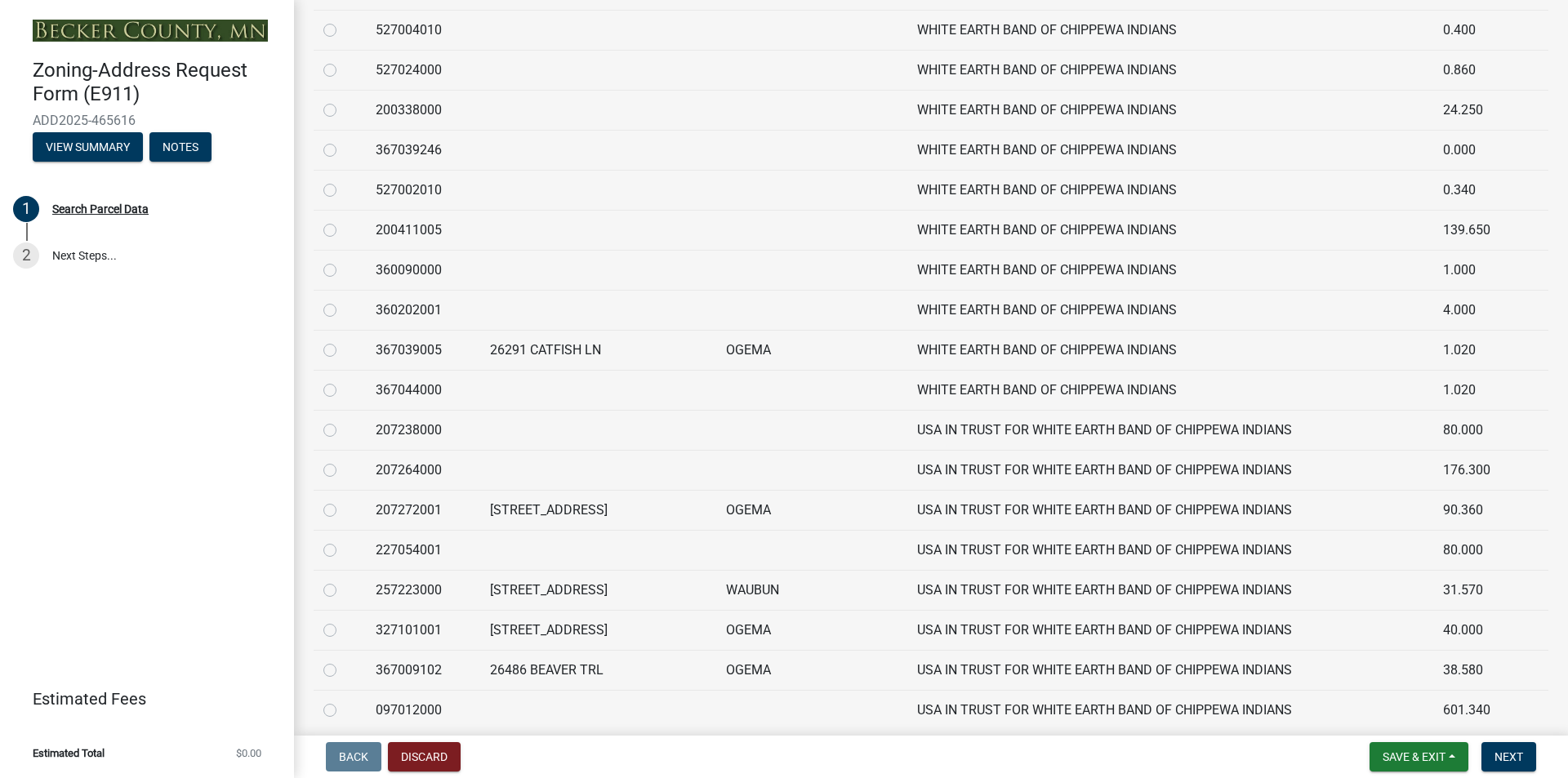
click at [343, 260] on label at bounding box center [343, 260] width 0 height 0
click at [343, 268] on input "radio" at bounding box center [348, 265] width 11 height 11
radio input "true"
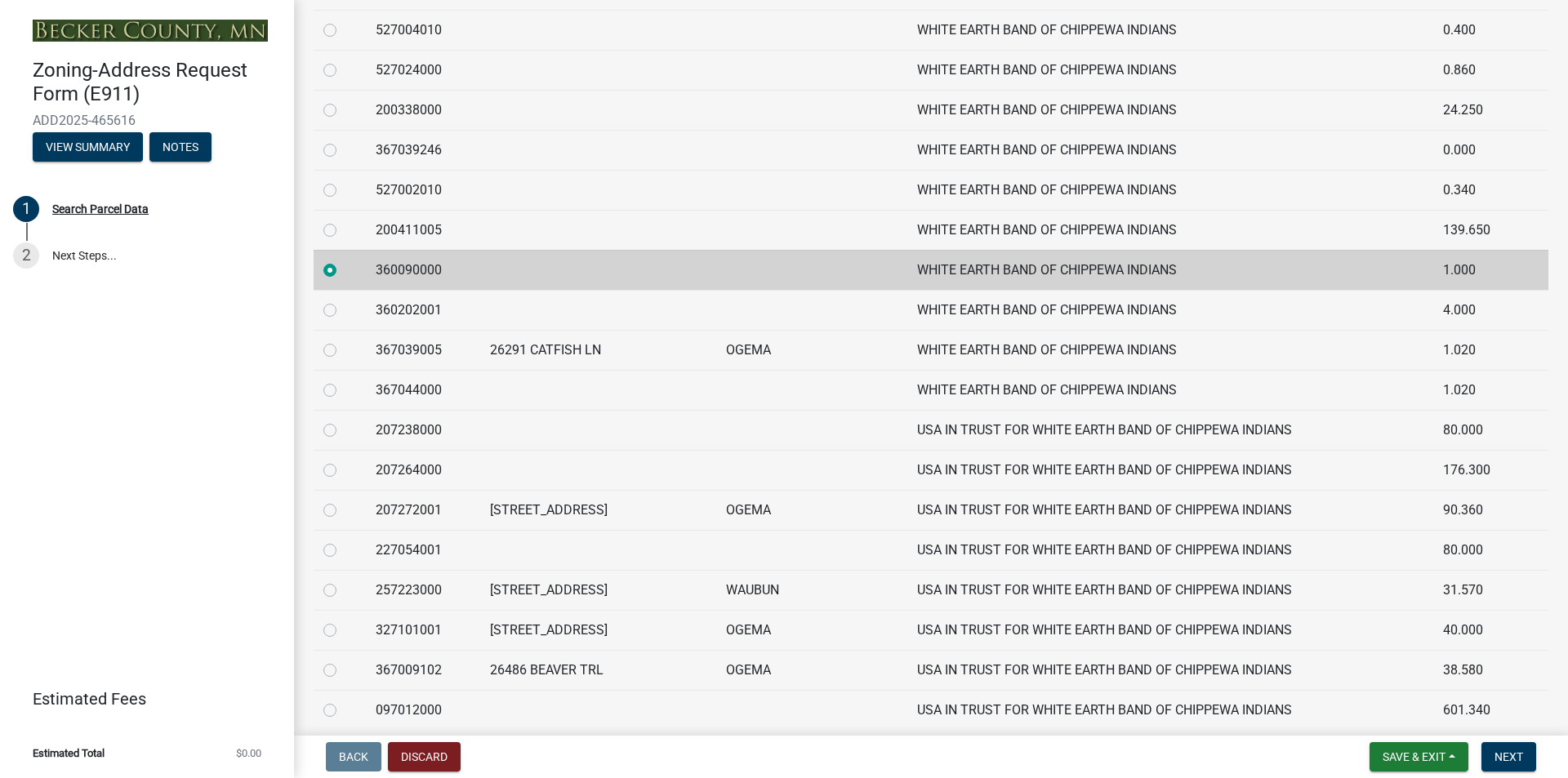
click at [997, 267] on td "WHITE EARTH BAND OF CHIPPEWA INDIANS" at bounding box center [1170, 270] width 526 height 40
click at [1410, 278] on td "WHITE EARTH BAND OF CHIPPEWA INDIANS" at bounding box center [1170, 270] width 526 height 40
click at [1510, 752] on span "Next" at bounding box center [1508, 757] width 29 height 13
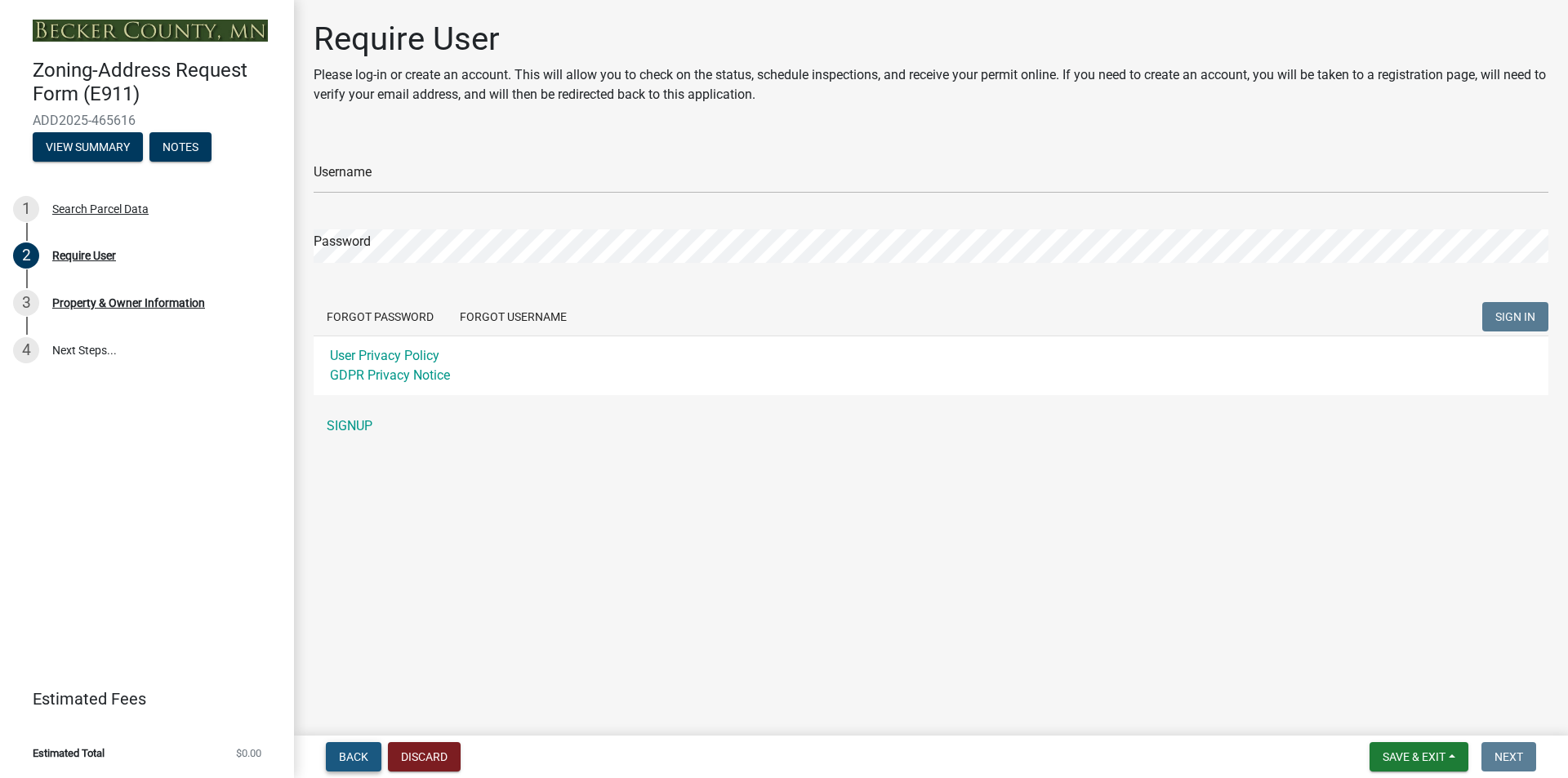
click at [348, 753] on span "Back" at bounding box center [354, 757] width 30 height 13
